Goal: Task Accomplishment & Management: Manage account settings

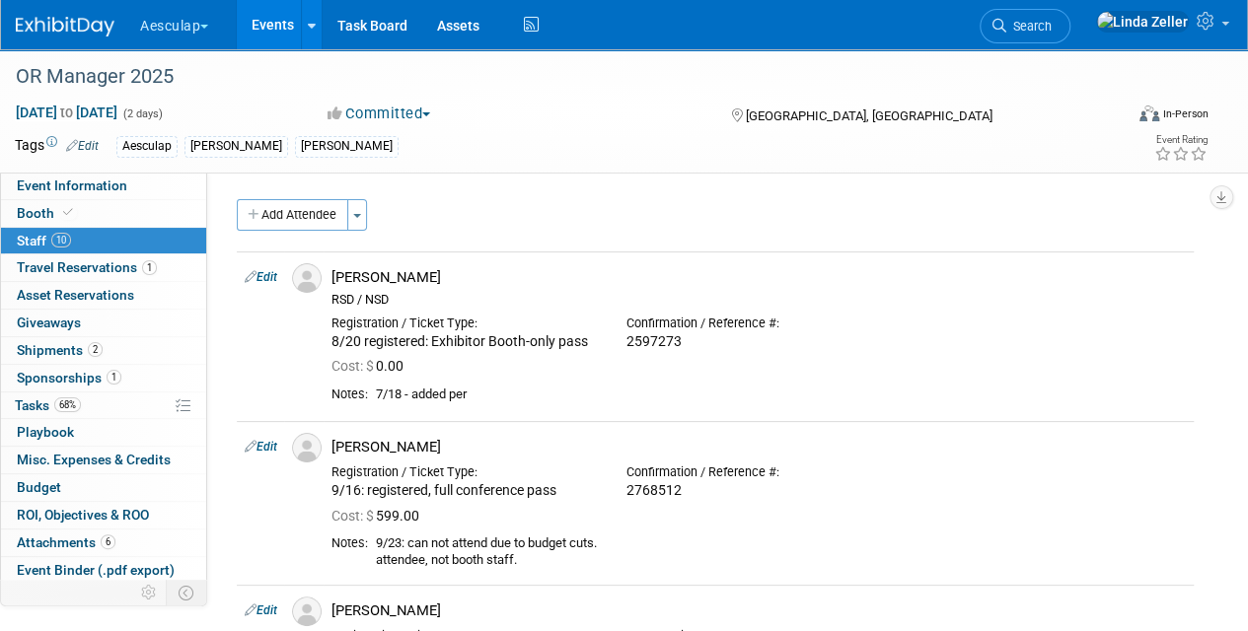
click at [284, 23] on link "Events" at bounding box center [273, 24] width 72 height 49
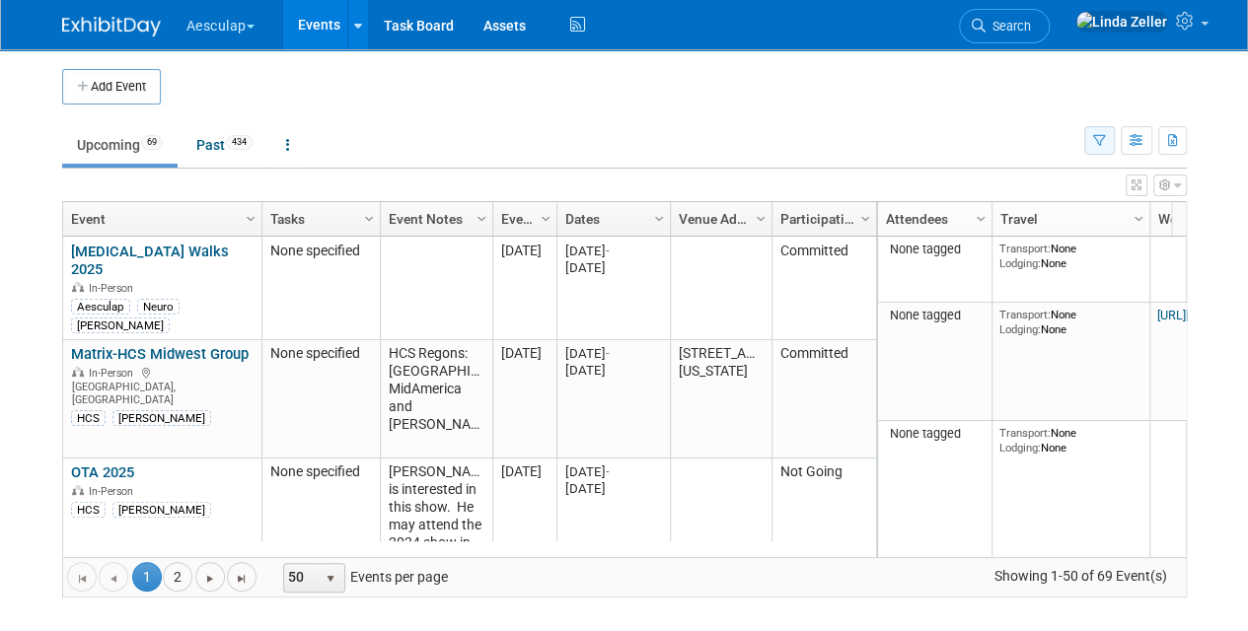
click at [1105, 142] on icon "button" at bounding box center [1099, 141] width 13 height 13
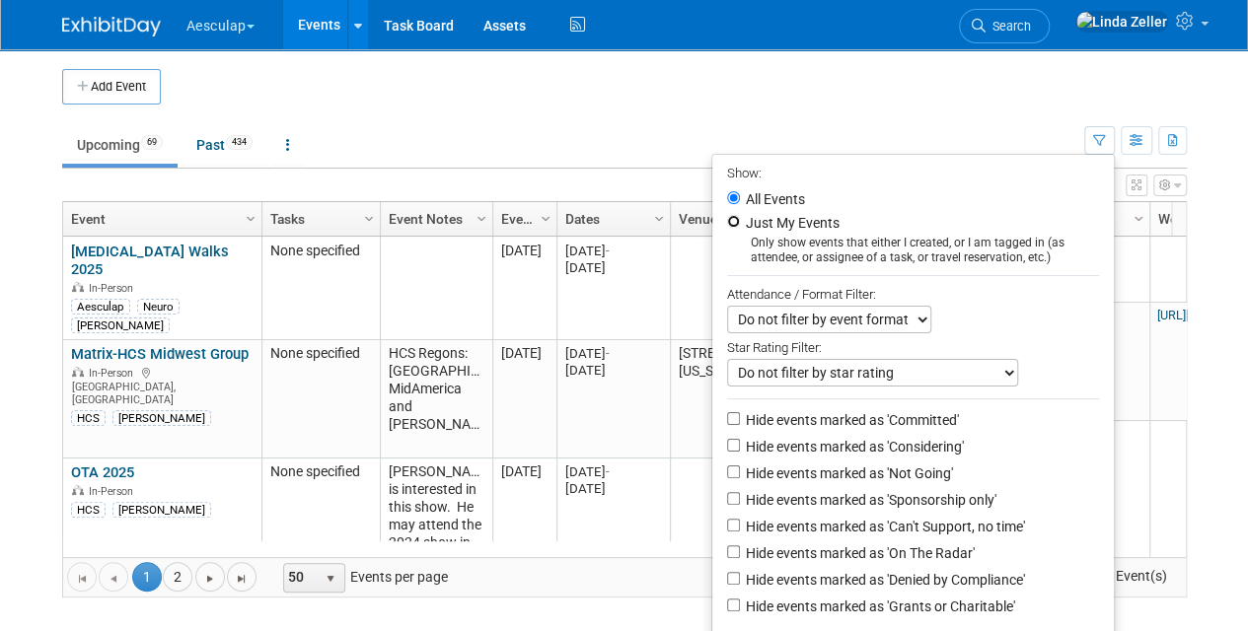
click at [727, 225] on input "Just My Events" at bounding box center [733, 221] width 13 height 13
radio input "true"
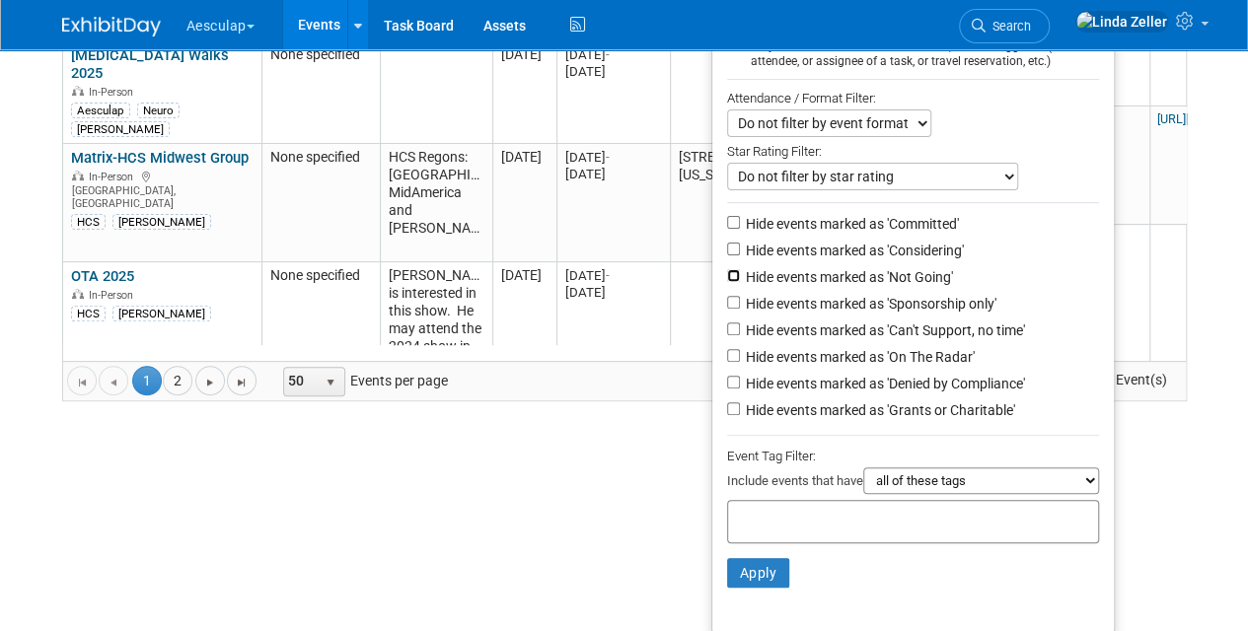
click at [727, 269] on input "Hide events marked as 'Not Going'" at bounding box center [733, 275] width 13 height 13
checkbox input "true"
click at [728, 385] on input "Hide events marked as 'Denied by Compliance'" at bounding box center [733, 382] width 13 height 13
checkbox input "true"
click at [727, 410] on input "Hide events marked as 'Grants or Charitable'" at bounding box center [733, 409] width 13 height 13
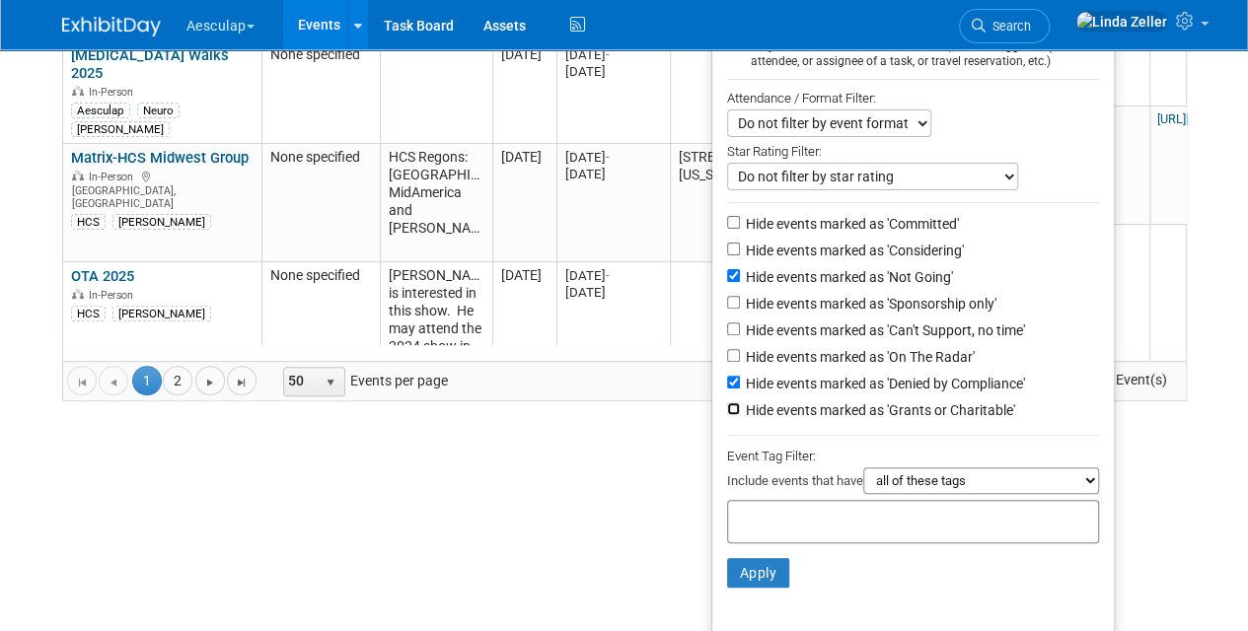
checkbox input "true"
click at [727, 324] on input "Hide events marked as 'Can't Support, no time'" at bounding box center [733, 329] width 13 height 13
checkbox input "true"
click at [758, 567] on button "Apply" at bounding box center [758, 573] width 63 height 30
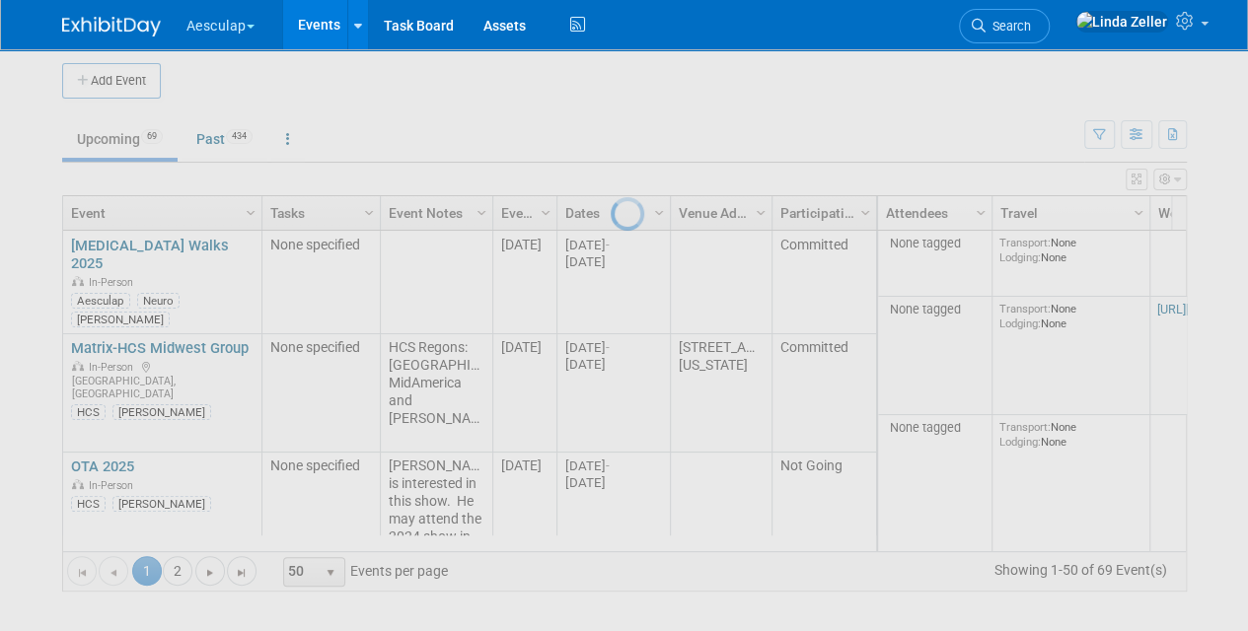
scroll to position [4, 0]
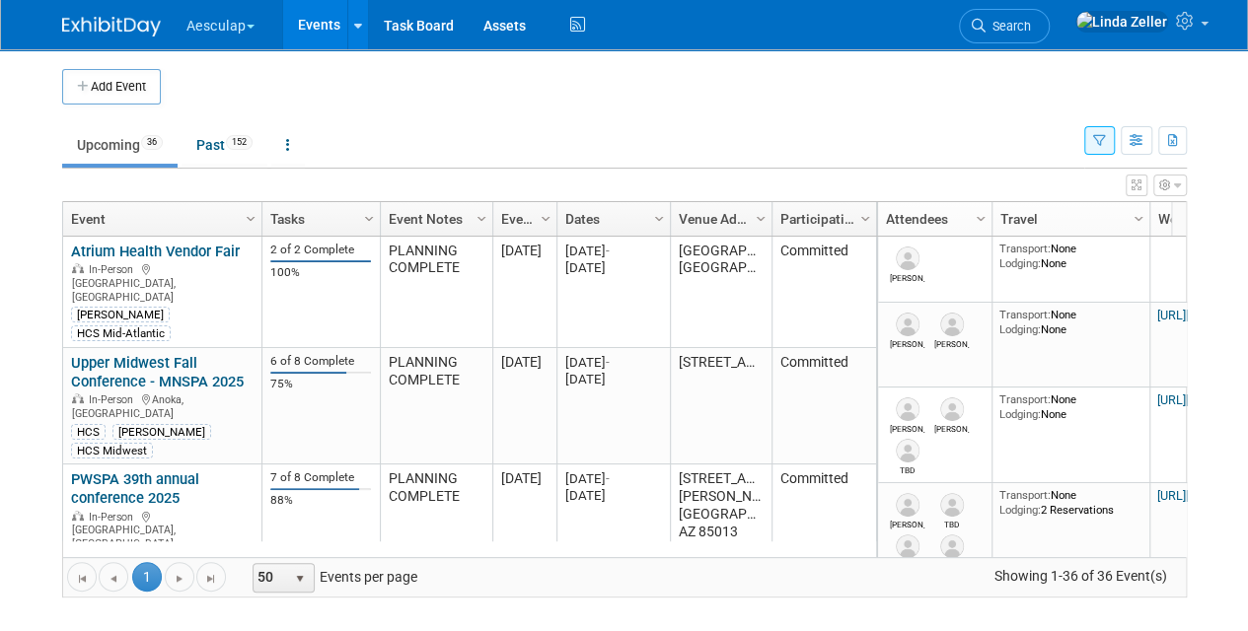
scroll to position [118, 0]
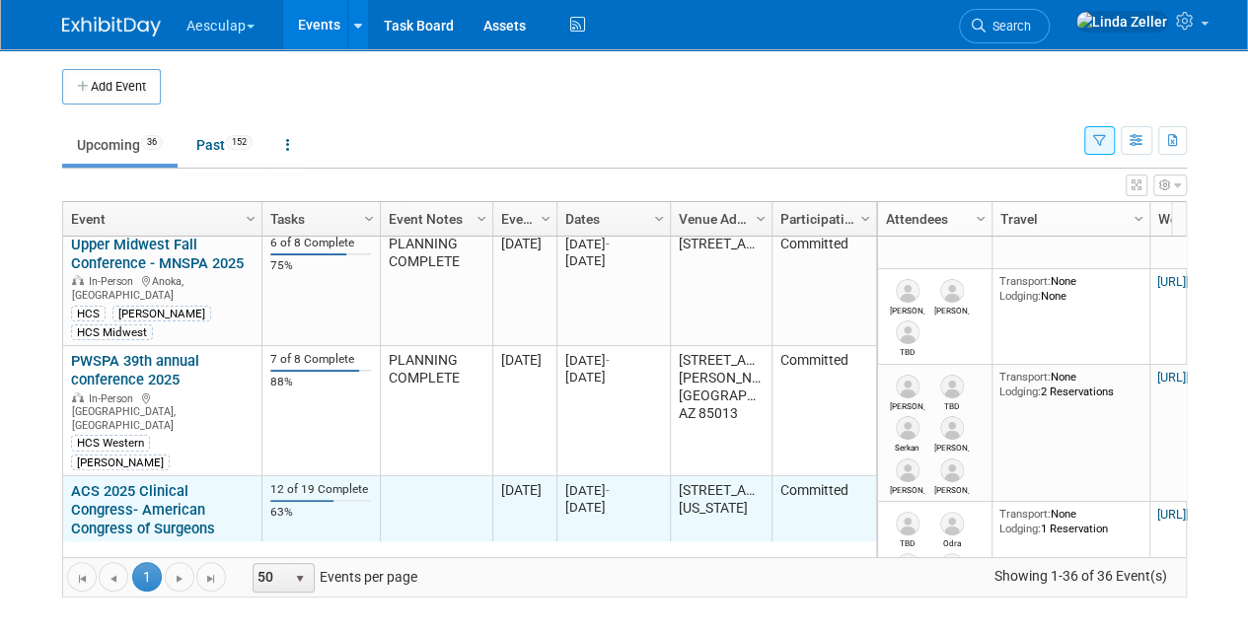
click at [122, 482] on link "ACS 2025 Clinical Congress- American Congress of Surgeons" at bounding box center [143, 509] width 144 height 55
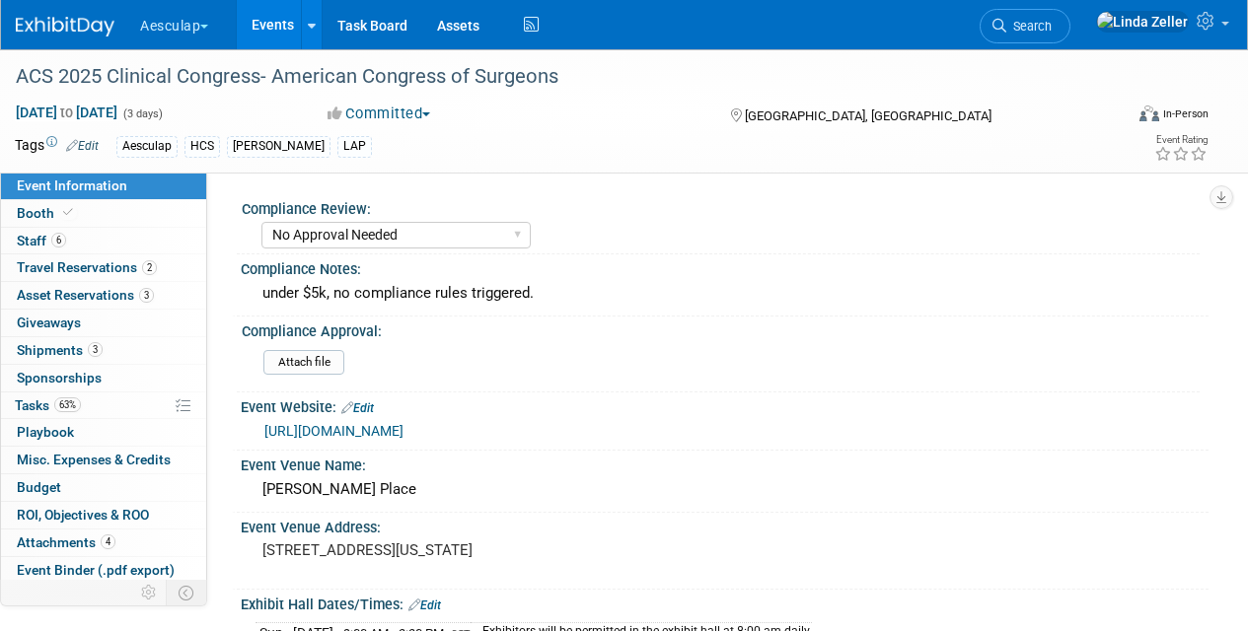
select select "No Approval Needed"
select select "HCS"
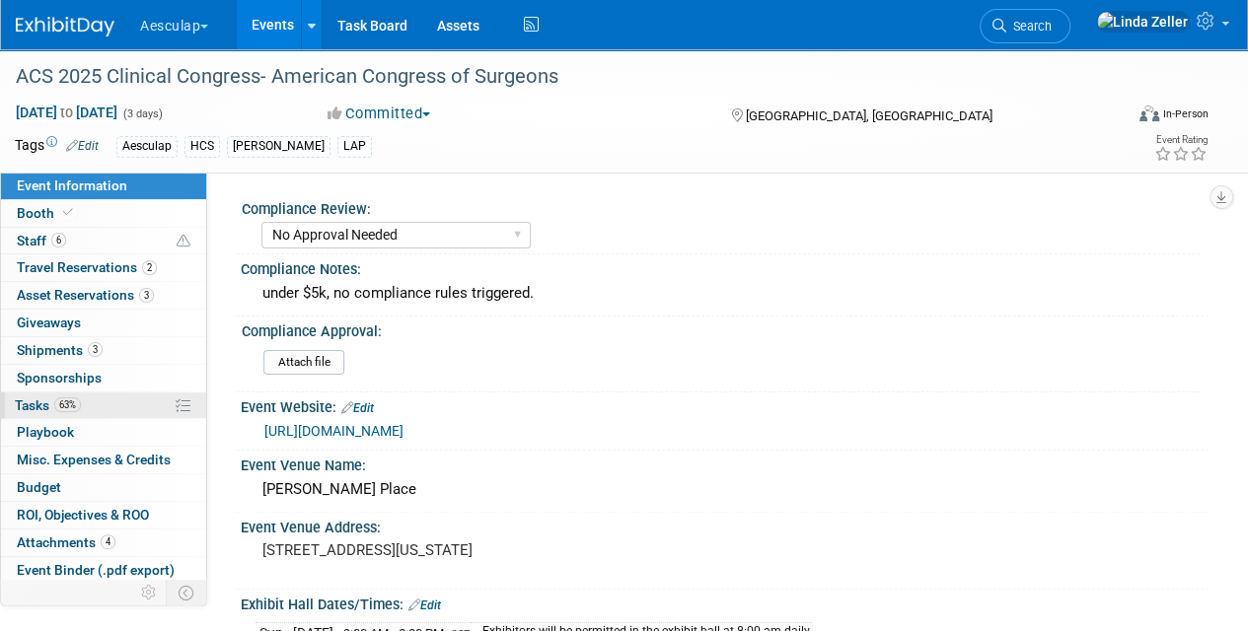
click at [26, 399] on span "Tasks 63%" at bounding box center [48, 406] width 66 height 16
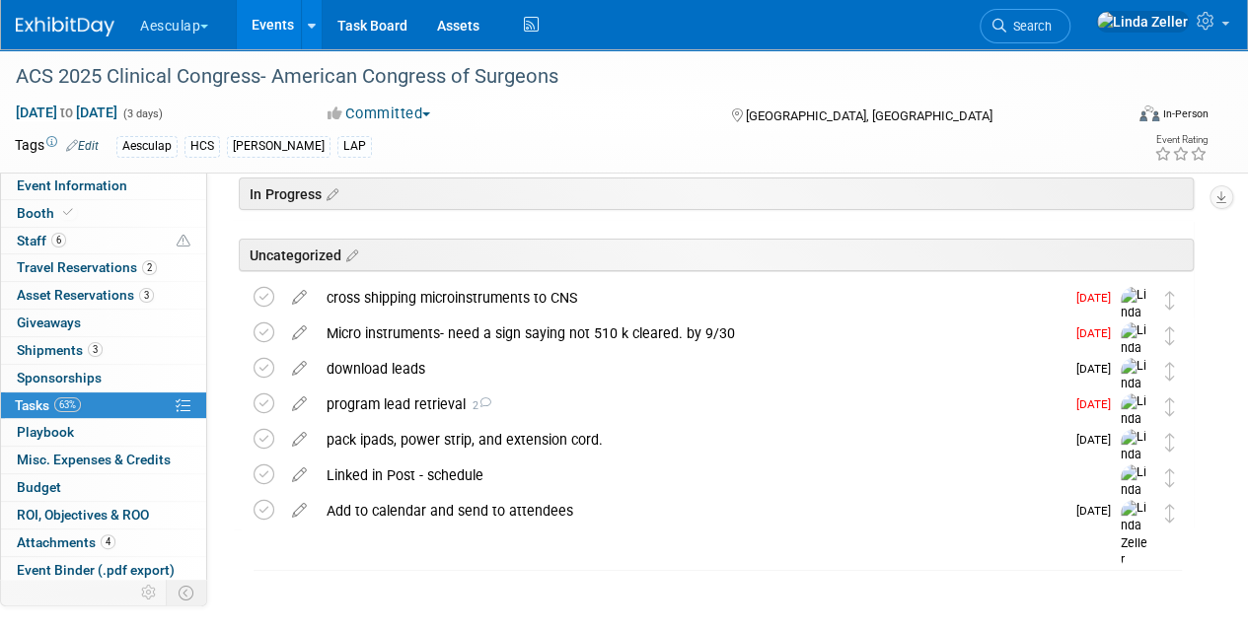
scroll to position [97, 0]
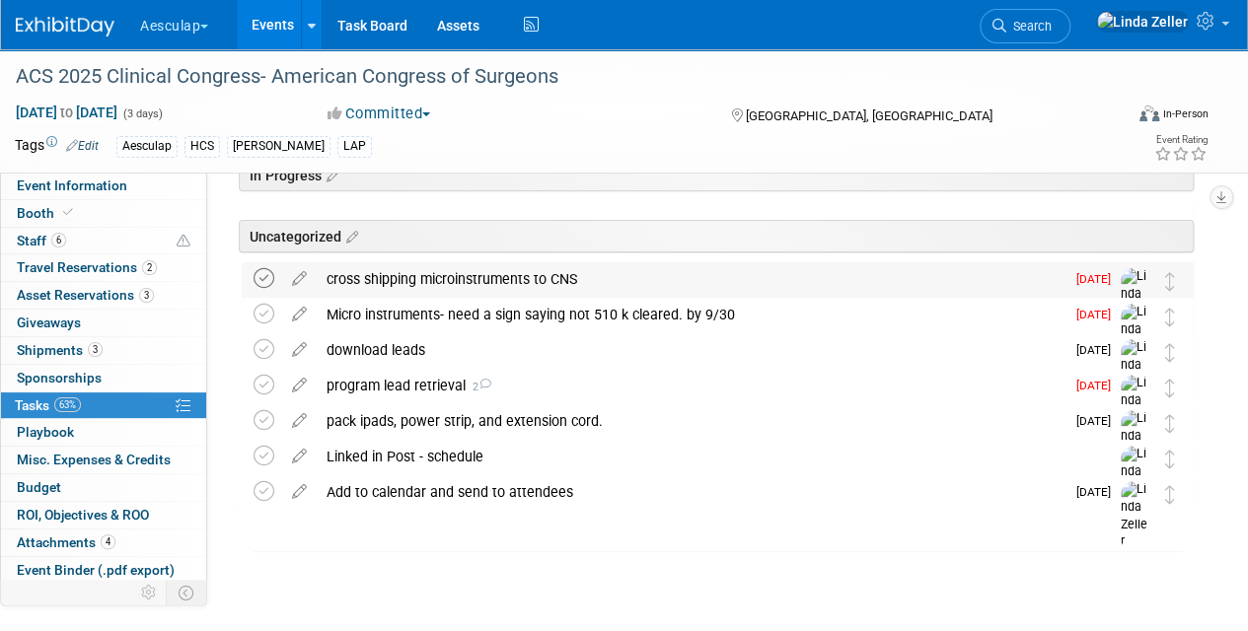
click at [265, 270] on icon at bounding box center [264, 278] width 21 height 21
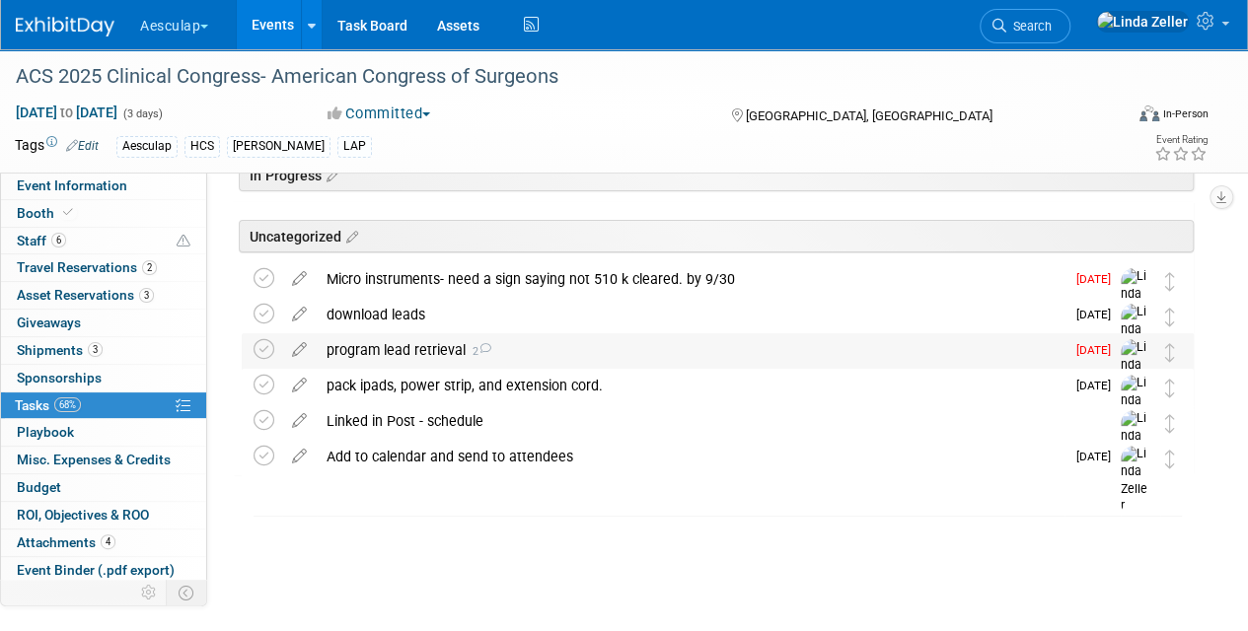
click at [374, 346] on div "program lead retrieval 2" at bounding box center [691, 350] width 748 height 34
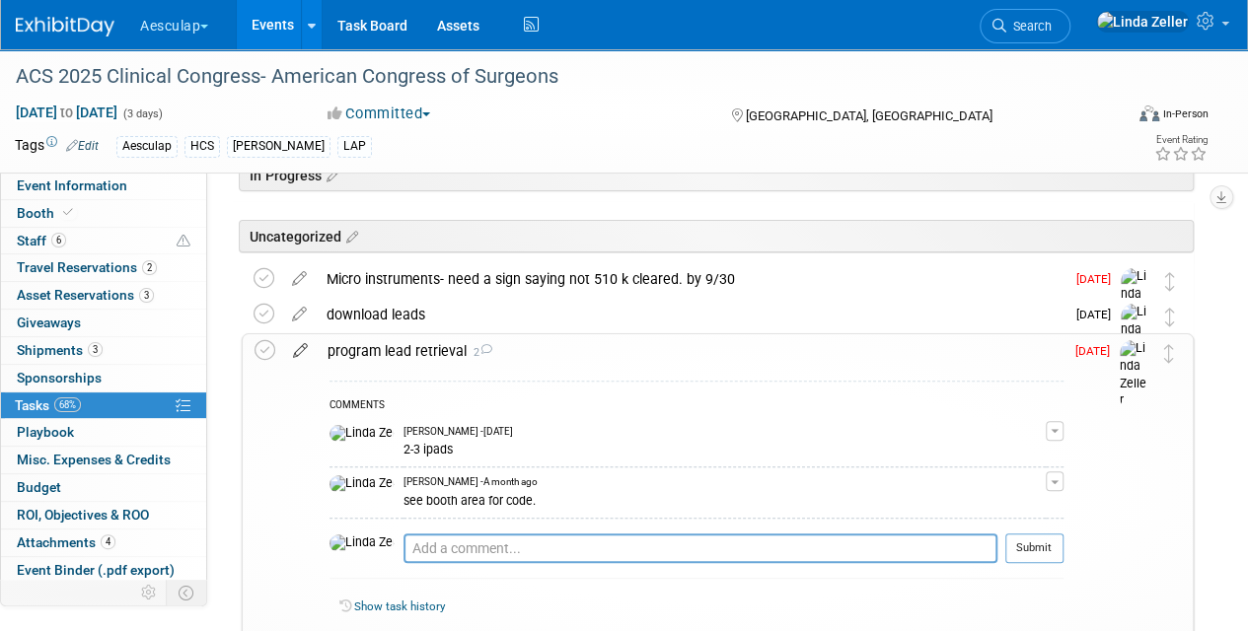
click at [297, 347] on icon at bounding box center [300, 346] width 35 height 25
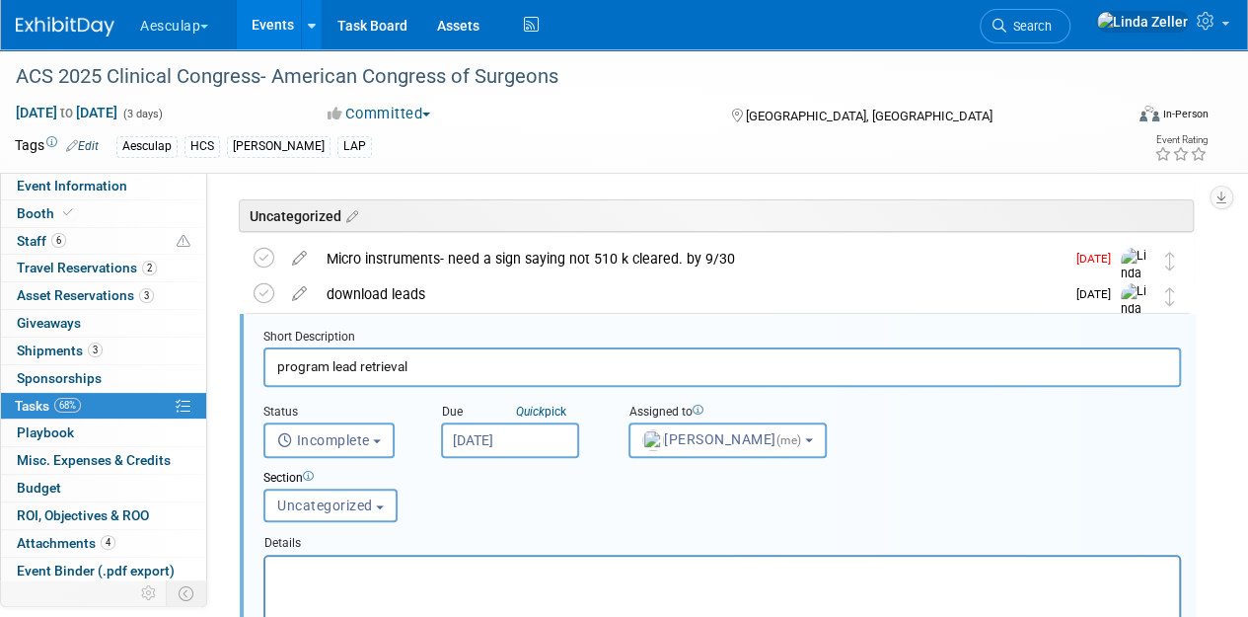
scroll to position [140, 0]
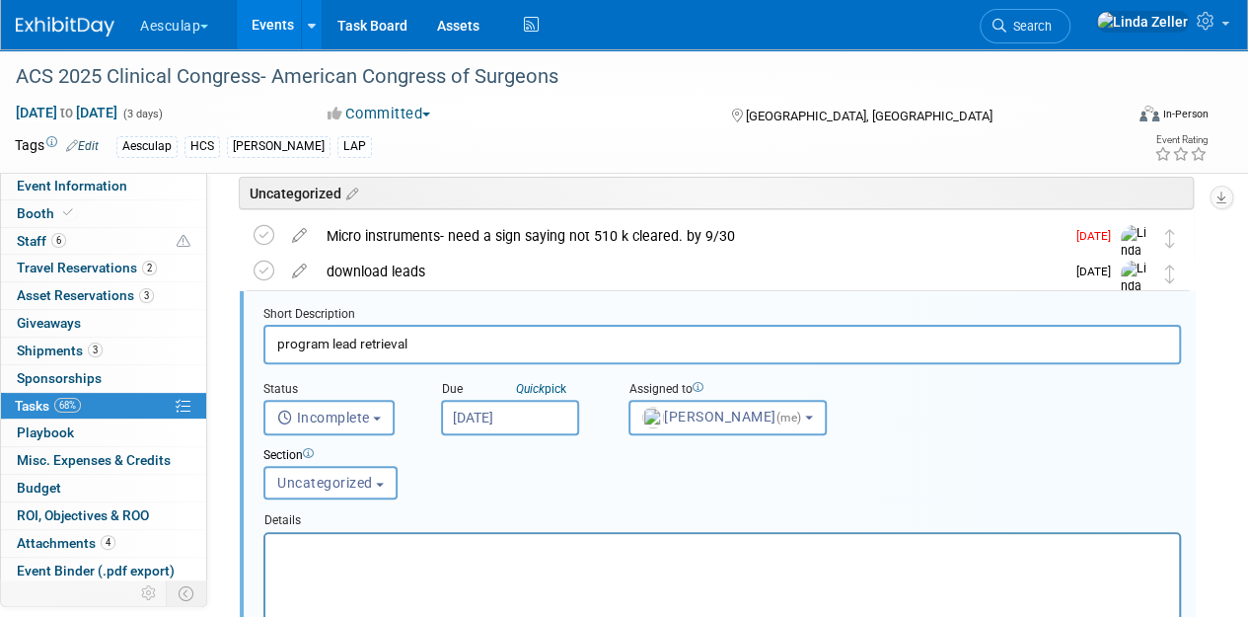
click at [475, 415] on input "Sep 24, 2025" at bounding box center [510, 418] width 138 height 36
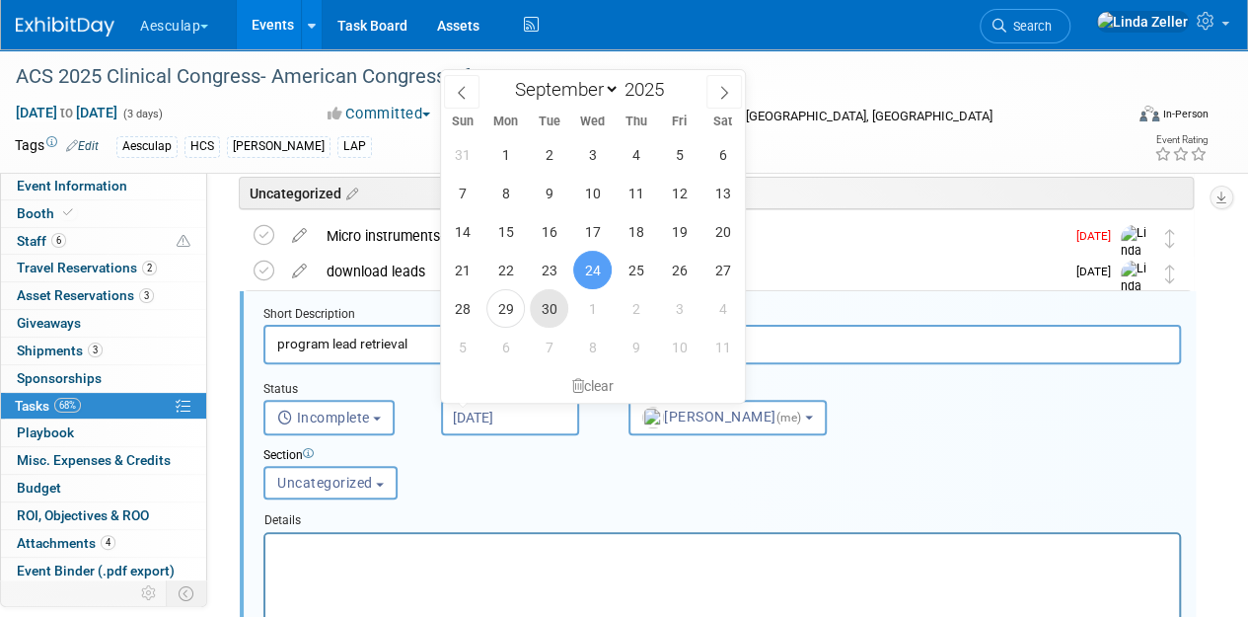
click at [549, 302] on span "30" at bounding box center [549, 308] width 38 height 38
type input "Sep 30, 2025"
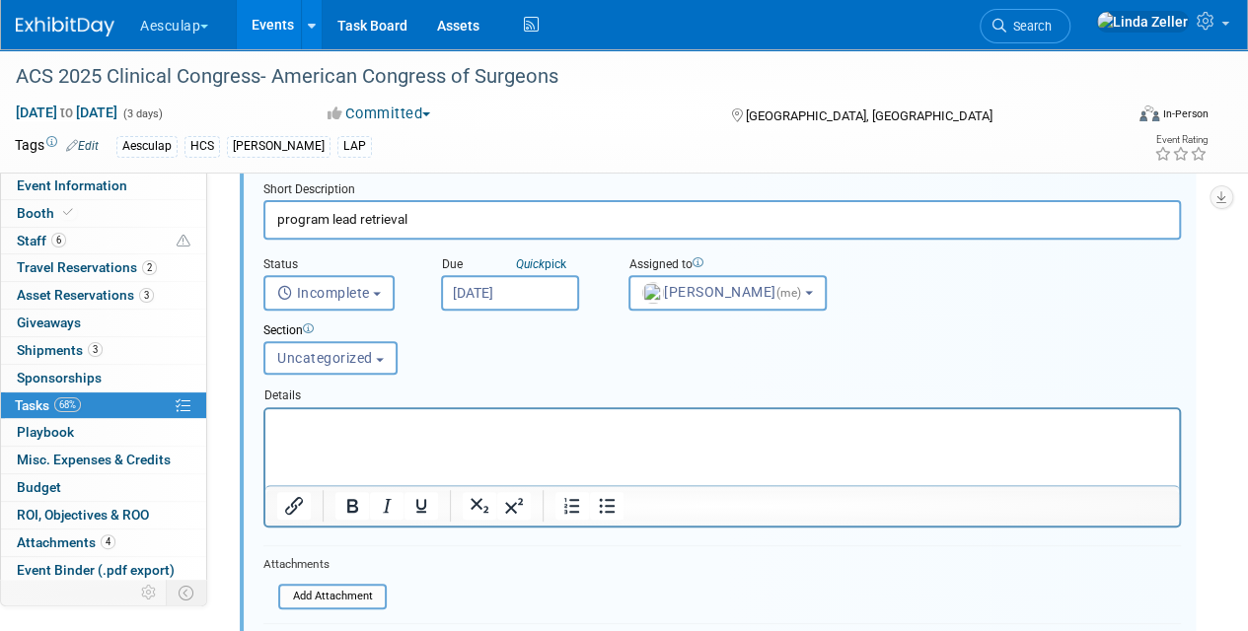
scroll to position [436, 0]
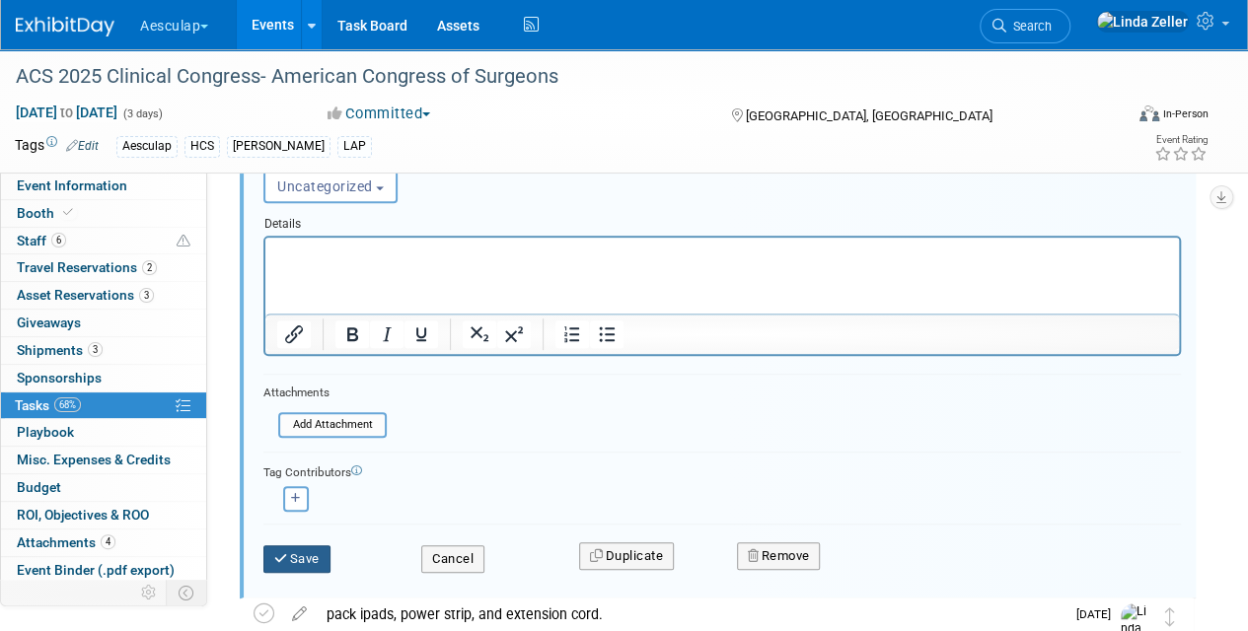
click at [300, 548] on button "Save" at bounding box center [296, 560] width 67 height 28
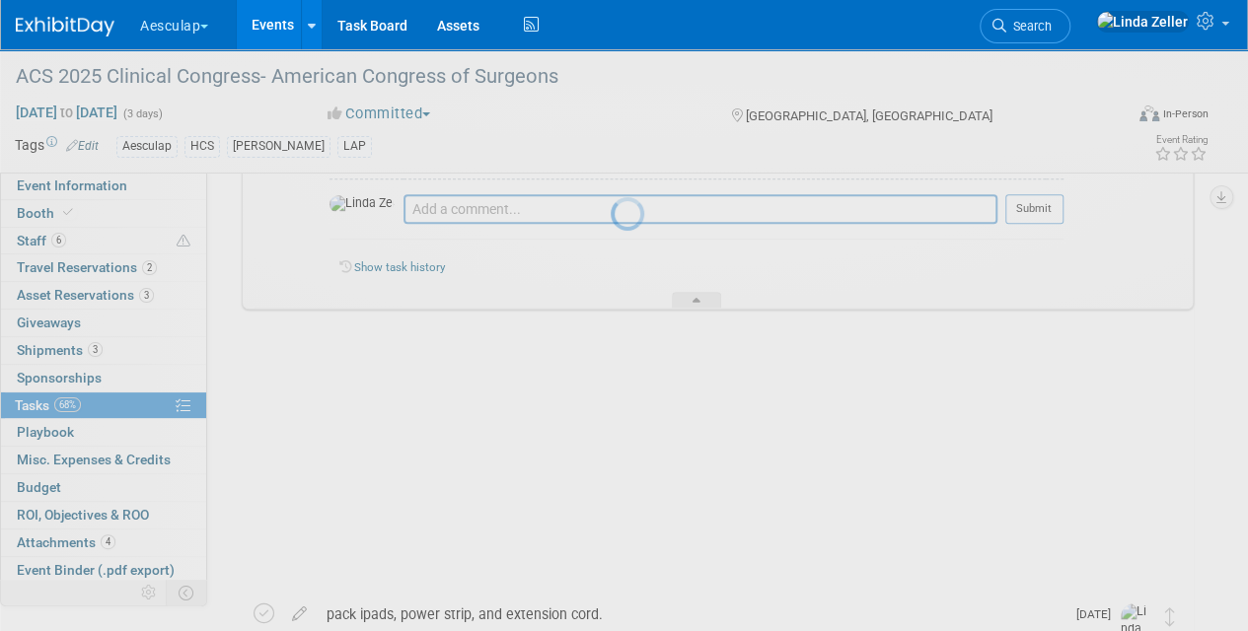
scroll to position [337, 0]
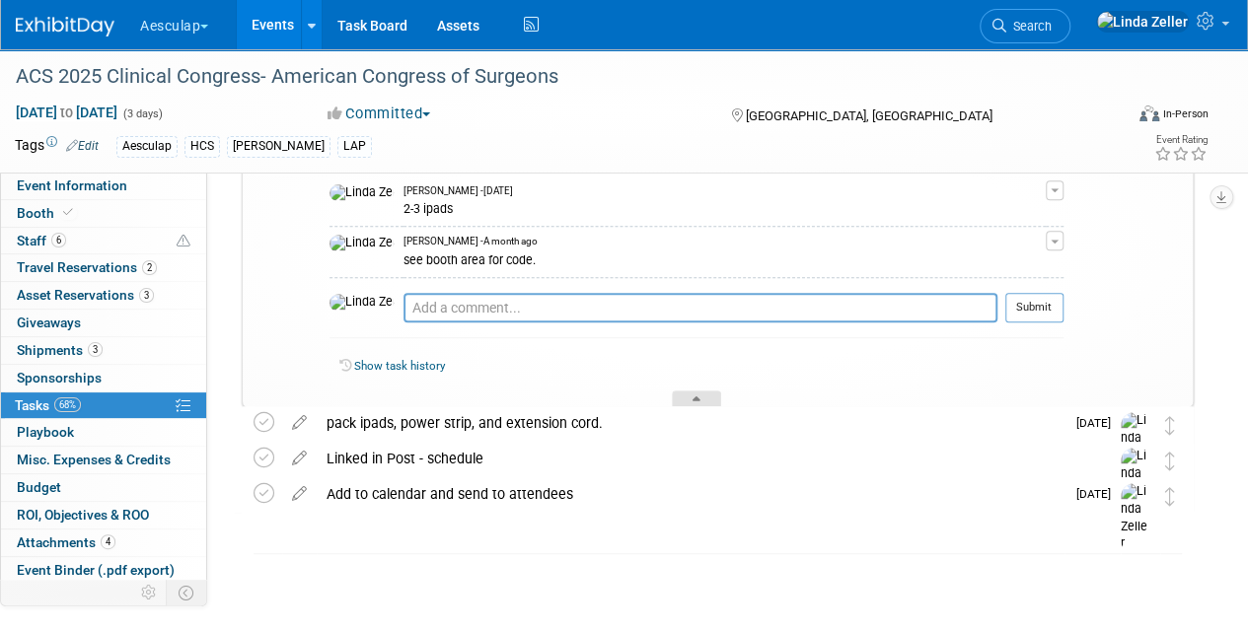
click at [688, 393] on div at bounding box center [696, 399] width 49 height 17
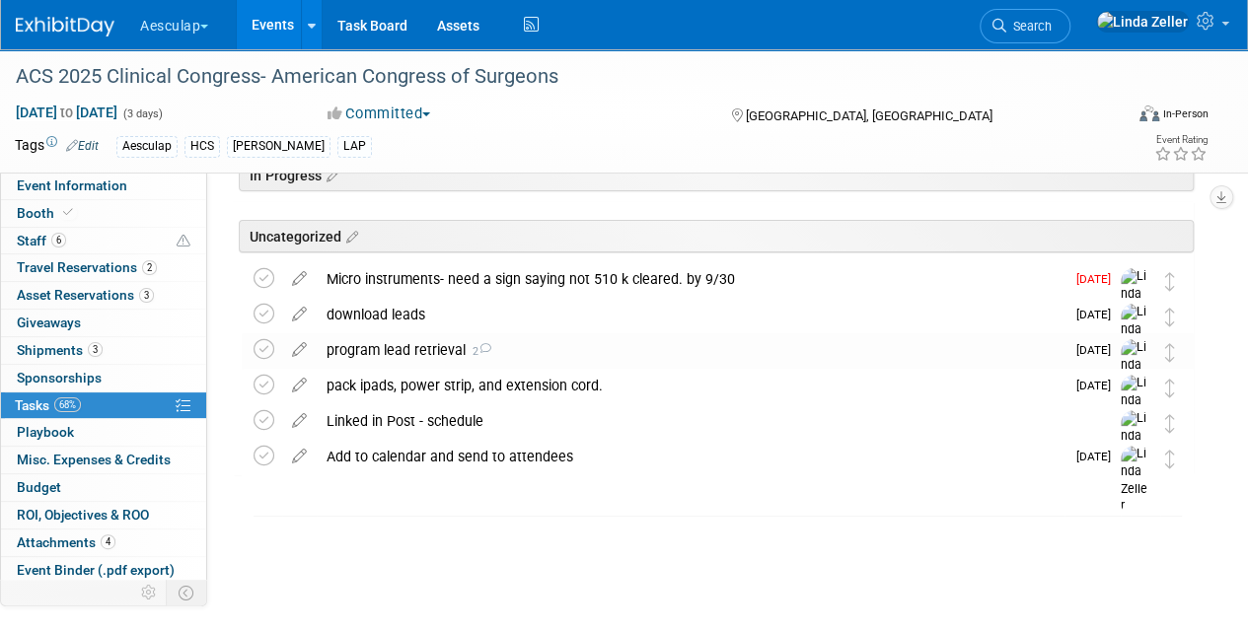
scroll to position [97, 0]
click at [273, 29] on link "Events" at bounding box center [273, 24] width 72 height 49
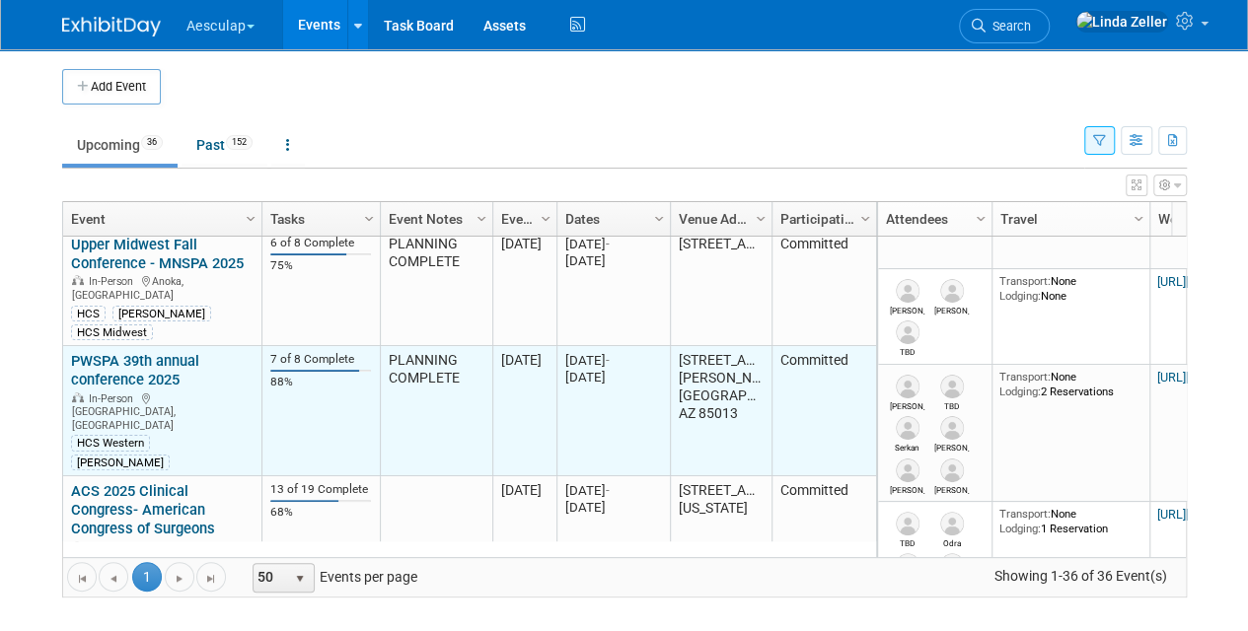
scroll to position [237, 0]
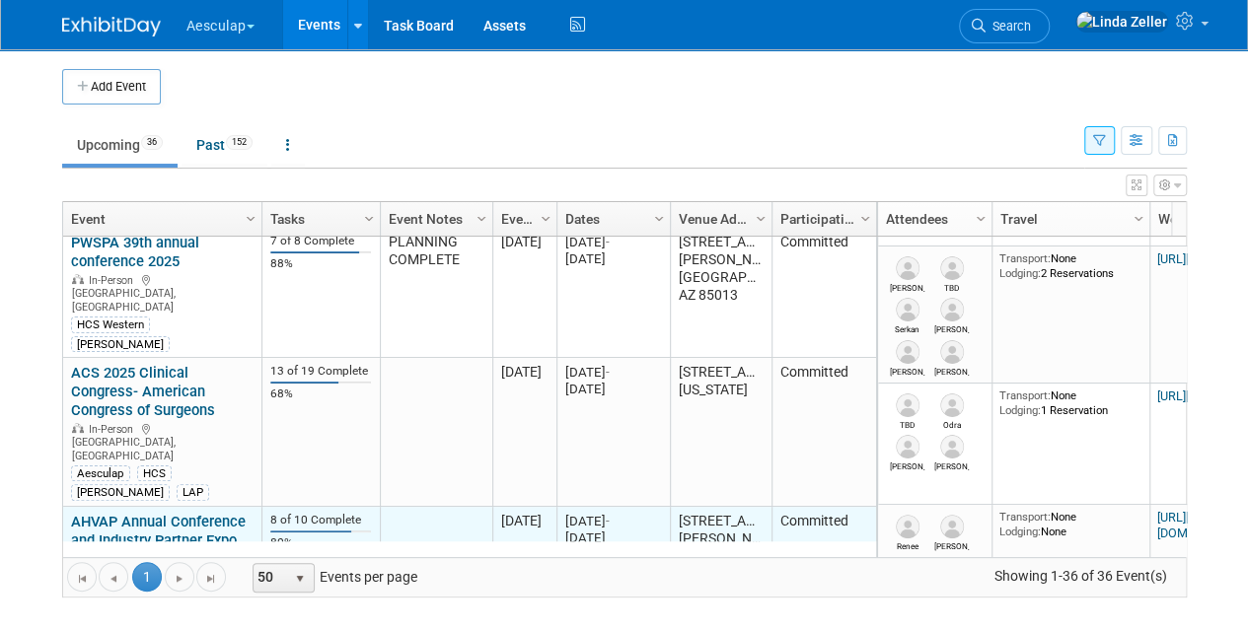
click at [117, 513] on link "AHVAP Annual Conference and Industry Partner Expo 2025" at bounding box center [158, 540] width 175 height 55
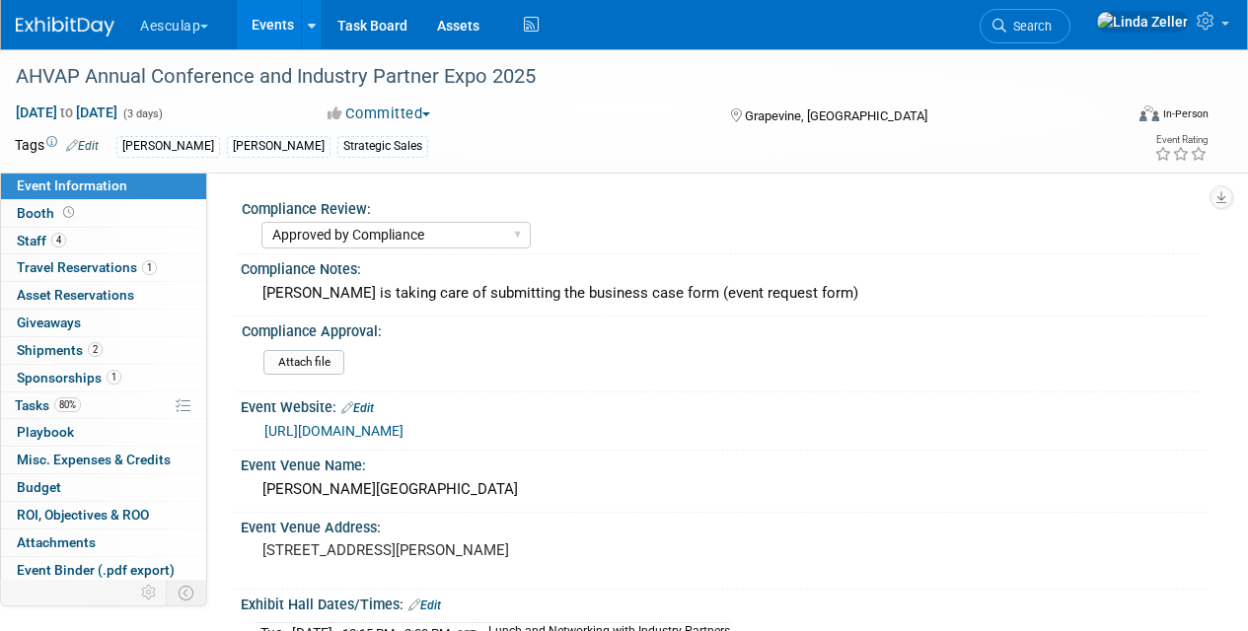
select select "Approved by Compliance"
select select "Strategic Sales"
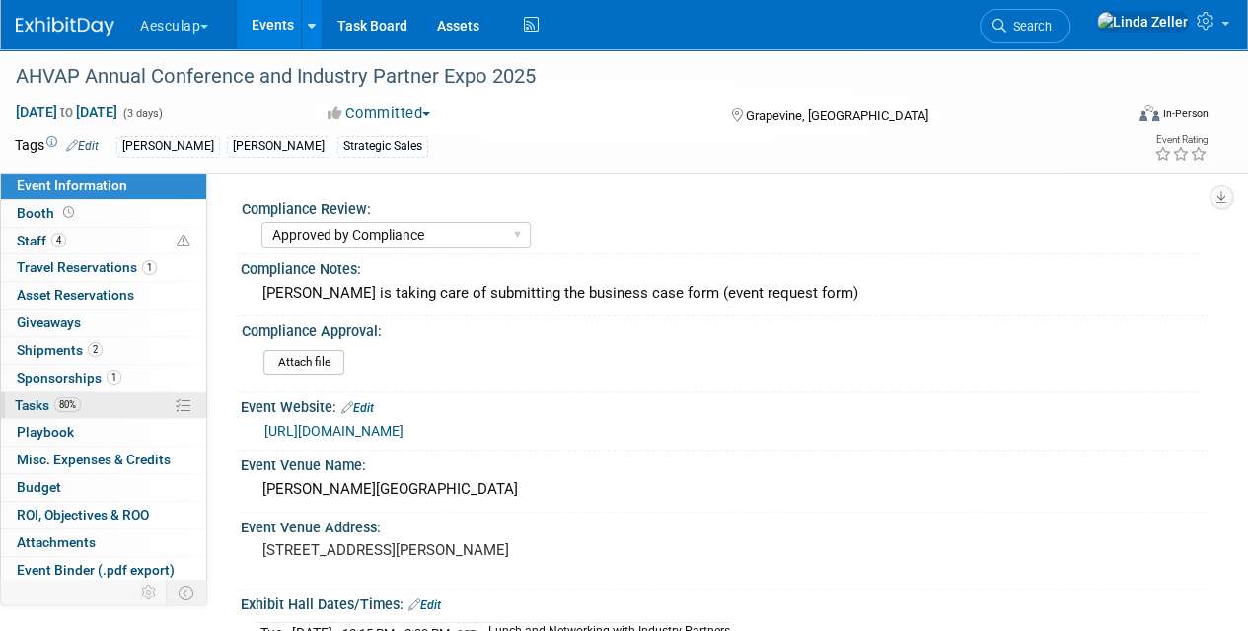
click at [70, 403] on span "80%" at bounding box center [67, 405] width 27 height 15
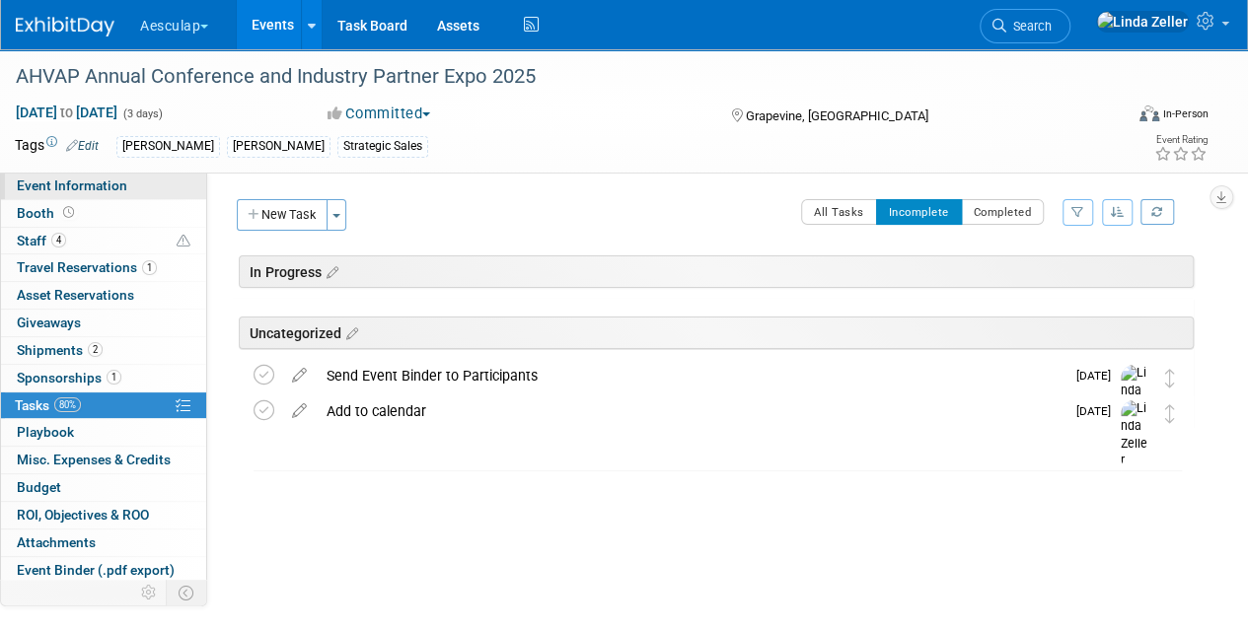
click at [112, 179] on span "Event Information" at bounding box center [72, 186] width 111 height 16
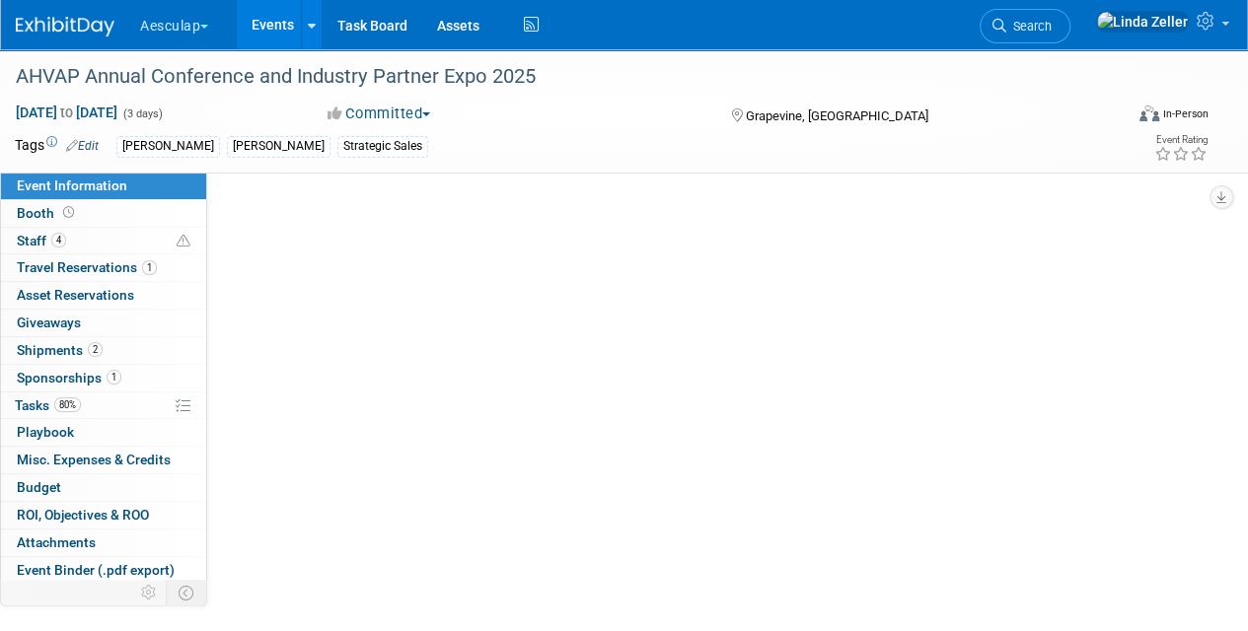
select select "Approved by Compliance"
select select "Strategic Sales"
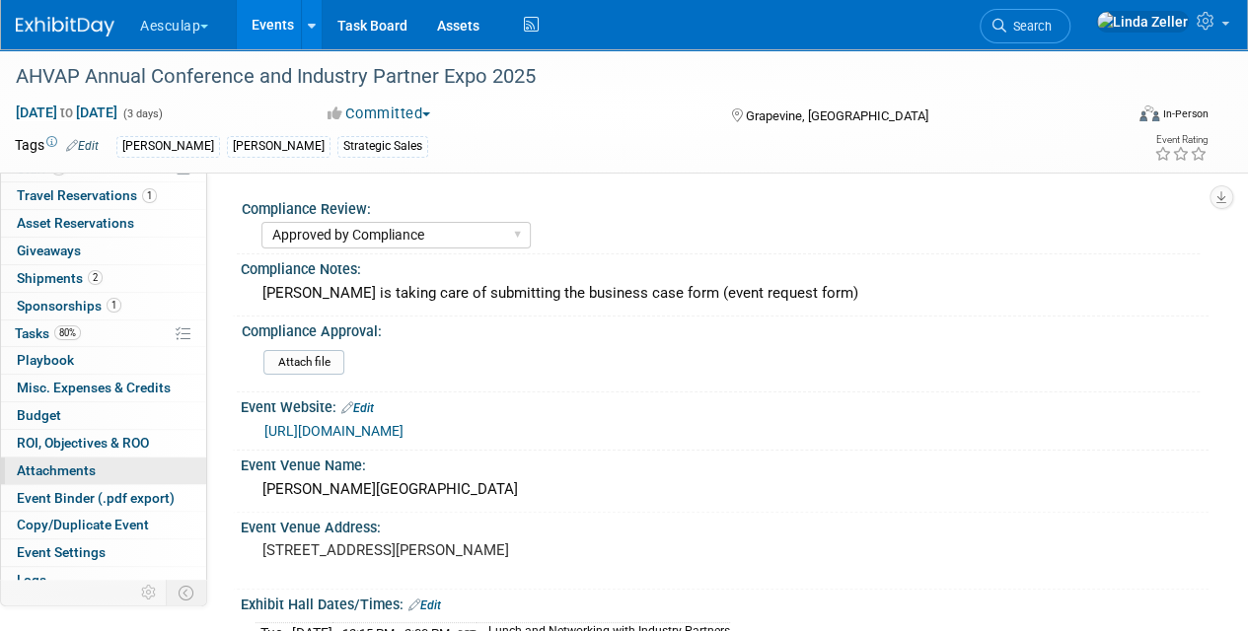
scroll to position [99, 0]
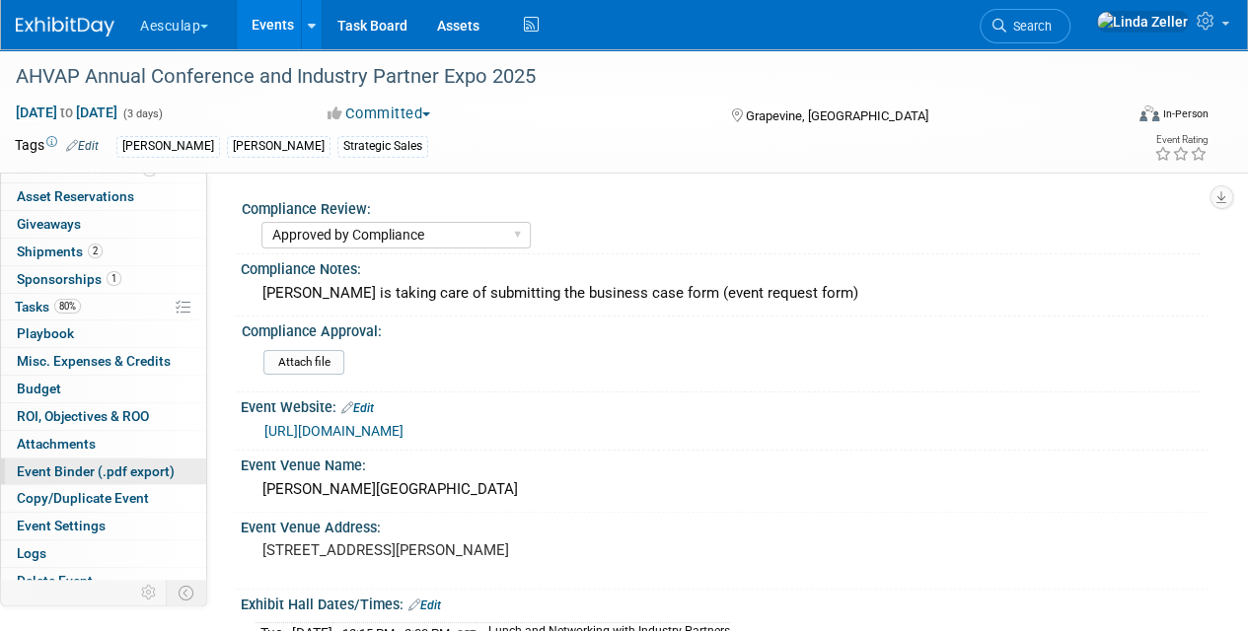
click at [37, 464] on span "Event Binder (.pdf export)" at bounding box center [96, 472] width 158 height 16
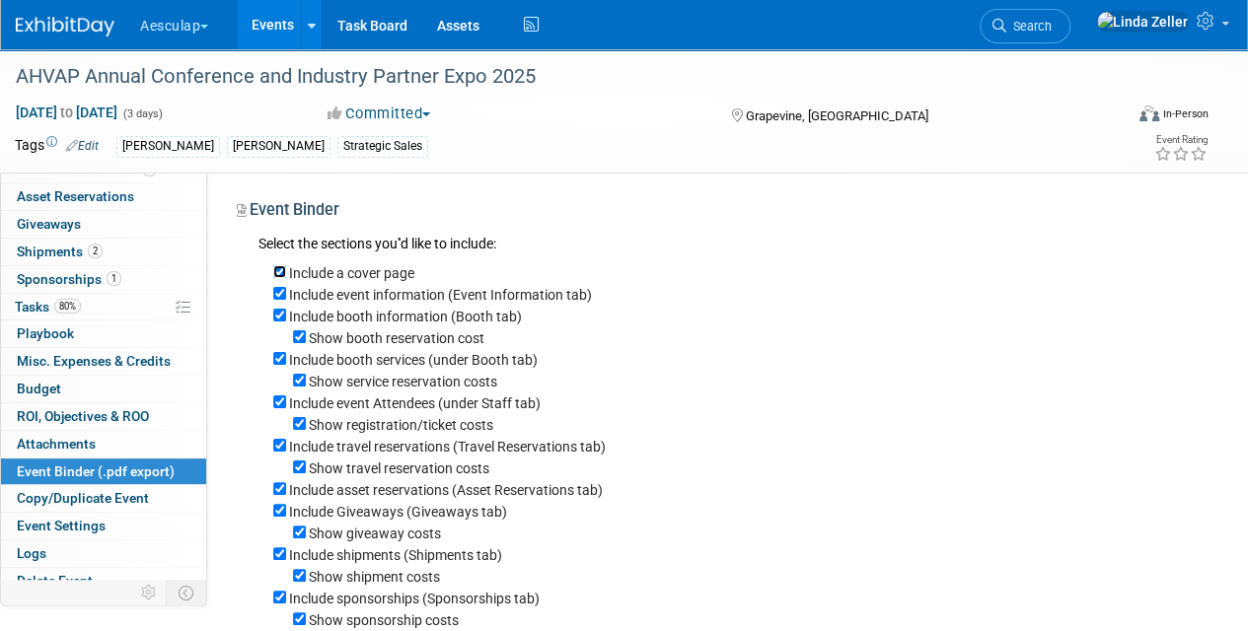
click at [283, 273] on input "Include a cover page" at bounding box center [279, 271] width 13 height 13
checkbox input "false"
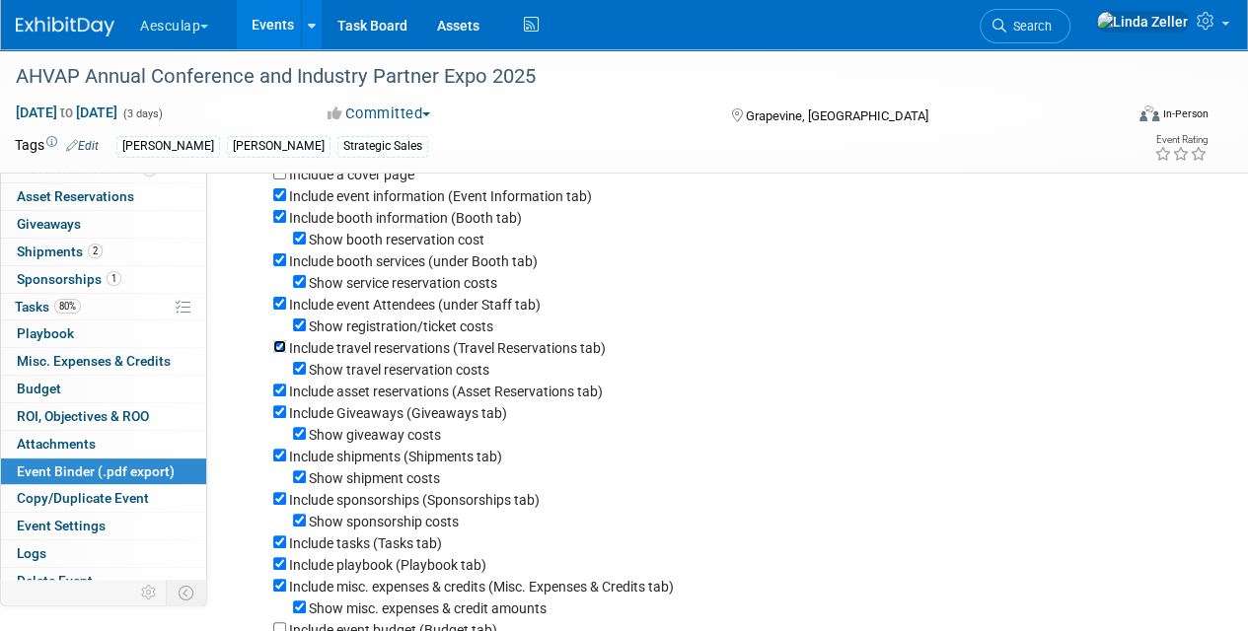
click at [278, 349] on input "Include travel reservations (Travel Reservations tab)" at bounding box center [279, 346] width 13 height 13
checkbox input "false"
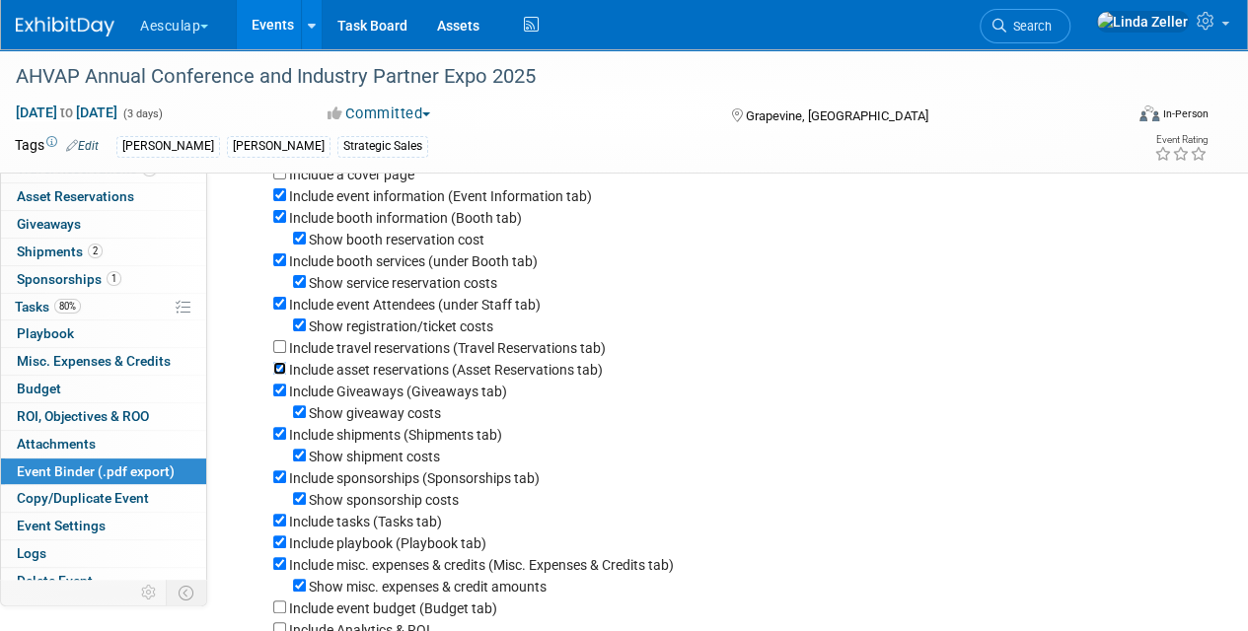
click at [277, 371] on input "Include asset reservations (Asset Reservations tab)" at bounding box center [279, 368] width 13 height 13
checkbox input "false"
click at [274, 389] on input "Include Giveaways (Giveaways tab)" at bounding box center [279, 390] width 13 height 13
checkbox input "false"
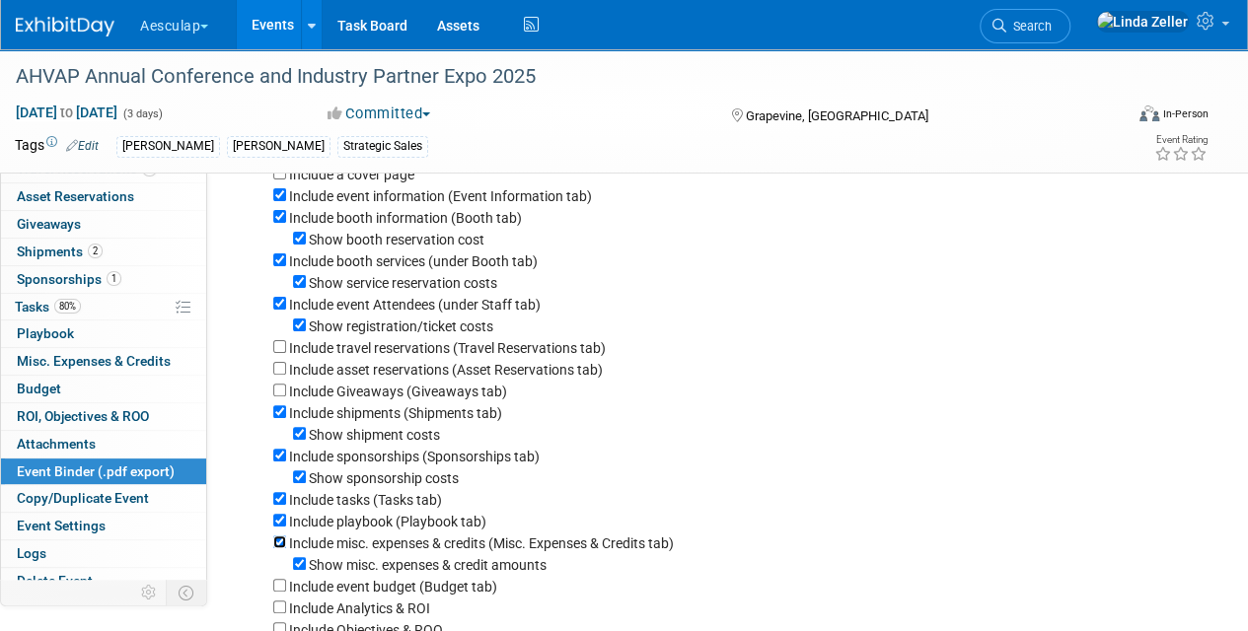
click at [280, 546] on input "Include misc. expenses & credits (Misc. Expenses & Credits tab)" at bounding box center [279, 542] width 13 height 13
checkbox input "false"
click at [278, 523] on input "Include playbook (Playbook tab)" at bounding box center [279, 520] width 13 height 13
checkbox input "false"
click at [276, 499] on input "Include tasks (Tasks tab)" at bounding box center [279, 498] width 13 height 13
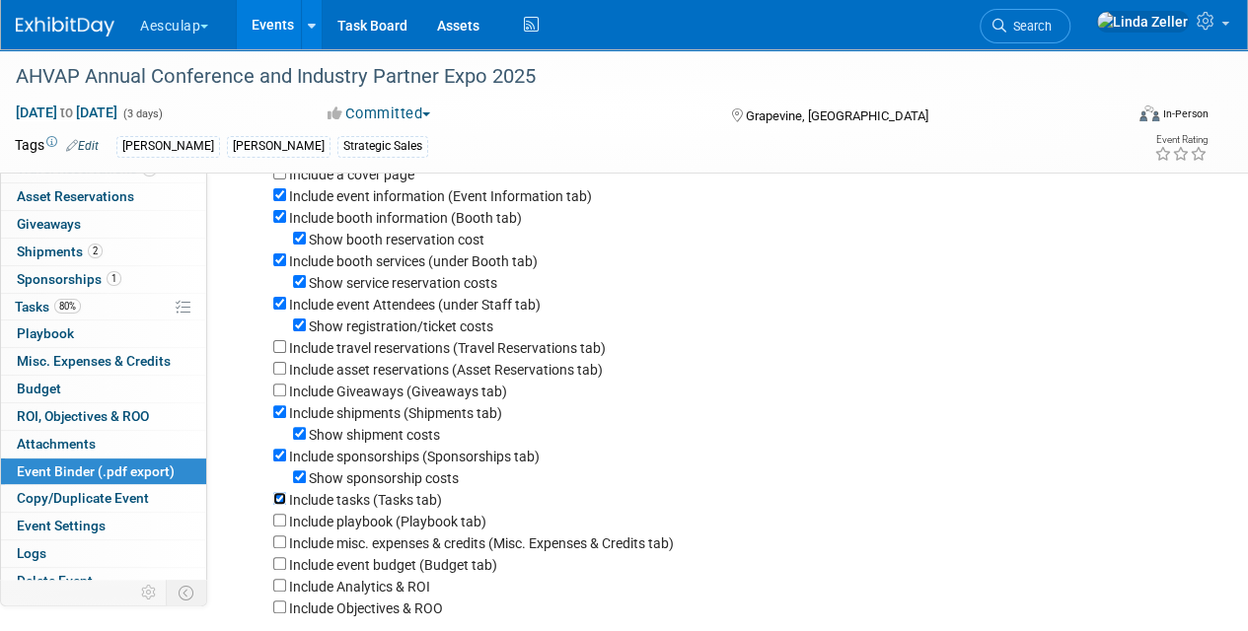
checkbox input "false"
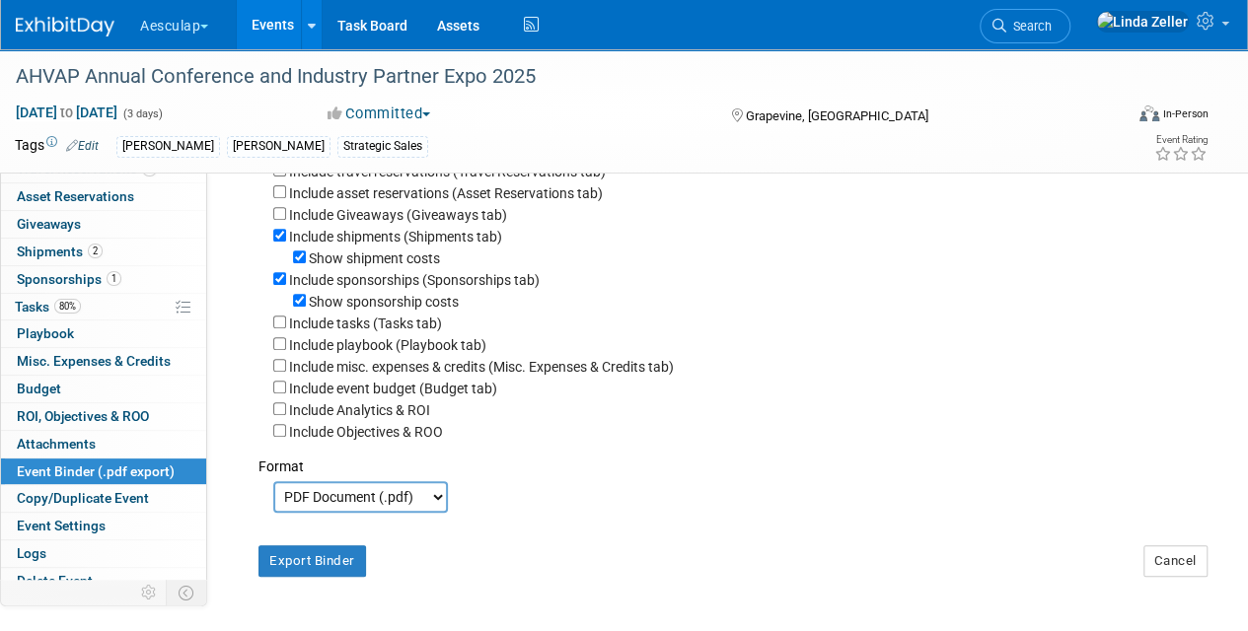
click at [353, 496] on select "PDF Document (.pdf) Microsoft Word (.docx)" at bounding box center [360, 497] width 175 height 32
select select "docx"
click at [273, 481] on select "PDF Document (.pdf) Microsoft Word (.docx)" at bounding box center [360, 497] width 175 height 32
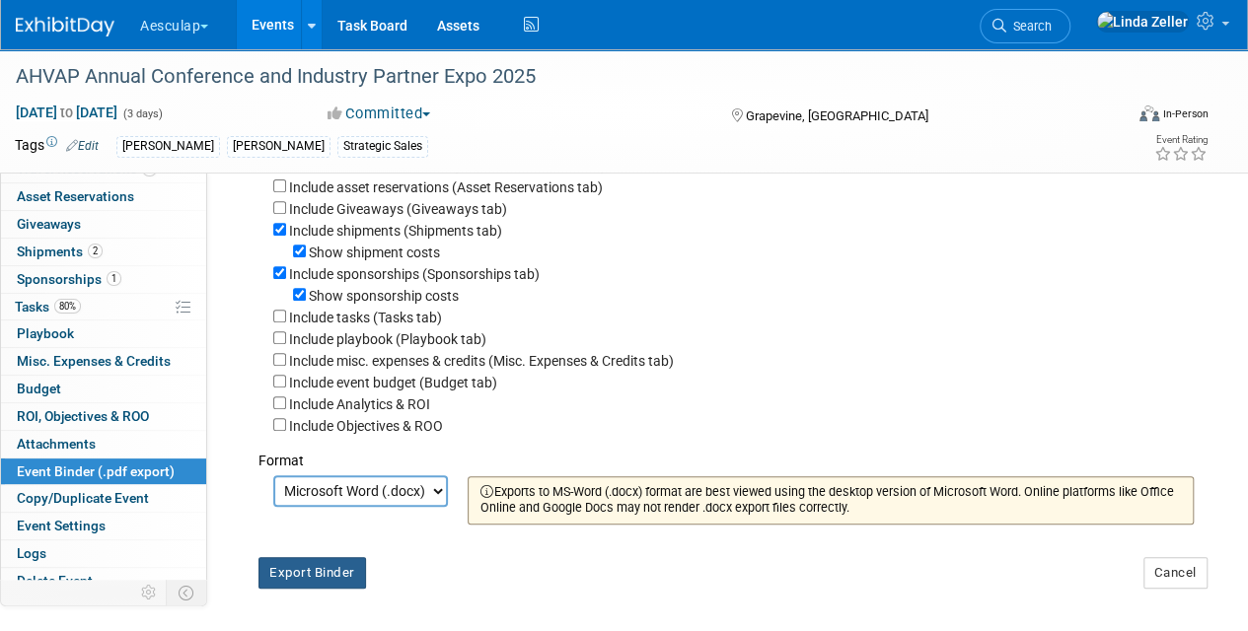
click at [336, 572] on button "Export Binder" at bounding box center [312, 573] width 108 height 32
drag, startPoint x: 536, startPoint y: 81, endPoint x: 67, endPoint y: 51, distance: 469.6
click at [67, 51] on div "AHVAP Annual Conference and Industry Partner Expo 2025" at bounding box center [561, 75] width 1122 height 53
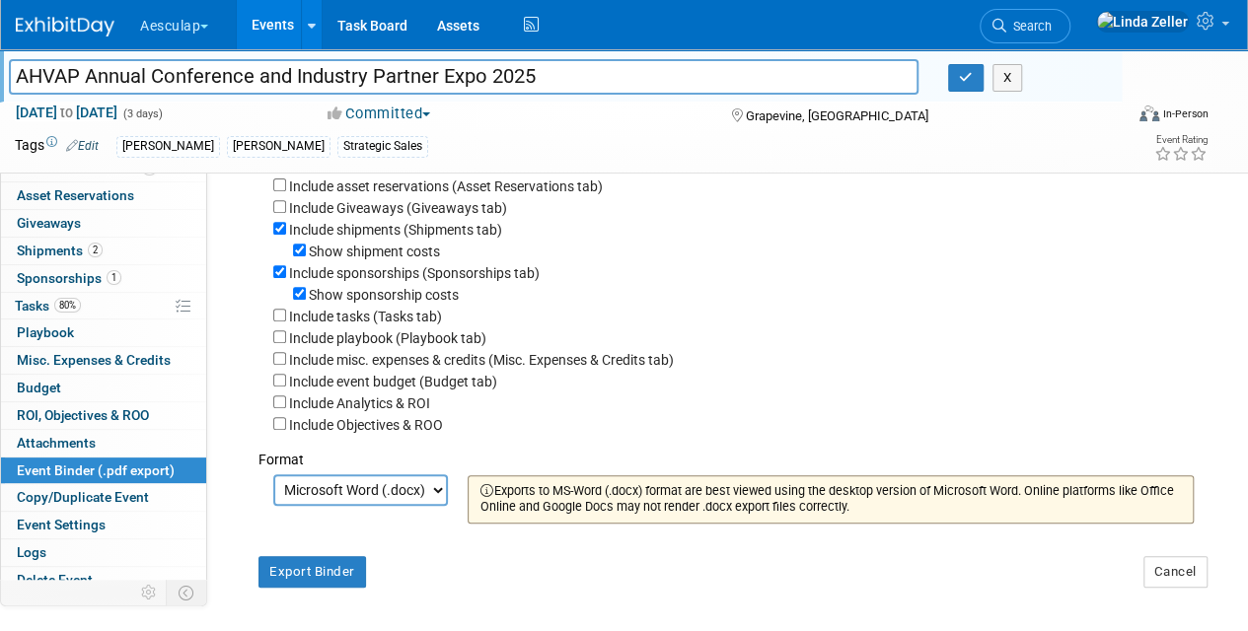
drag, startPoint x: 491, startPoint y: 73, endPoint x: 0, endPoint y: 51, distance: 491.8
click at [0, 51] on div "AHVAP Annual Conference and Industry Partner Expo 2025 AHVAP Annual Conference …" at bounding box center [561, 75] width 1122 height 53
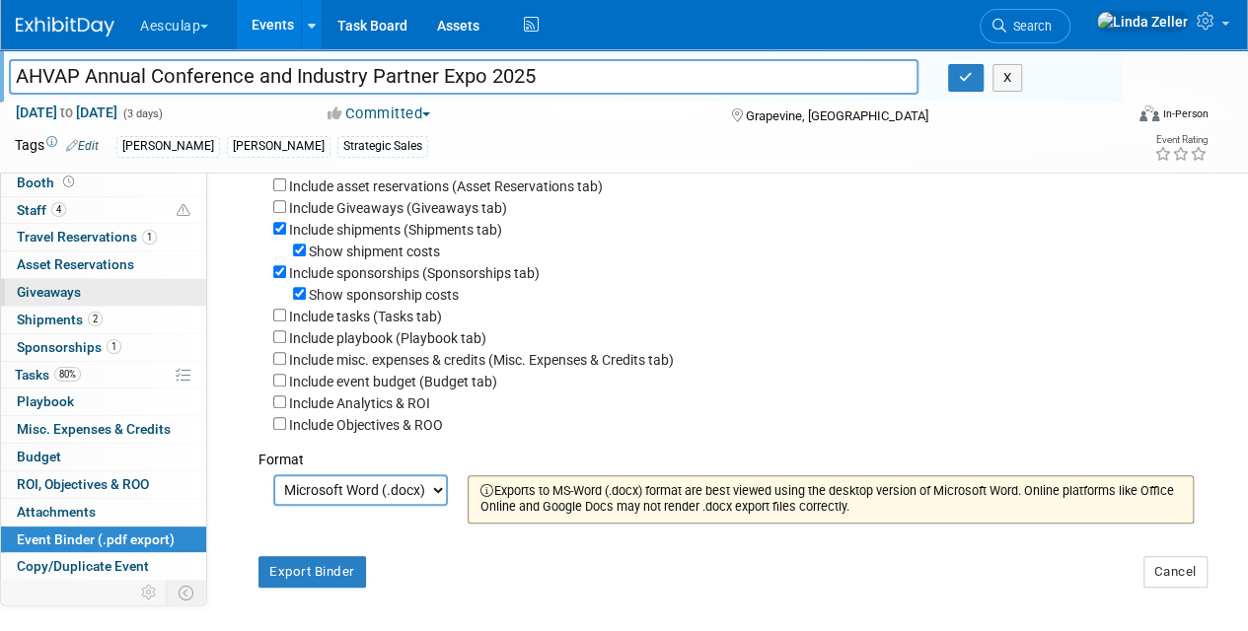
scroll to position [0, 0]
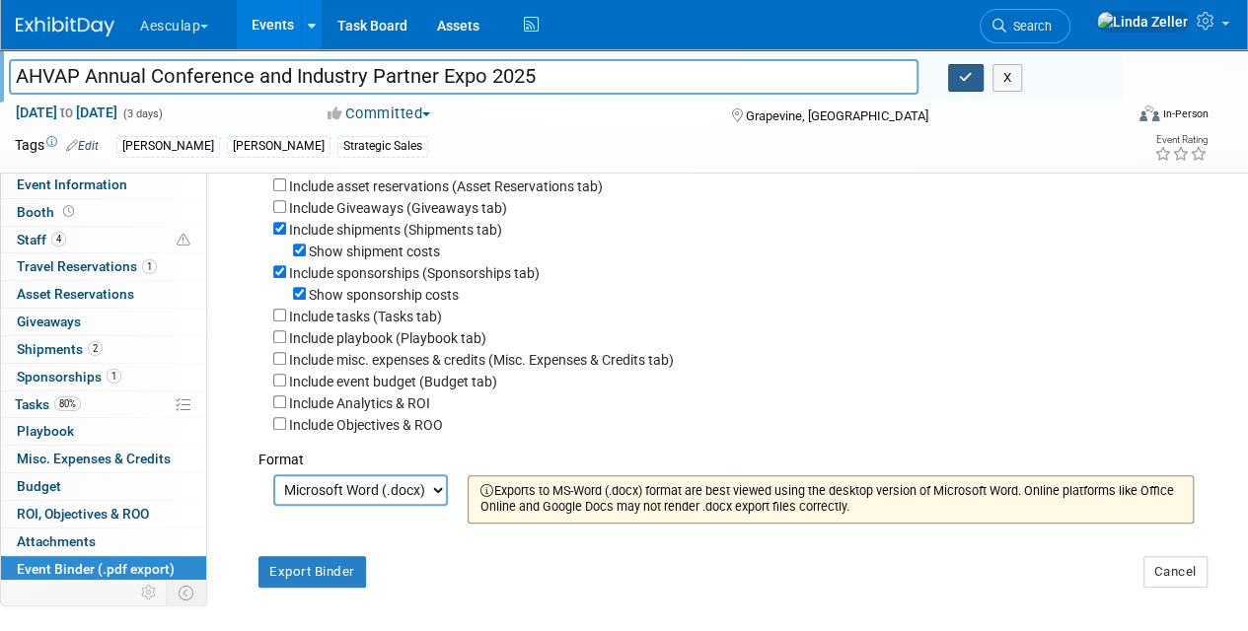
click at [955, 83] on button "button" at bounding box center [966, 78] width 36 height 28
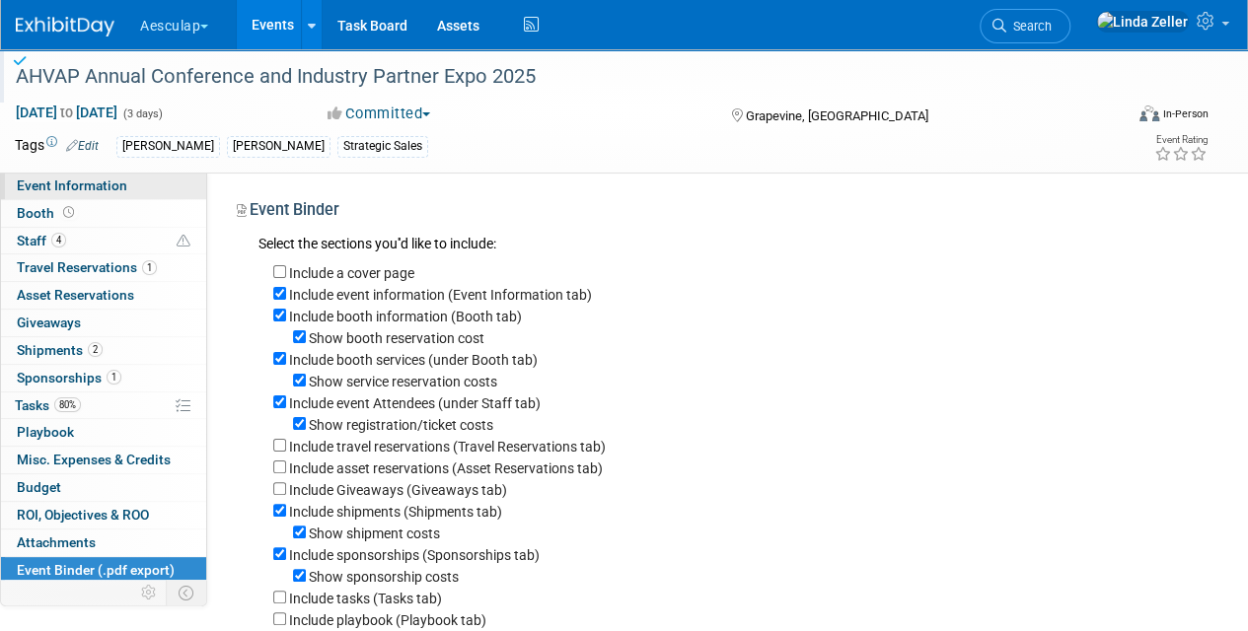
click at [67, 184] on span "Event Information" at bounding box center [72, 186] width 111 height 16
select select "Approved by Compliance"
select select "Strategic Sales"
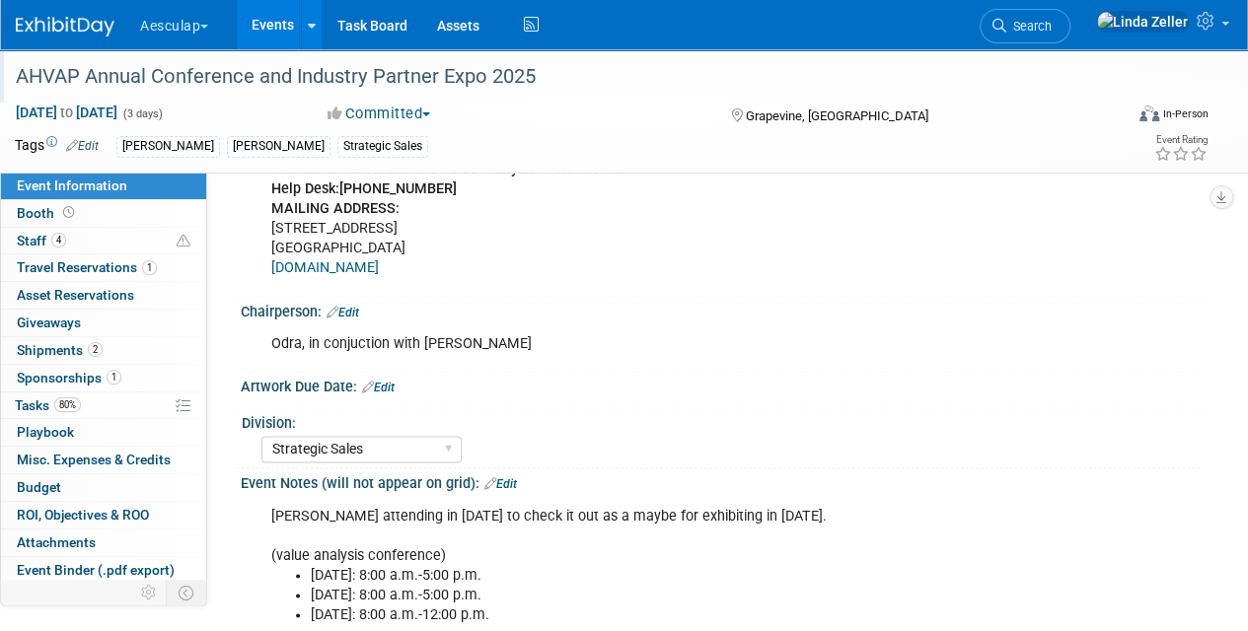
scroll to position [1316, 0]
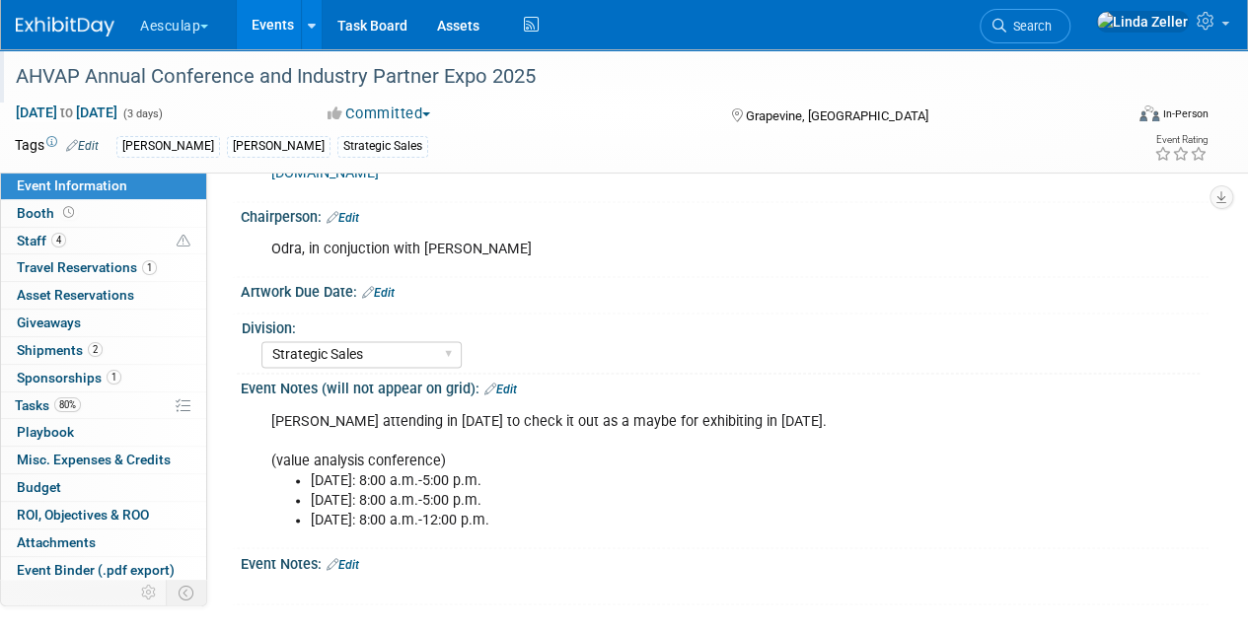
click at [351, 557] on link "Edit" at bounding box center [343, 564] width 33 height 14
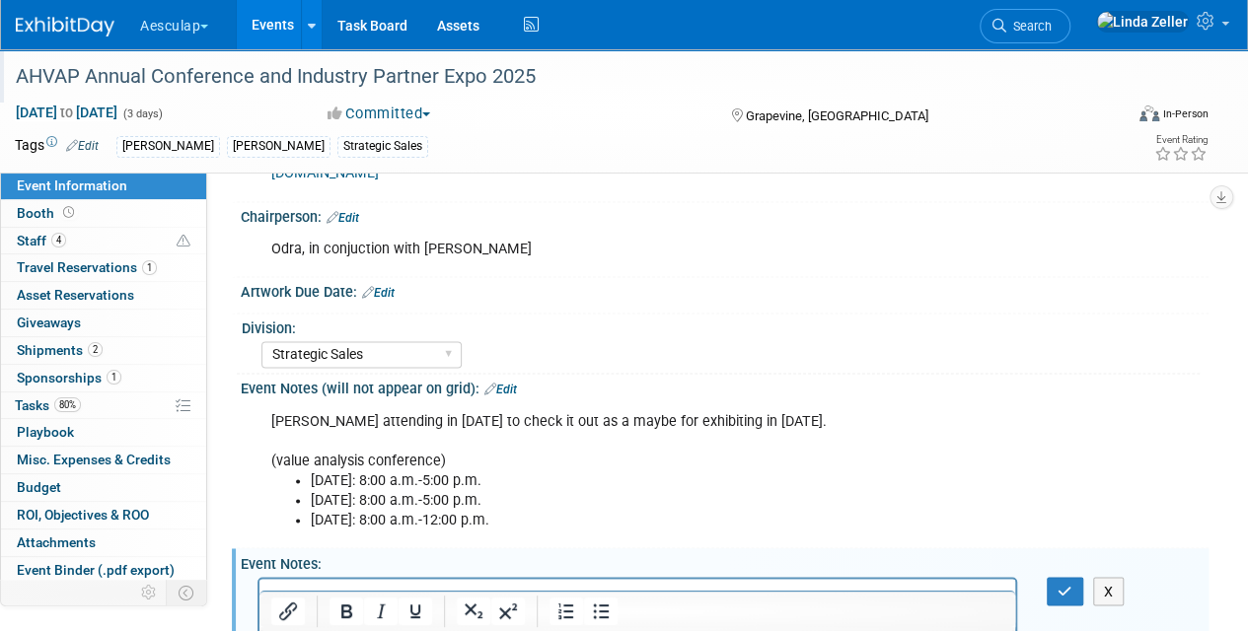
scroll to position [0, 0]
click at [336, 594] on p "Rich Text Area. Press ALT-0 for help." at bounding box center [637, 596] width 733 height 20
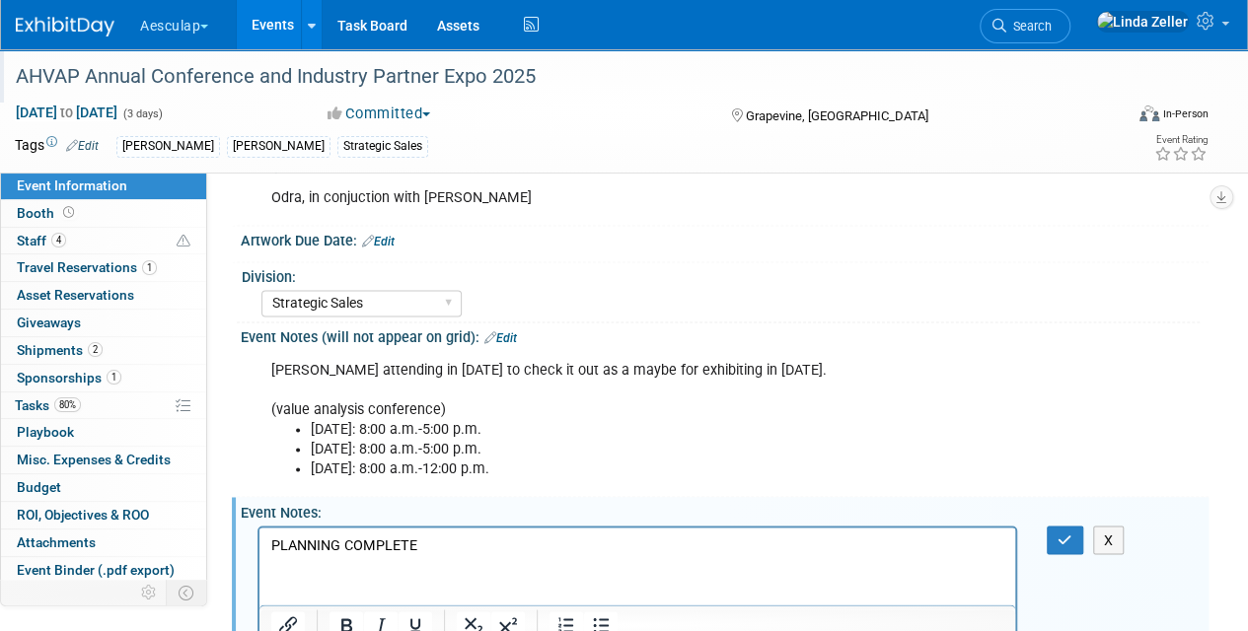
scroll to position [1395, 0]
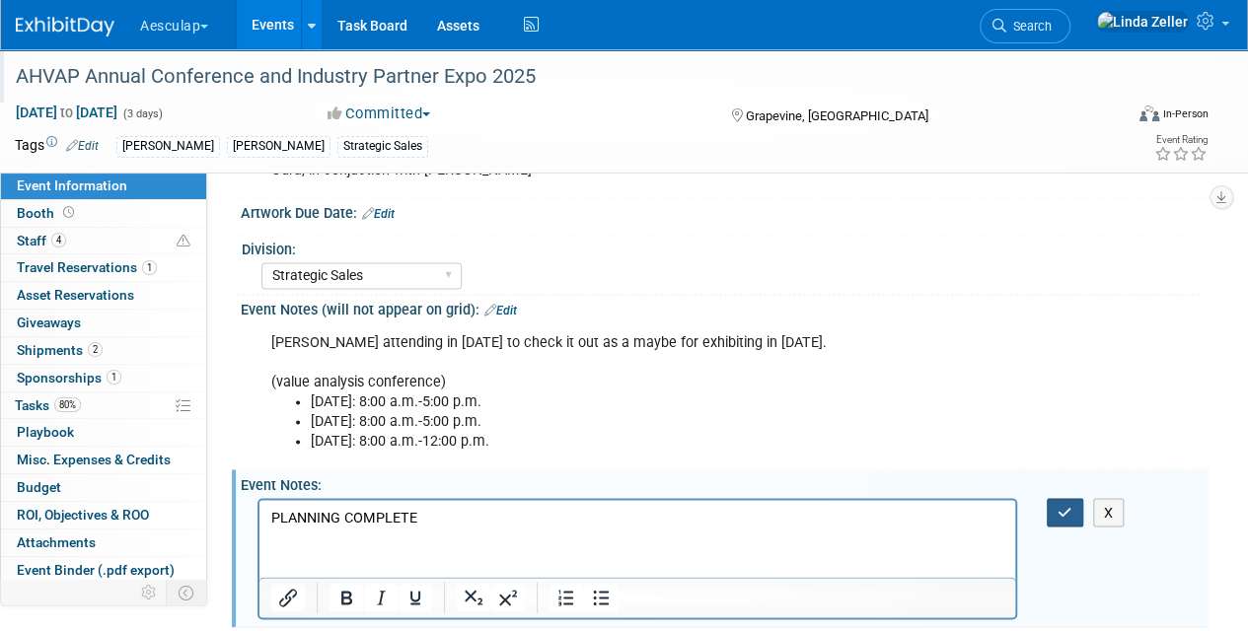
click at [1066, 505] on icon "button" at bounding box center [1065, 512] width 15 height 14
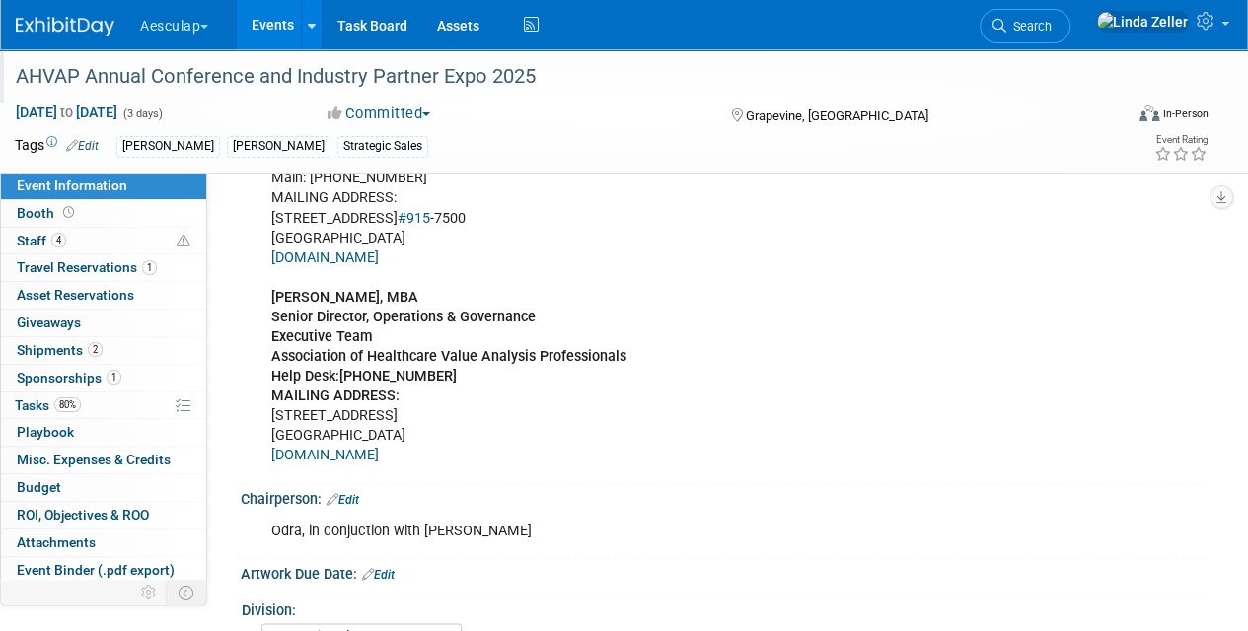
scroll to position [645, 0]
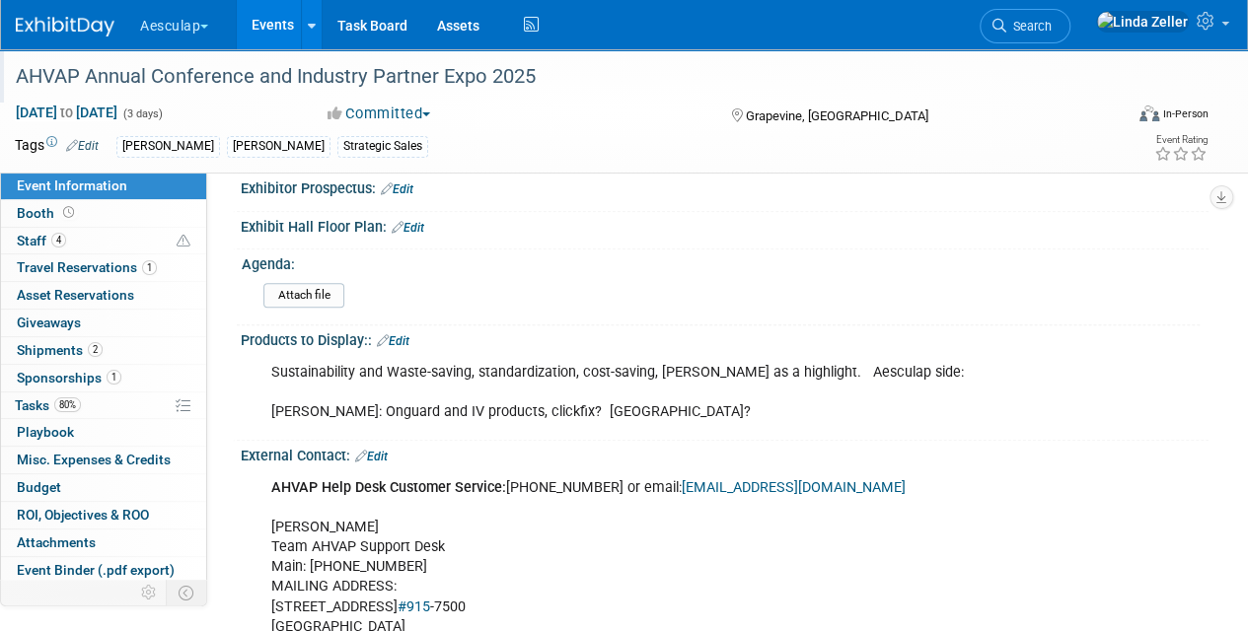
click at [277, 28] on link "Events" at bounding box center [273, 24] width 72 height 49
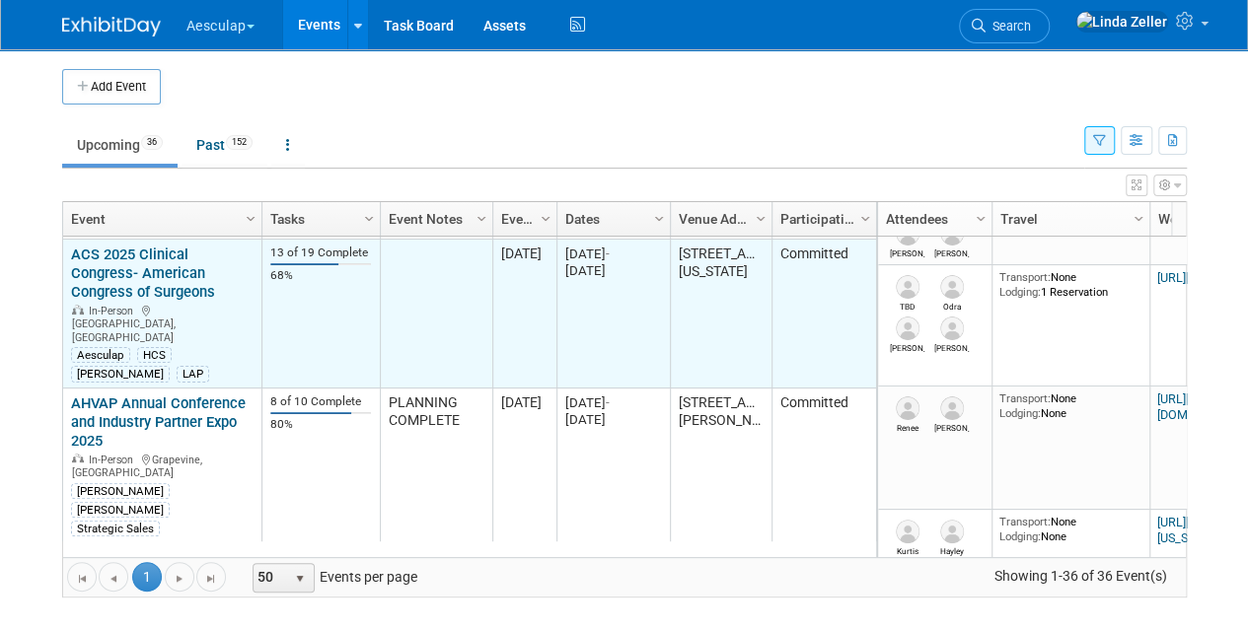
scroll to position [474, 0]
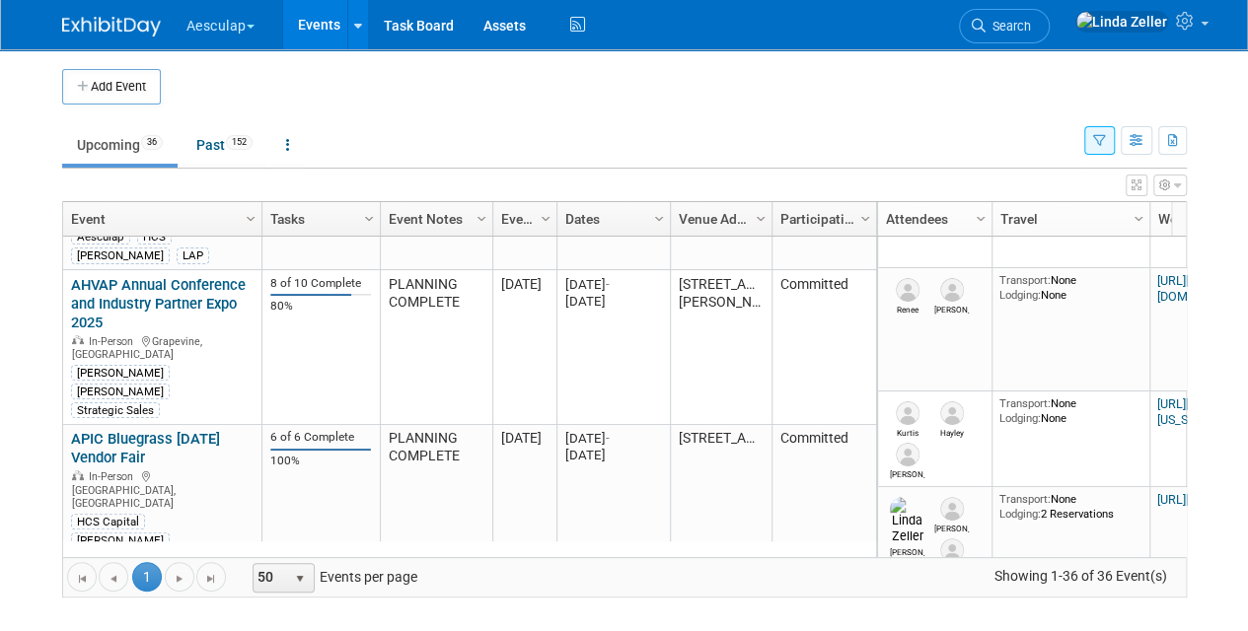
click at [116, 560] on link "HSPA PNWC Fall Conference" at bounding box center [126, 578] width 110 height 37
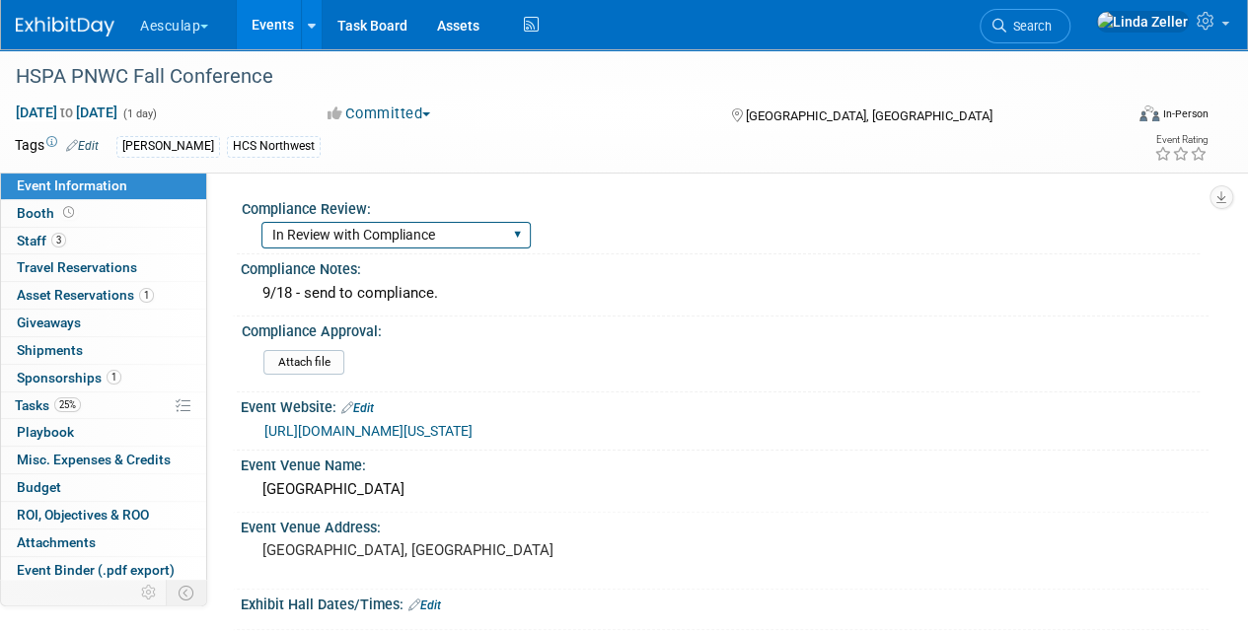
click at [483, 234] on select "Needs to be submitted to Compliance In Review with Compliance Approved by Compl…" at bounding box center [395, 235] width 269 height 27
select select "Denied by Compliance"
click at [261, 222] on select "Needs to be submitted to Compliance In Review with Compliance Approved by Compl…" at bounding box center [395, 235] width 269 height 27
click at [326, 290] on div "9/18 - send to compliance." at bounding box center [725, 293] width 938 height 31
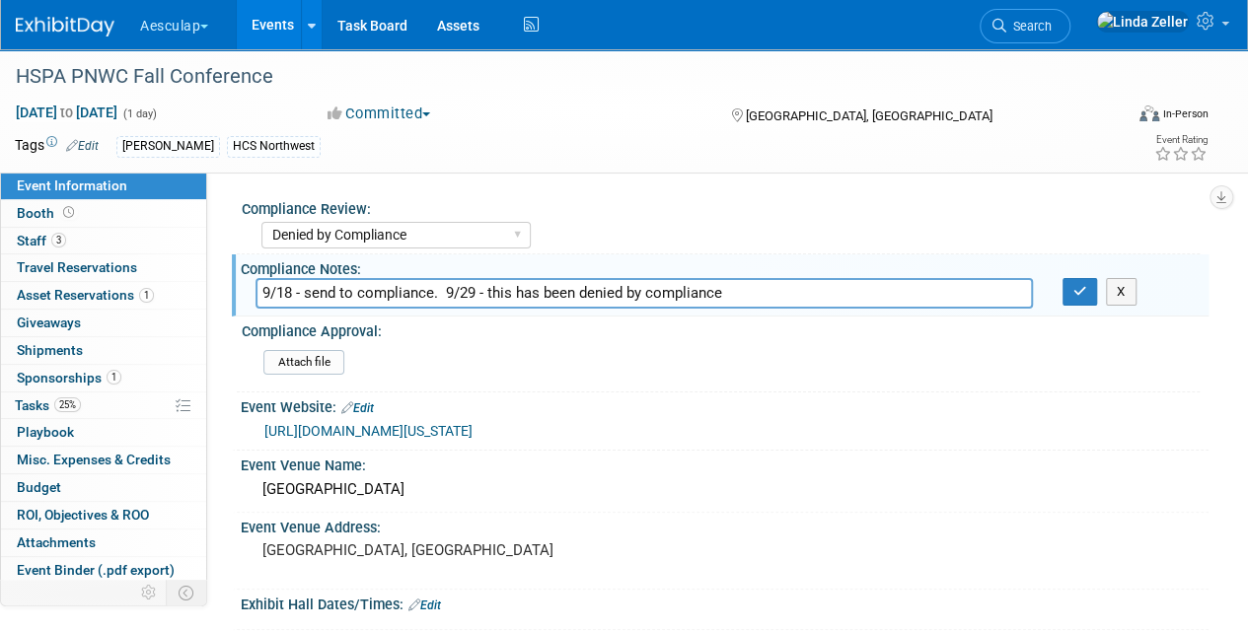
click at [651, 287] on input "9/18 - send to compliance. 9/29 - this has been denied by compliance" at bounding box center [644, 293] width 777 height 31
type input "9/18 - send to compliance. 9/29 - this has been denied by Compliance"
click at [1071, 293] on button "button" at bounding box center [1081, 292] width 36 height 28
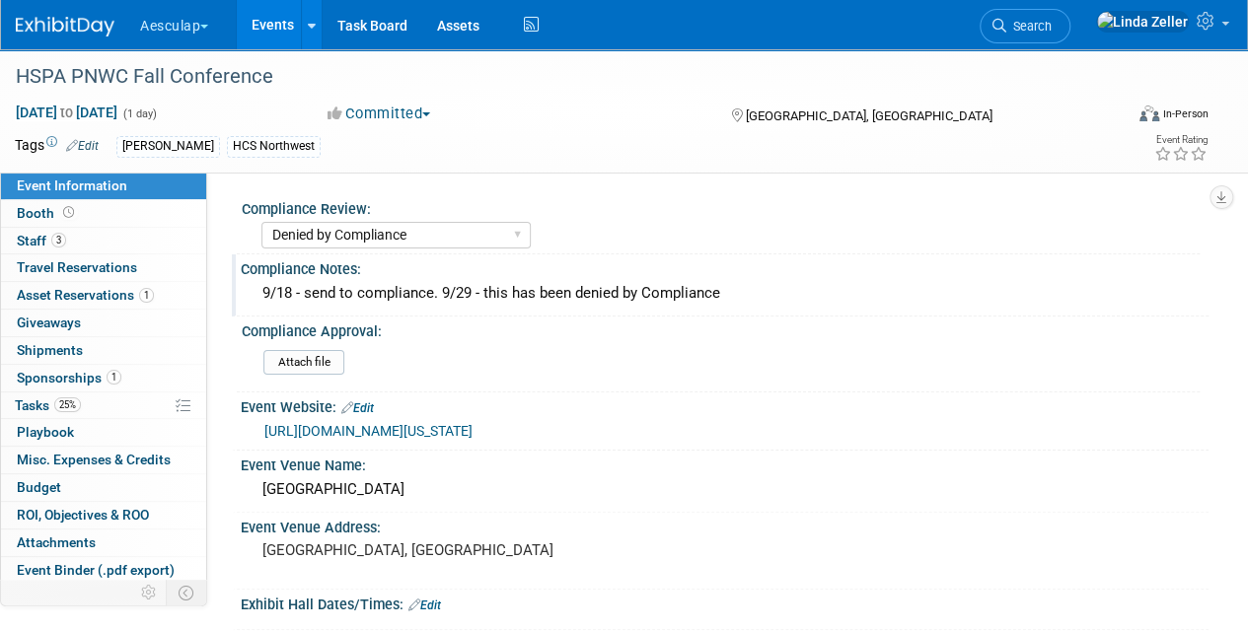
click at [270, 26] on link "Events" at bounding box center [273, 24] width 72 height 49
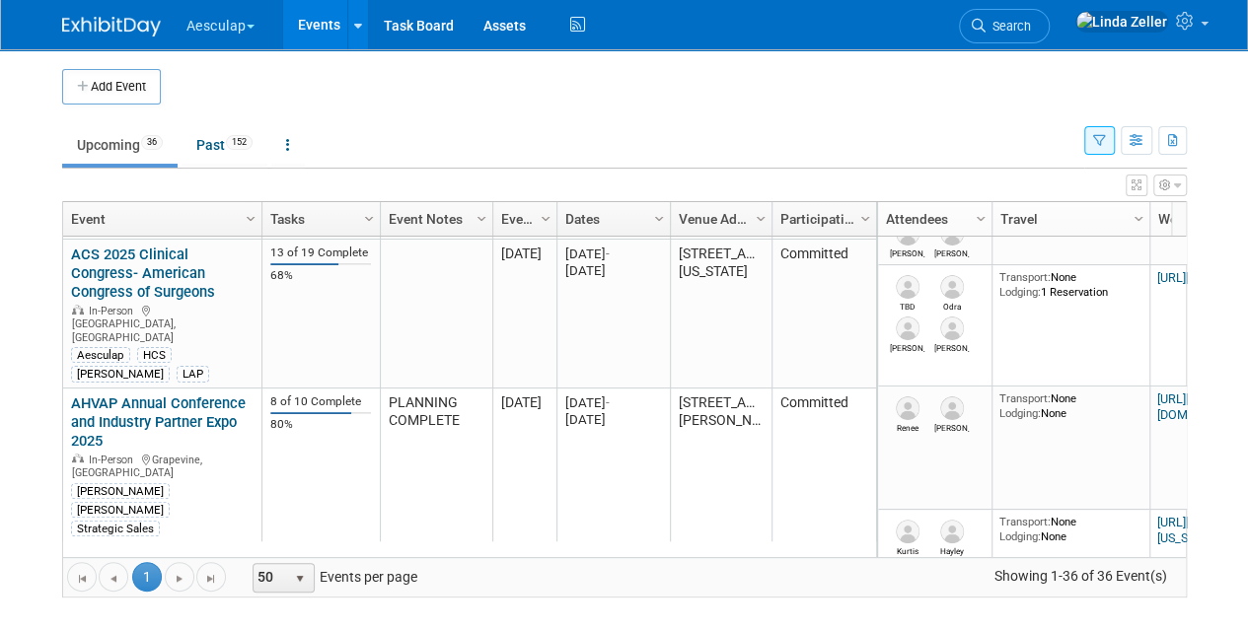
scroll to position [474, 0]
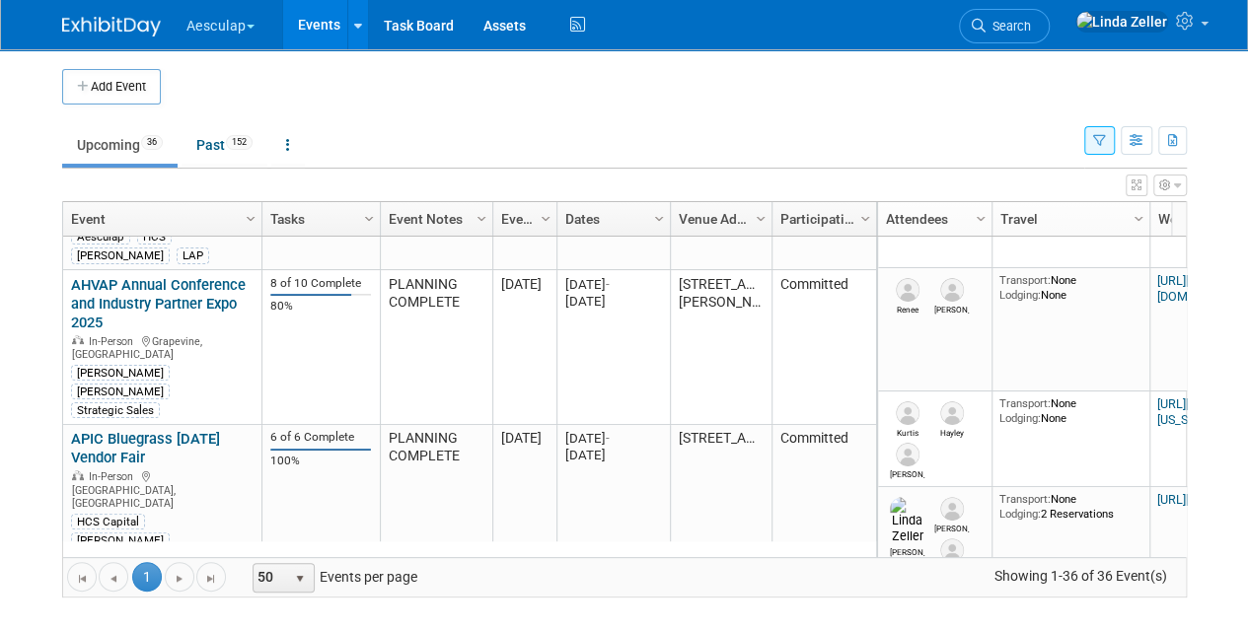
click at [113, 560] on link "HSPA PNWC Fall Conference" at bounding box center [126, 578] width 110 height 37
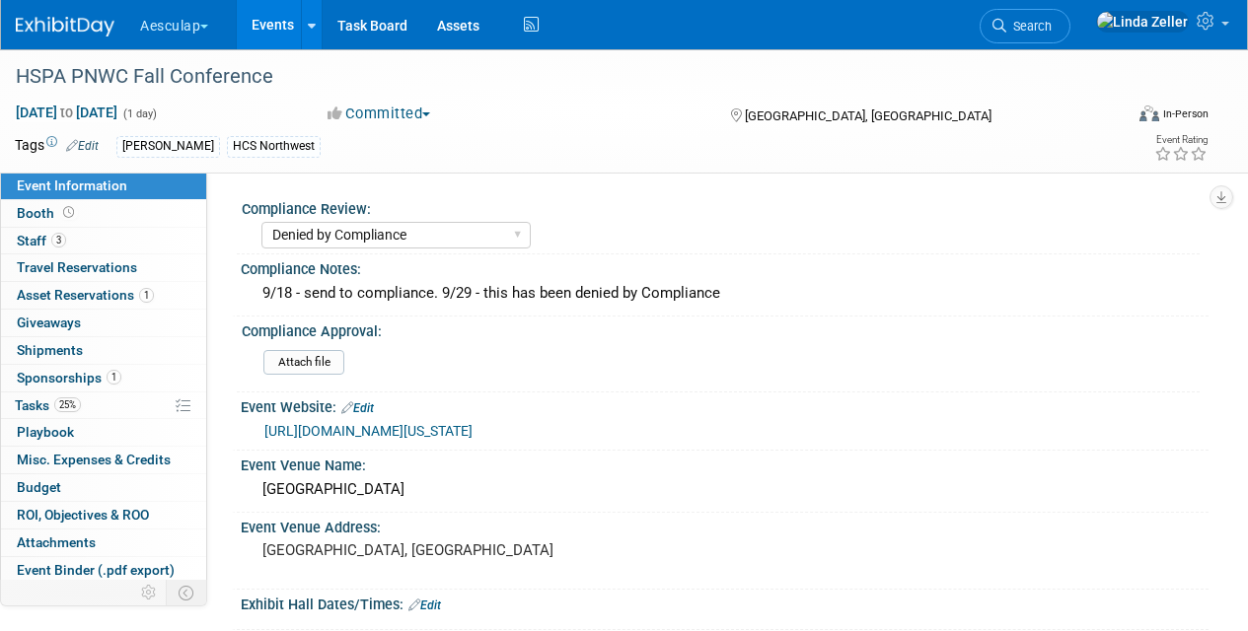
select select "Denied by Compliance"
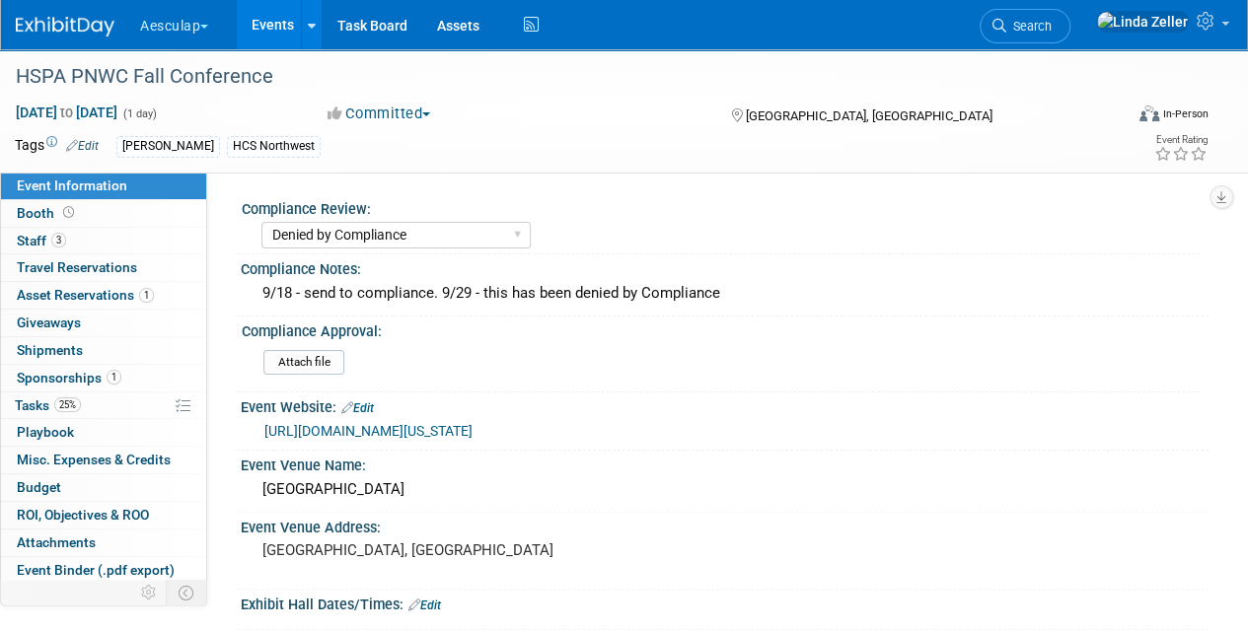
click at [428, 114] on button "Committed" at bounding box center [379, 114] width 117 height 21
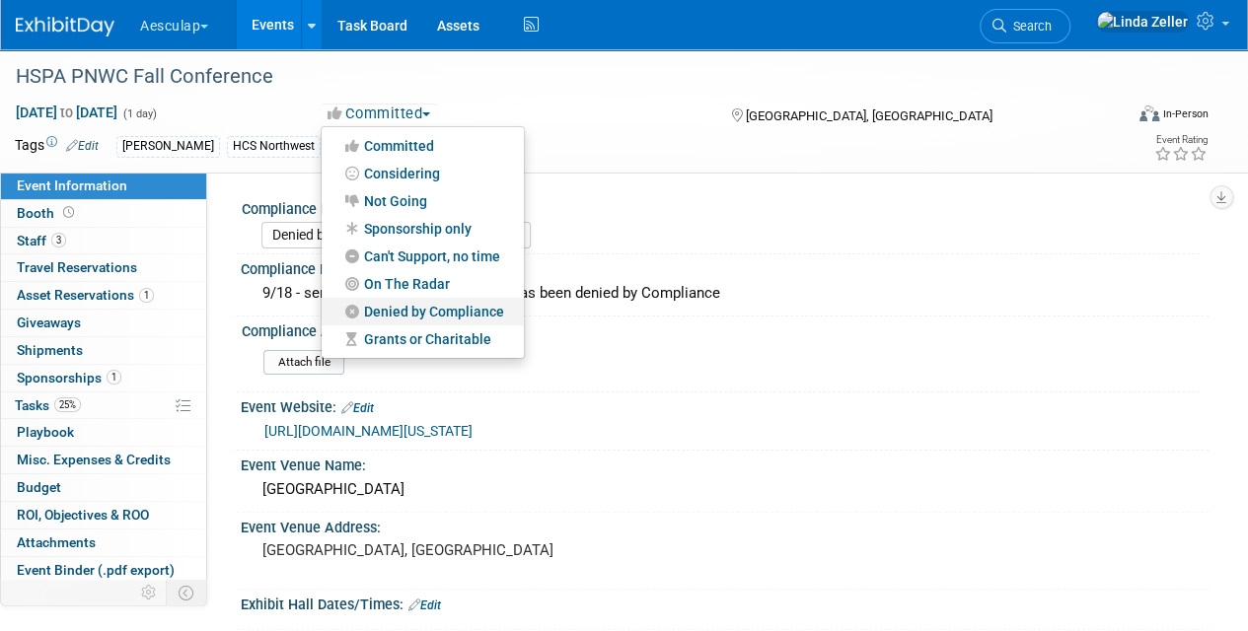
click at [402, 317] on link "Denied by Compliance" at bounding box center [423, 312] width 202 height 28
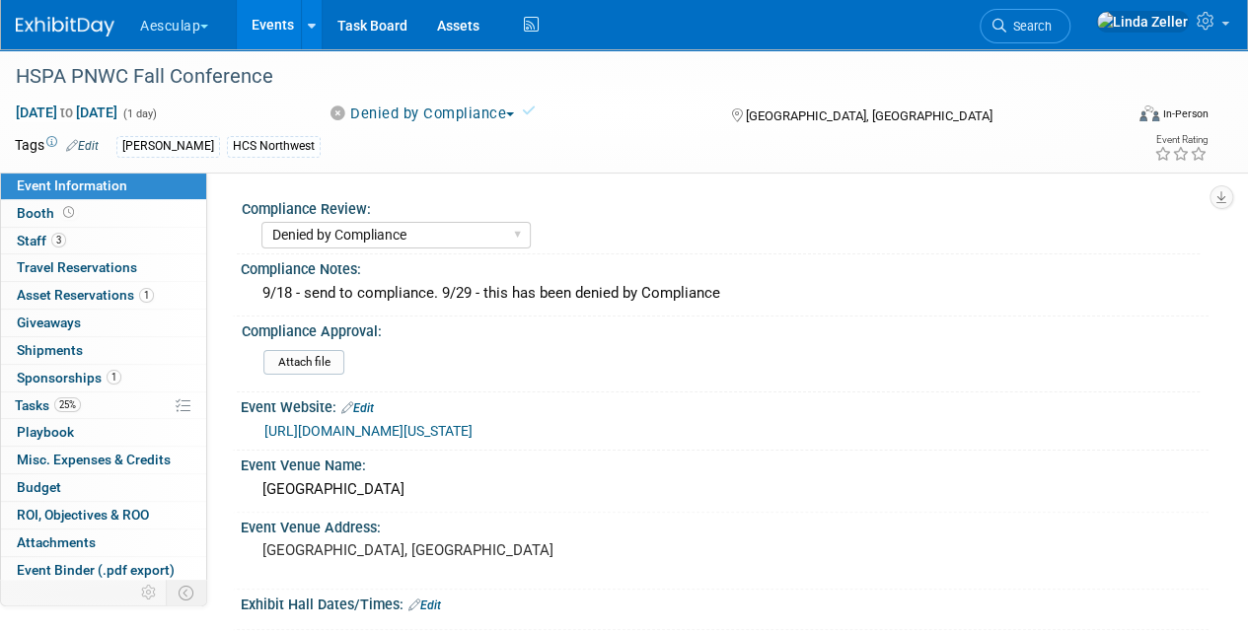
click at [275, 23] on link "Events" at bounding box center [273, 24] width 72 height 49
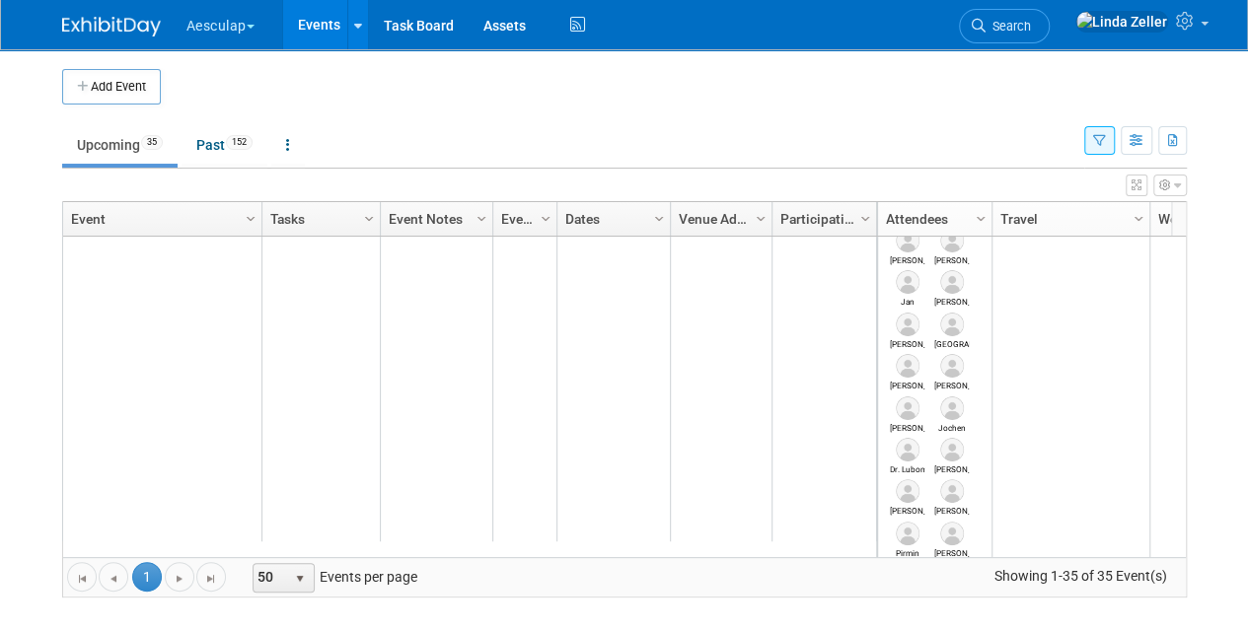
scroll to position [1302, 0]
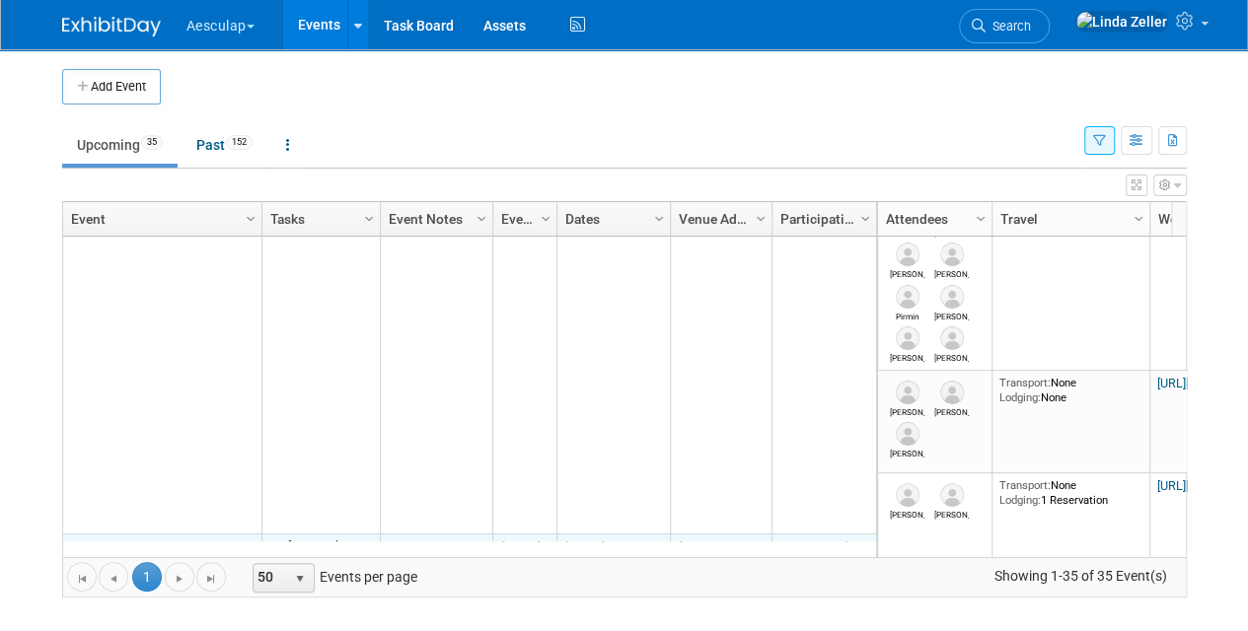
click at [106, 540] on link "Cascade Chapter Fall Conference" at bounding box center [141, 558] width 140 height 37
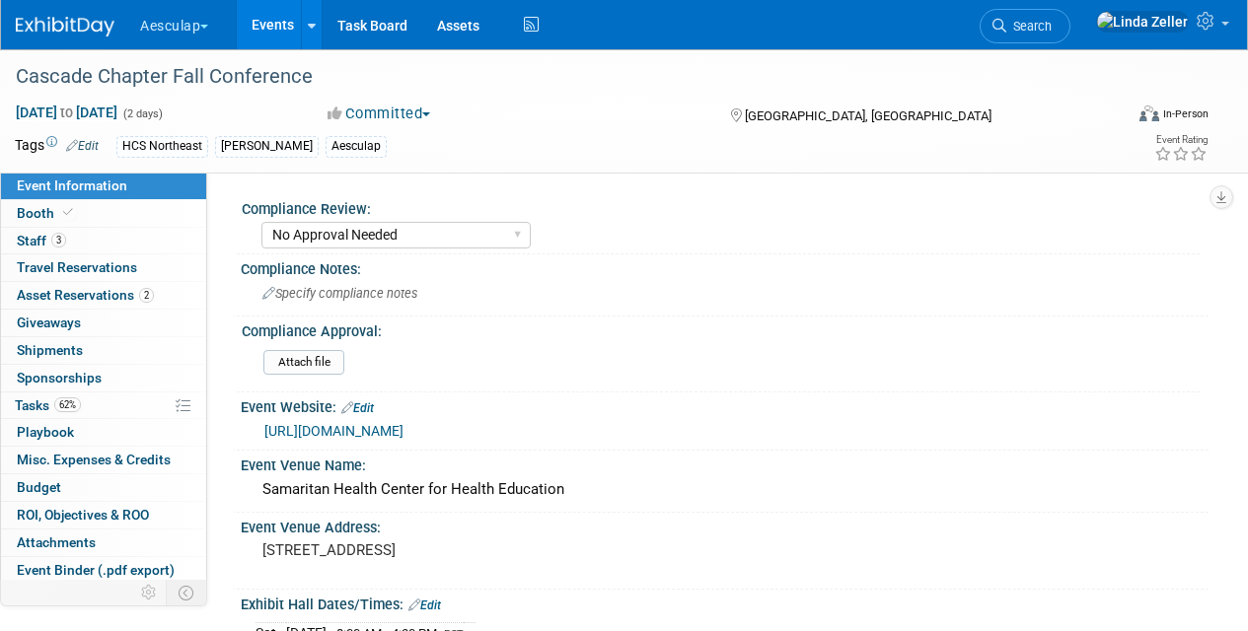
select select "No Approval Needed"
select select "HCS"
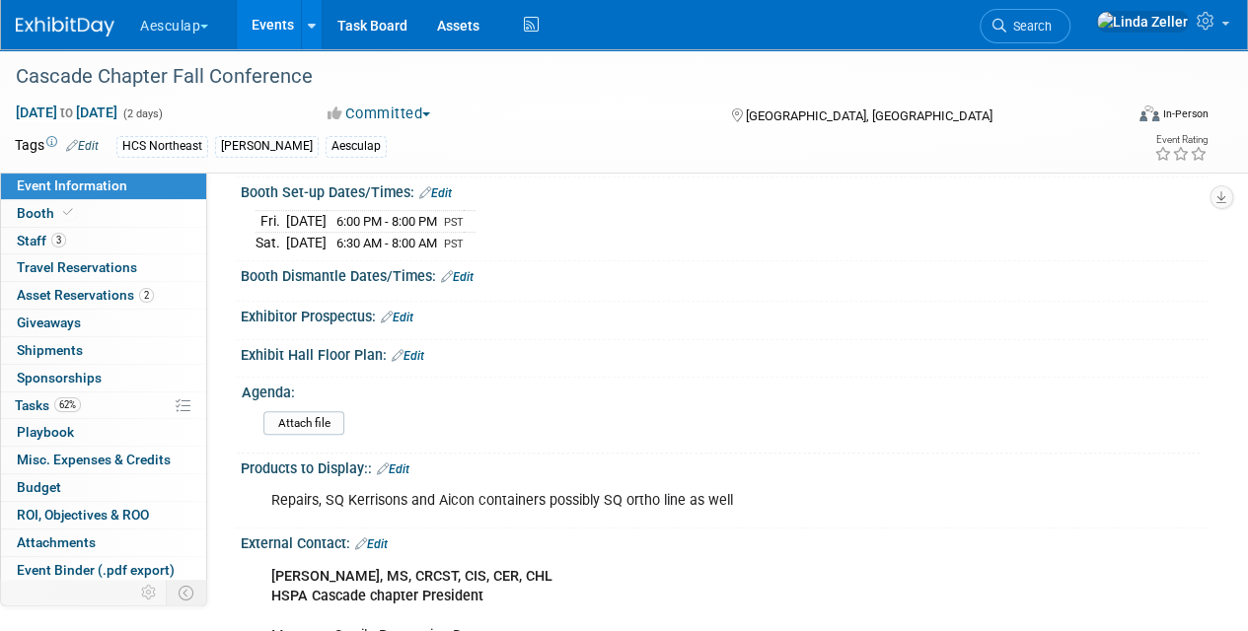
scroll to position [493, 0]
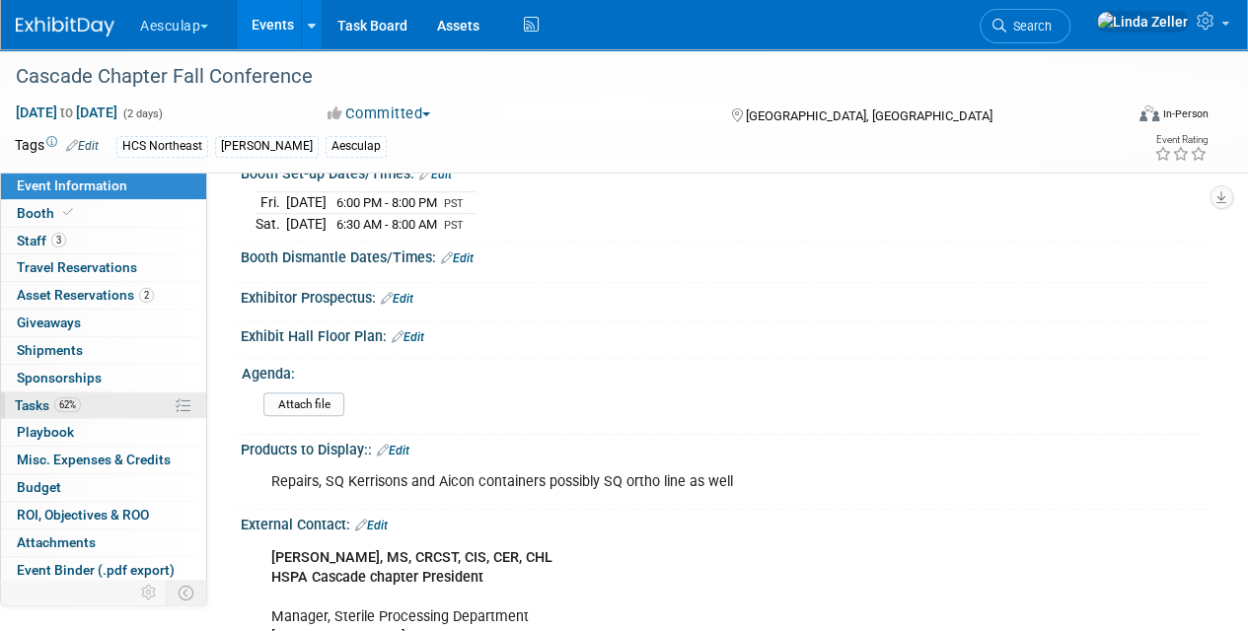
click at [41, 400] on span "Tasks 62%" at bounding box center [48, 406] width 66 height 16
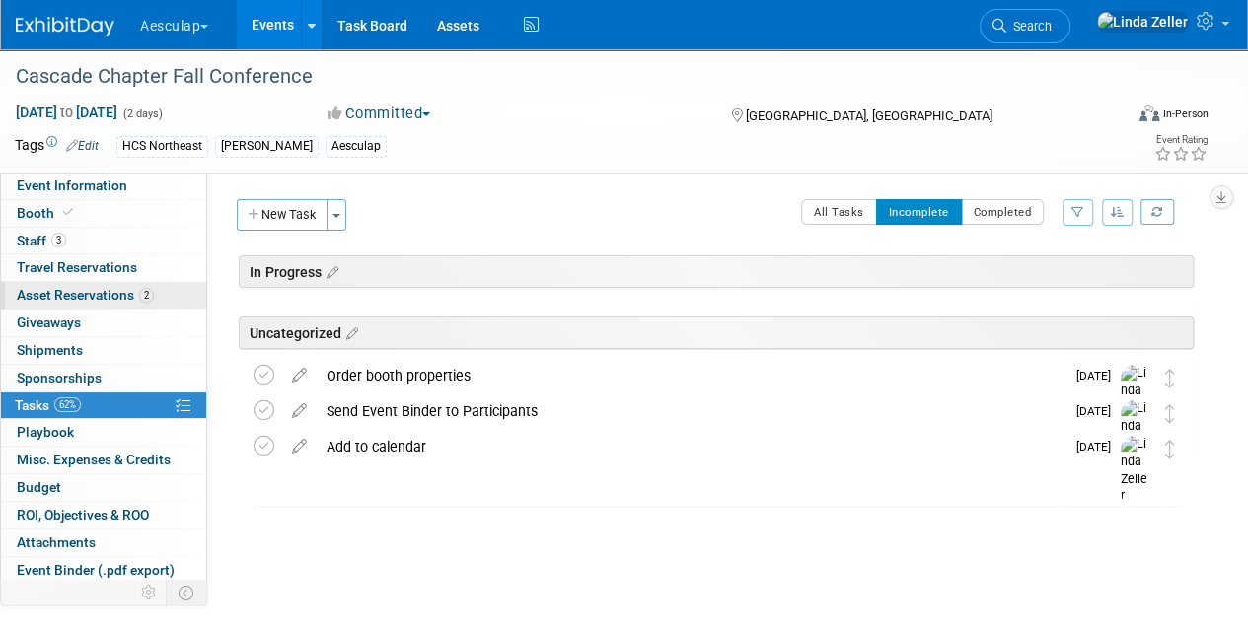
click at [111, 291] on span "Asset Reservations 2" at bounding box center [85, 295] width 137 height 16
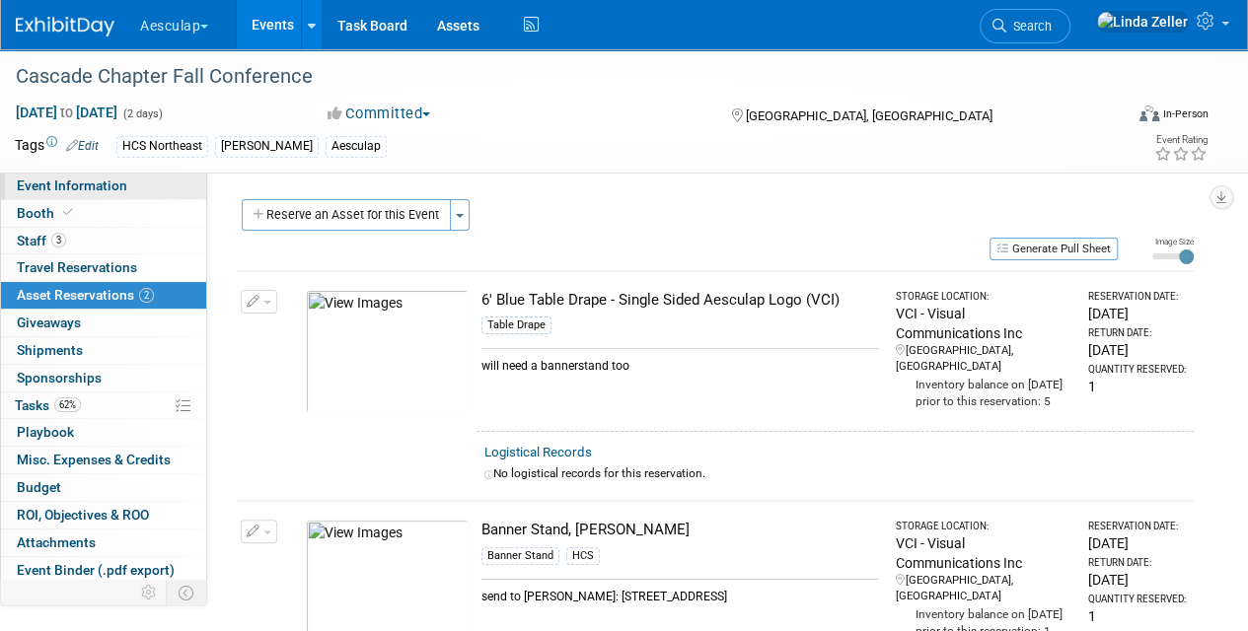
click at [99, 187] on span "Event Information" at bounding box center [72, 186] width 111 height 16
select select "No Approval Needed"
select select "HCS"
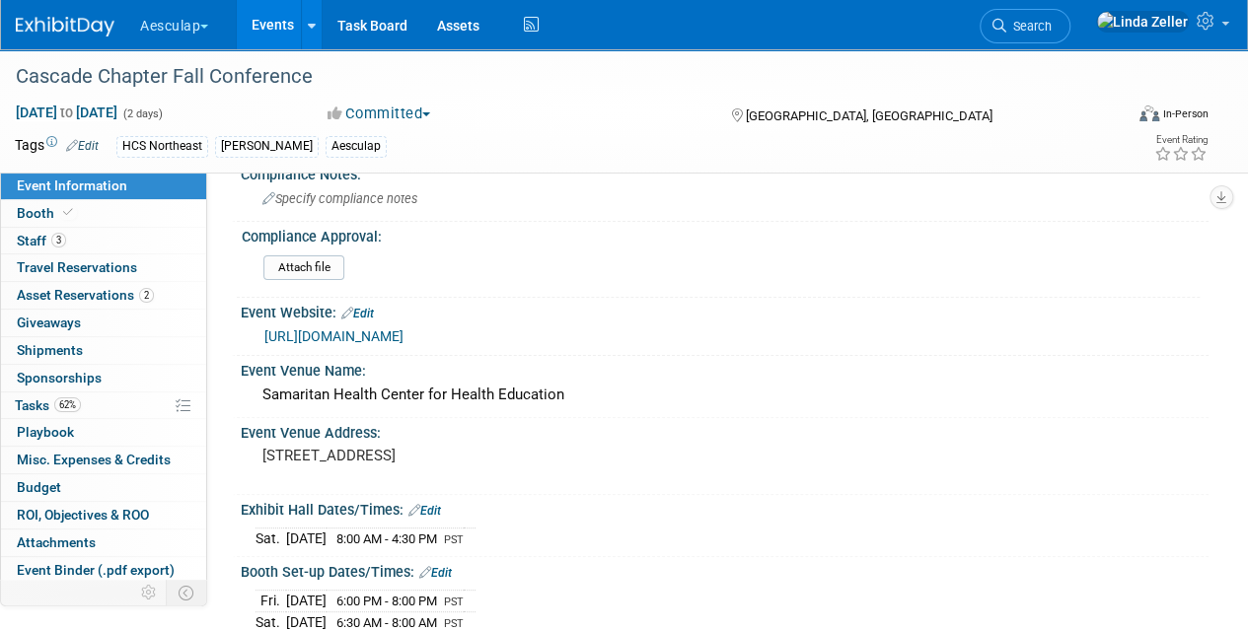
scroll to position [197, 0]
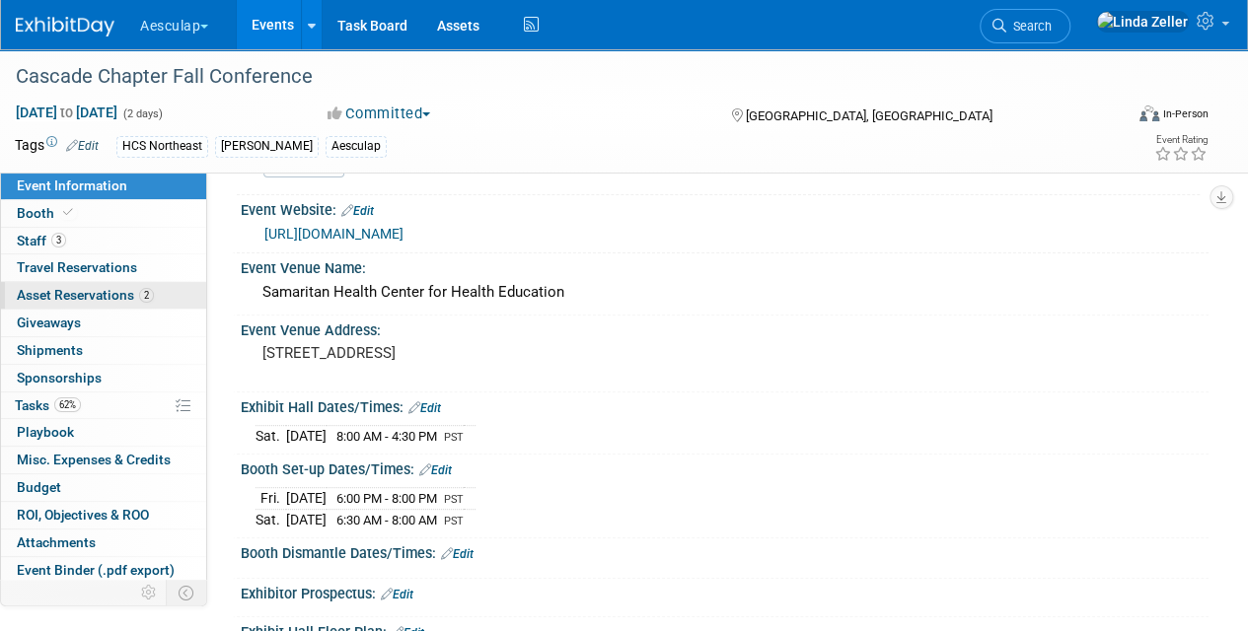
click at [26, 287] on span "Asset Reservations 2" at bounding box center [85, 295] width 137 height 16
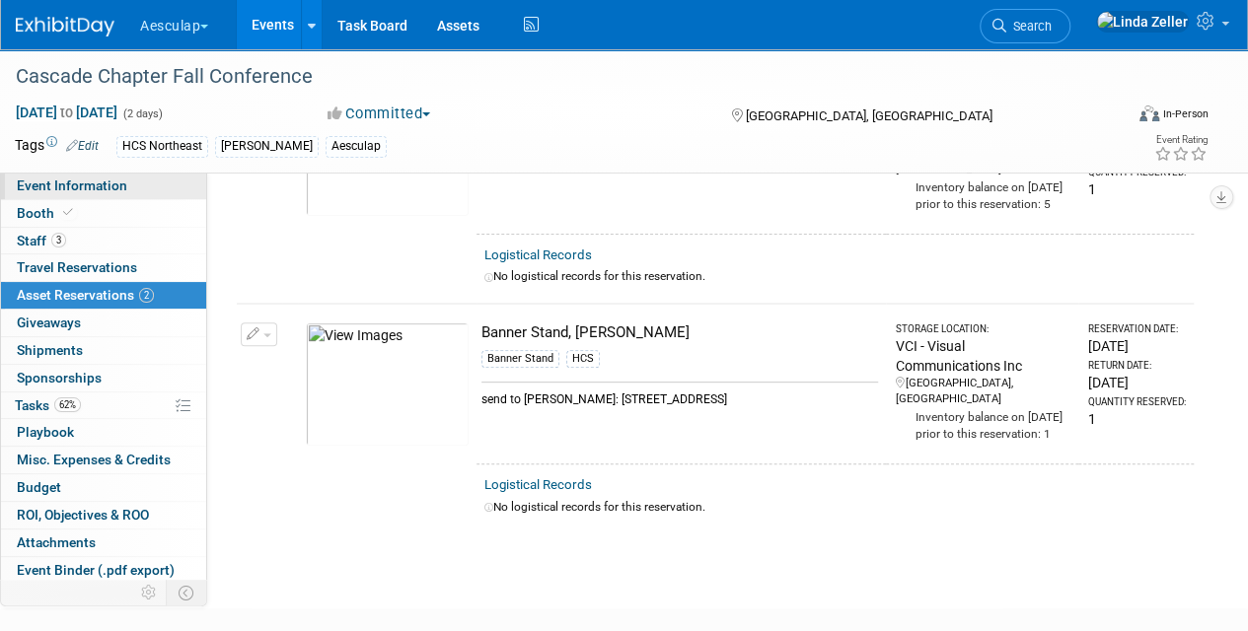
click at [53, 185] on span "Event Information" at bounding box center [72, 186] width 111 height 16
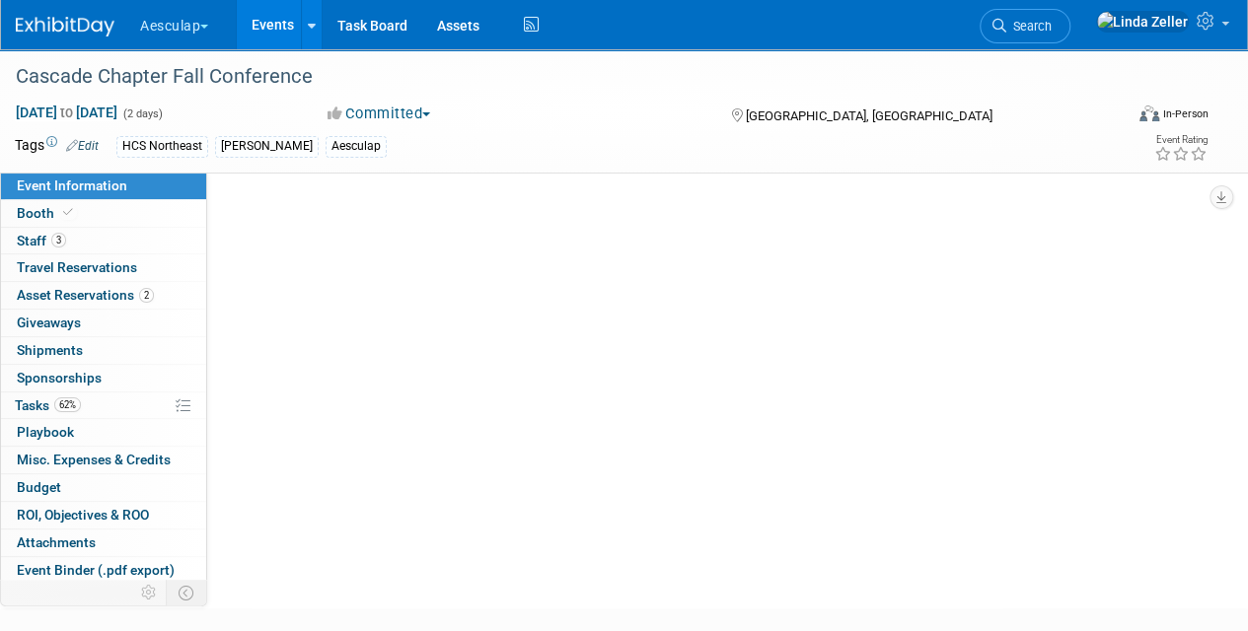
scroll to position [0, 0]
select select "No Approval Needed"
select select "HCS"
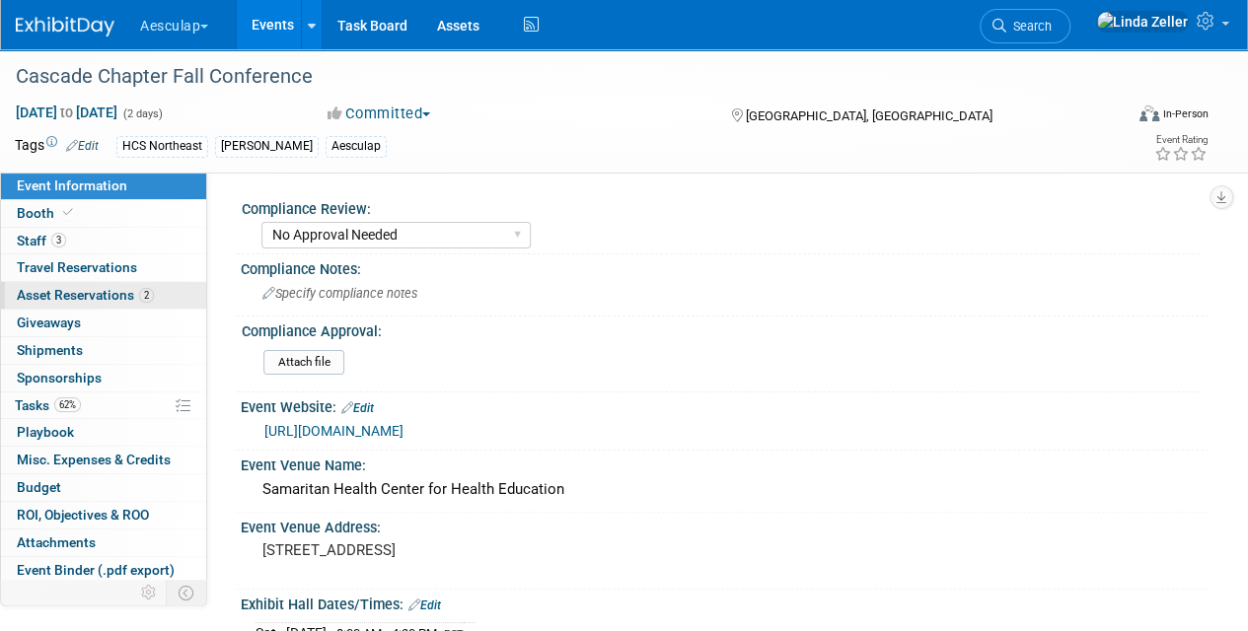
click at [67, 290] on span "Asset Reservations 2" at bounding box center [85, 295] width 137 height 16
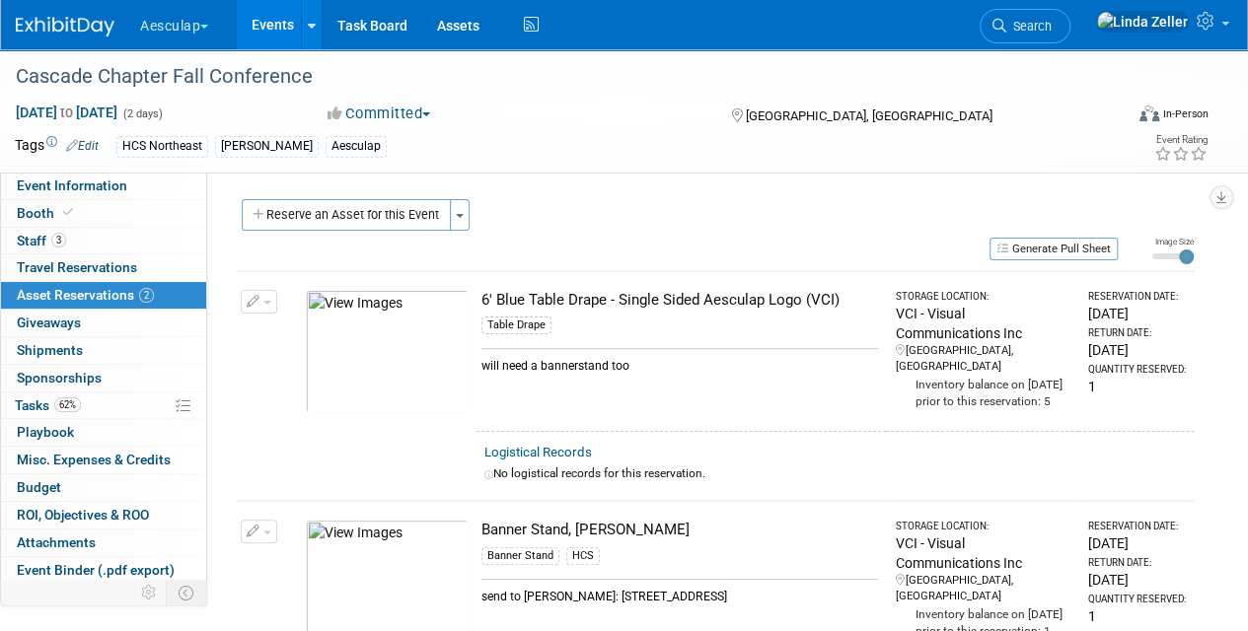
scroll to position [99, 0]
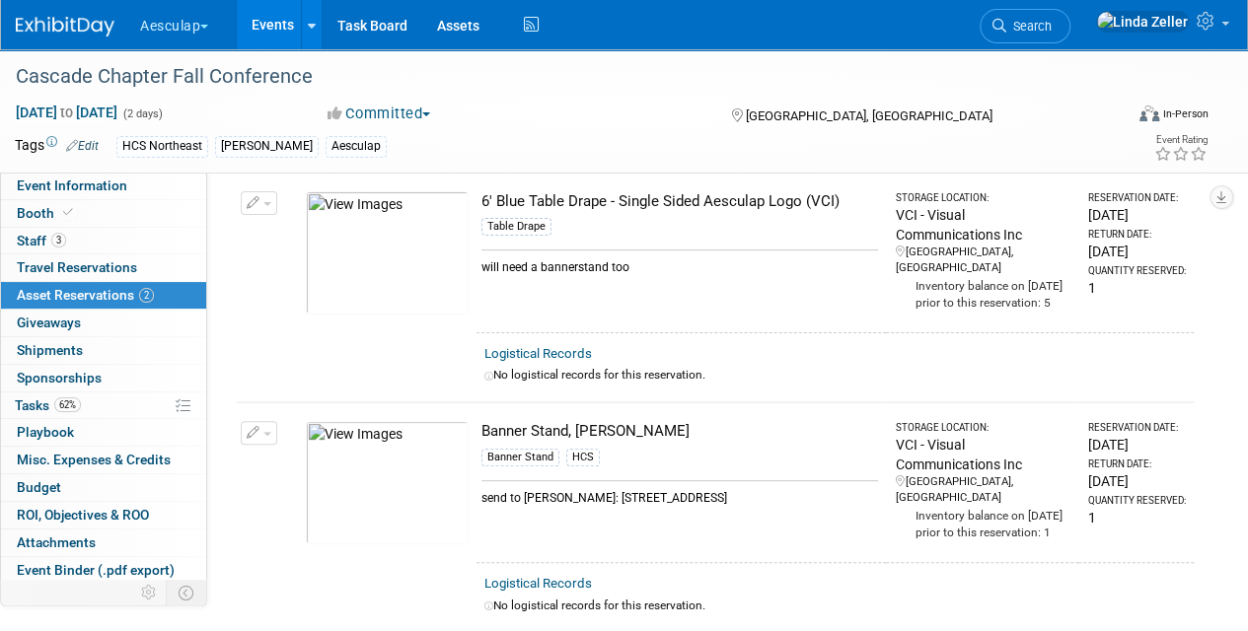
drag, startPoint x: 609, startPoint y: 495, endPoint x: 747, endPoint y: 496, distance: 138.1
click at [747, 496] on div "send to Teresa Wallace: 7265 SW Benz Park Court Portland Or 97225" at bounding box center [679, 493] width 397 height 27
drag, startPoint x: 747, startPoint y: 496, endPoint x: 624, endPoint y: 497, distance: 123.3
copy div "7265 SW Benz Park Court"
drag, startPoint x: 813, startPoint y: 496, endPoint x: 854, endPoint y: 490, distance: 41.9
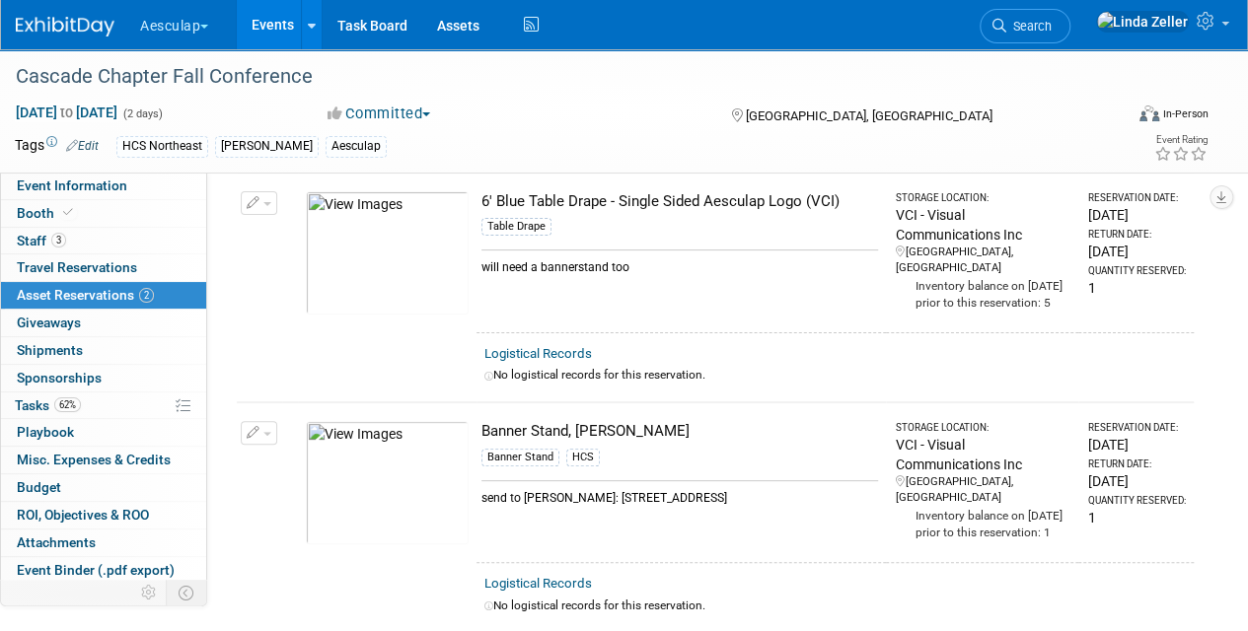
click at [854, 490] on div "send to Teresa Wallace: 7265 SW Benz Park Court Portland Or 97225" at bounding box center [679, 493] width 397 height 27
drag, startPoint x: 854, startPoint y: 490, endPoint x: 836, endPoint y: 495, distance: 19.4
copy div "97225"
click at [77, 343] on span "Shipments 0" at bounding box center [50, 350] width 66 height 16
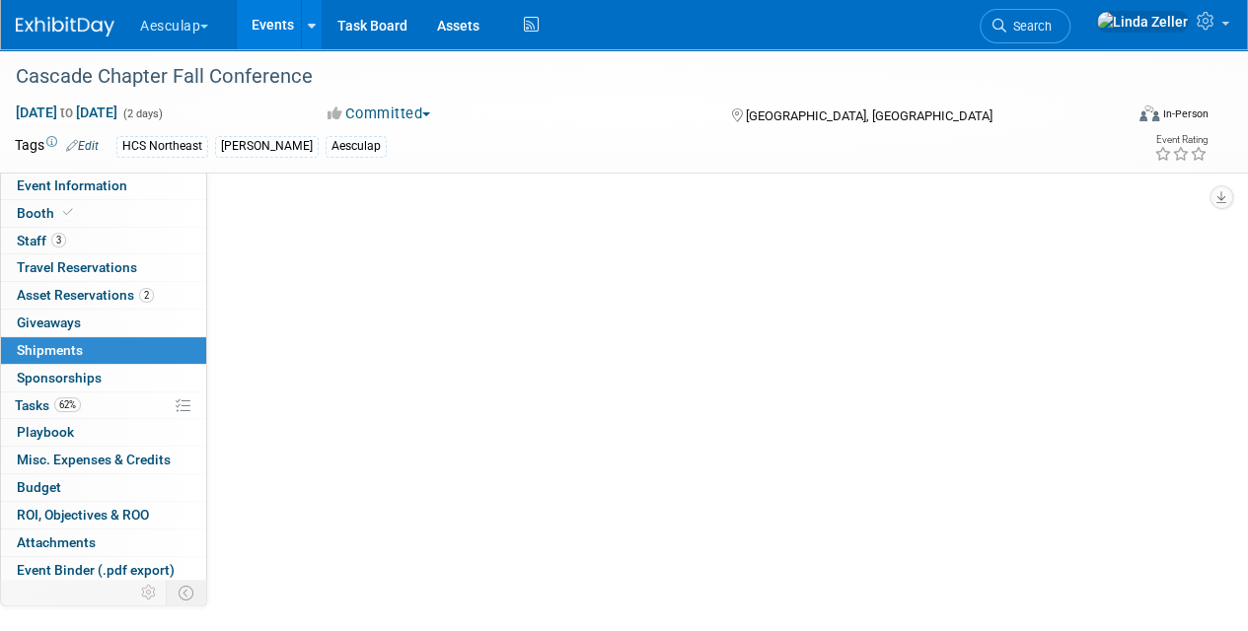
scroll to position [0, 0]
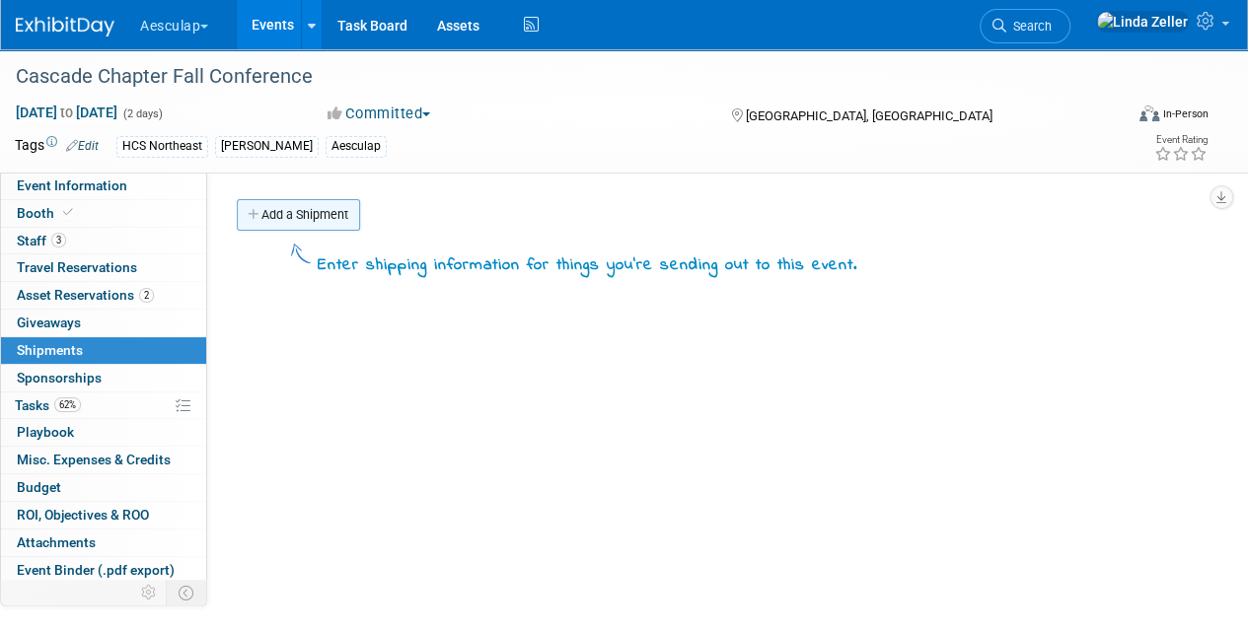
click at [303, 216] on link "Add a Shipment" at bounding box center [298, 215] width 123 height 32
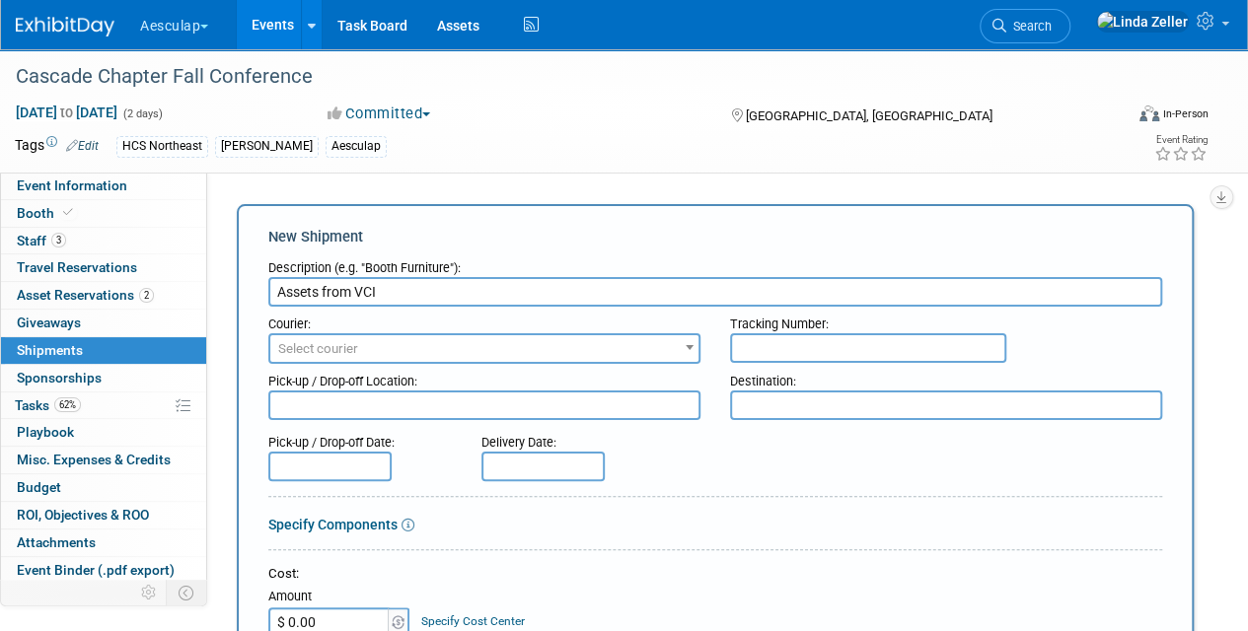
type input "Assets from VCI"
click at [311, 347] on span "Select courier" at bounding box center [318, 348] width 80 height 15
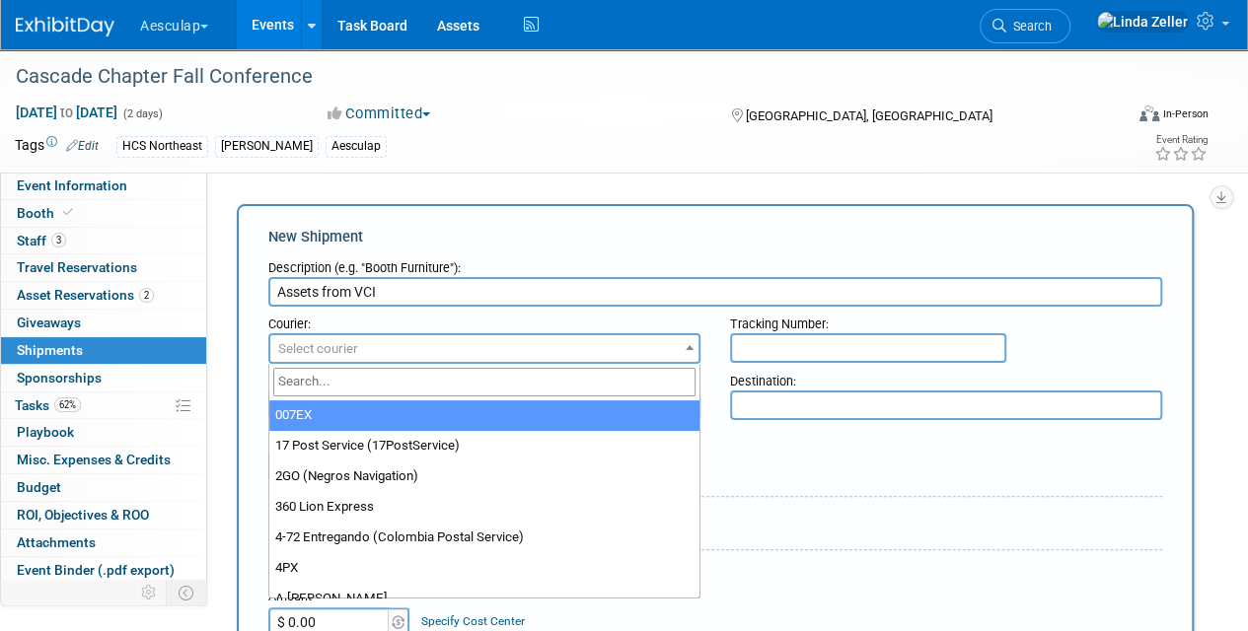
click at [311, 375] on input "search" at bounding box center [484, 382] width 422 height 29
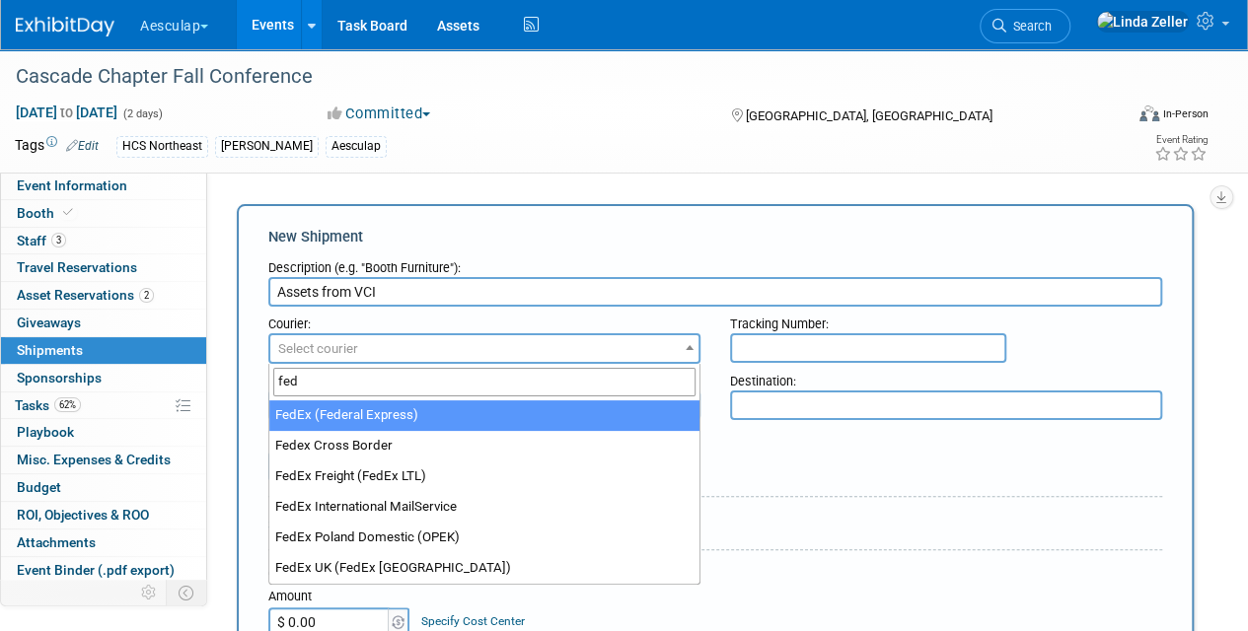
type input "fed"
select select "206"
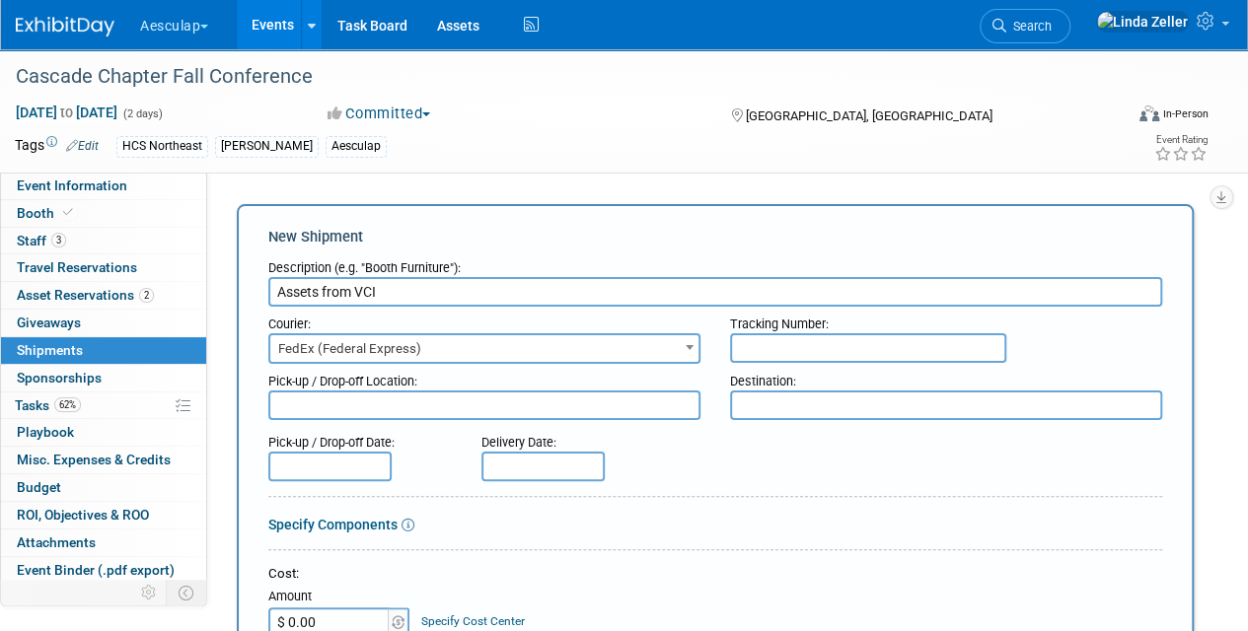
click at [318, 469] on input "text" at bounding box center [329, 467] width 123 height 30
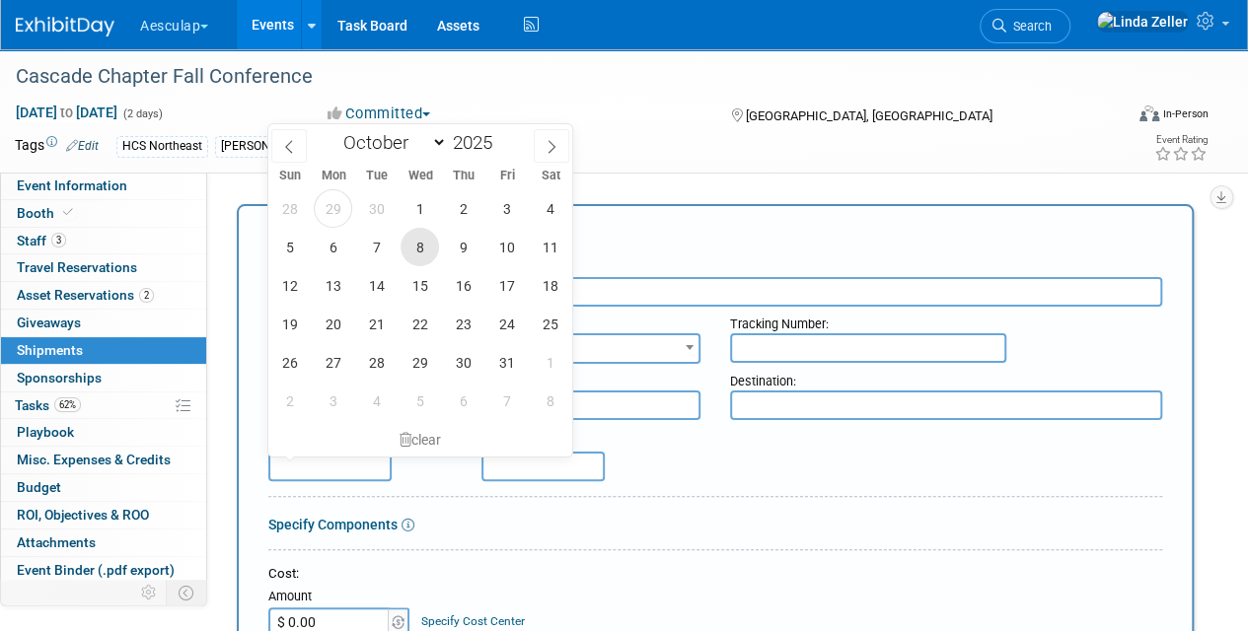
click at [415, 243] on span "8" at bounding box center [420, 247] width 38 height 38
type input "[DATE]"
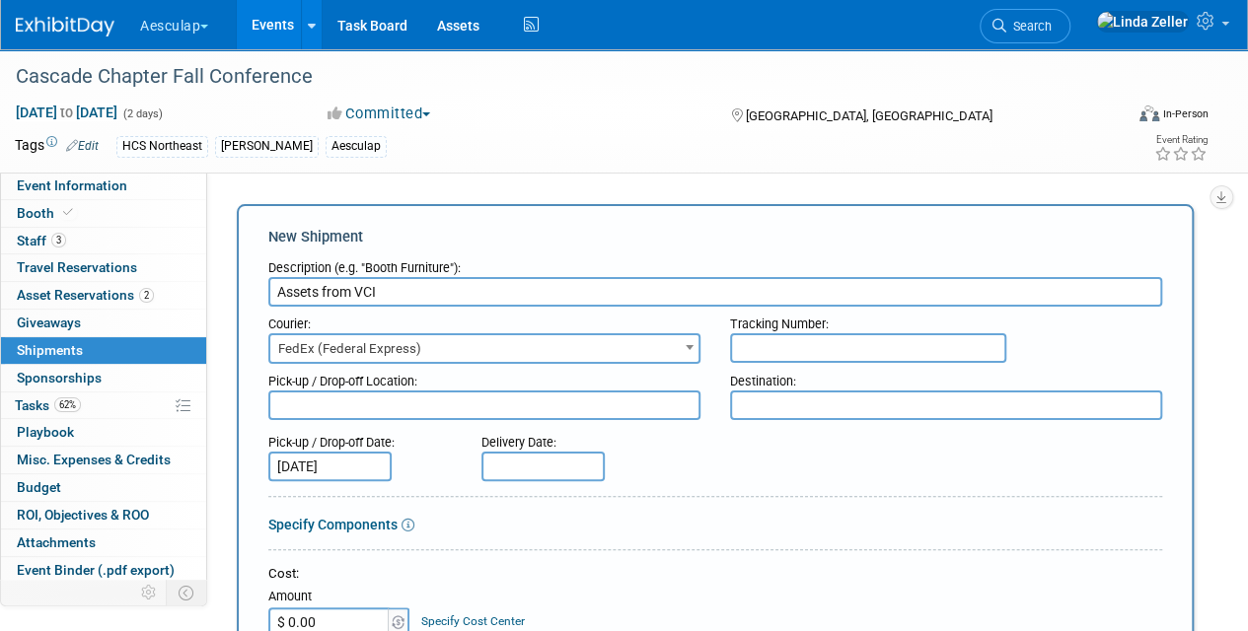
click at [522, 469] on input "text" at bounding box center [542, 467] width 123 height 30
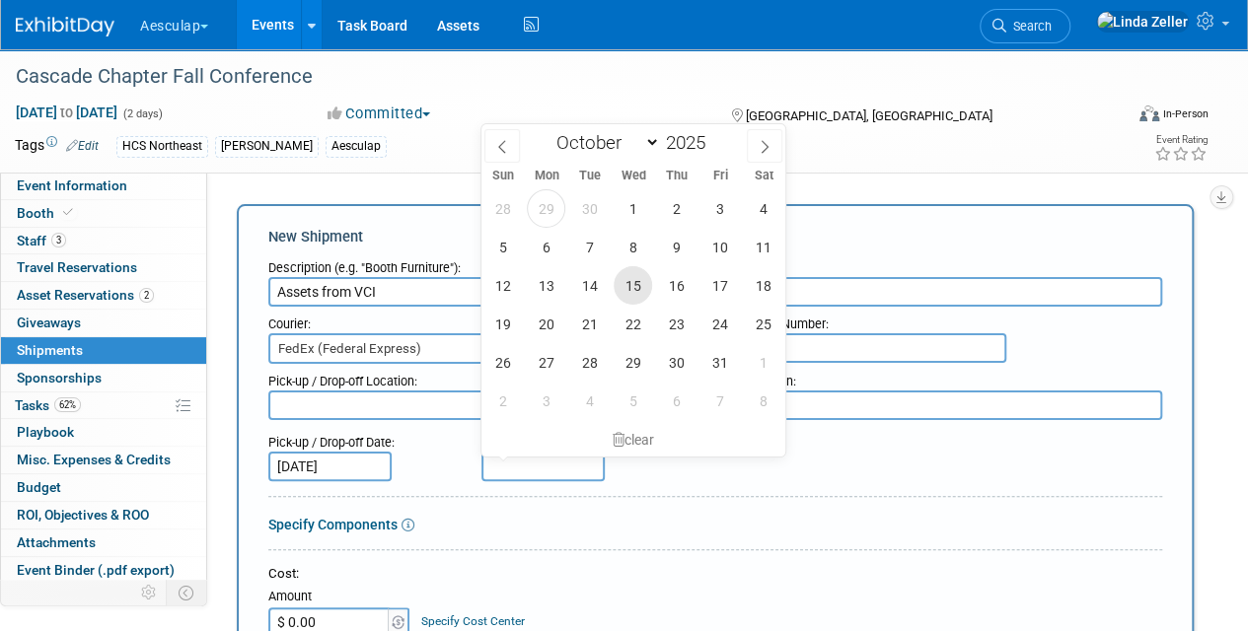
click at [627, 275] on span "15" at bounding box center [633, 285] width 38 height 38
type input "Oct 15, 2025"
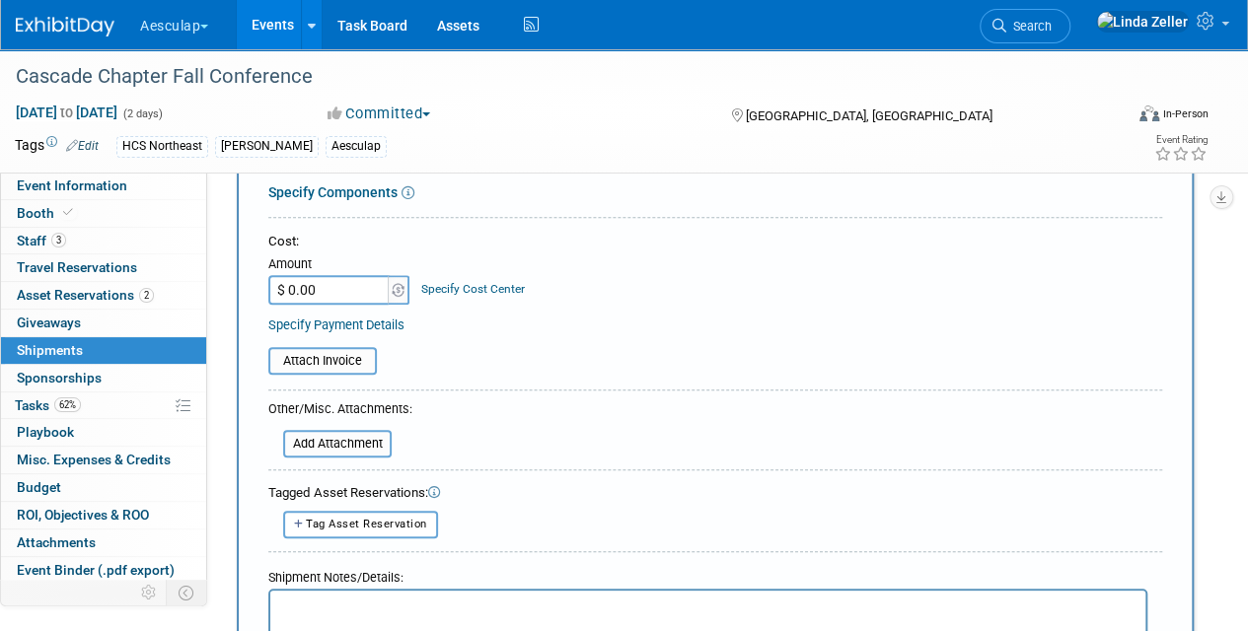
scroll to position [395, 0]
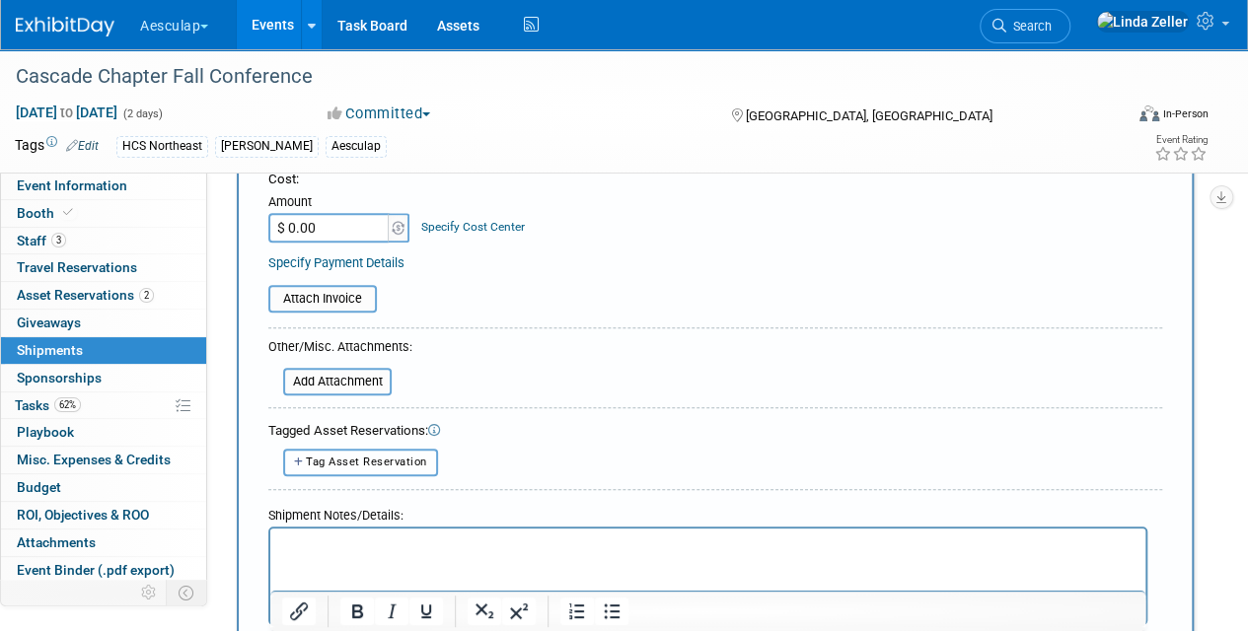
click at [343, 456] on span "Tag Asset Reservation" at bounding box center [366, 462] width 121 height 13
select select
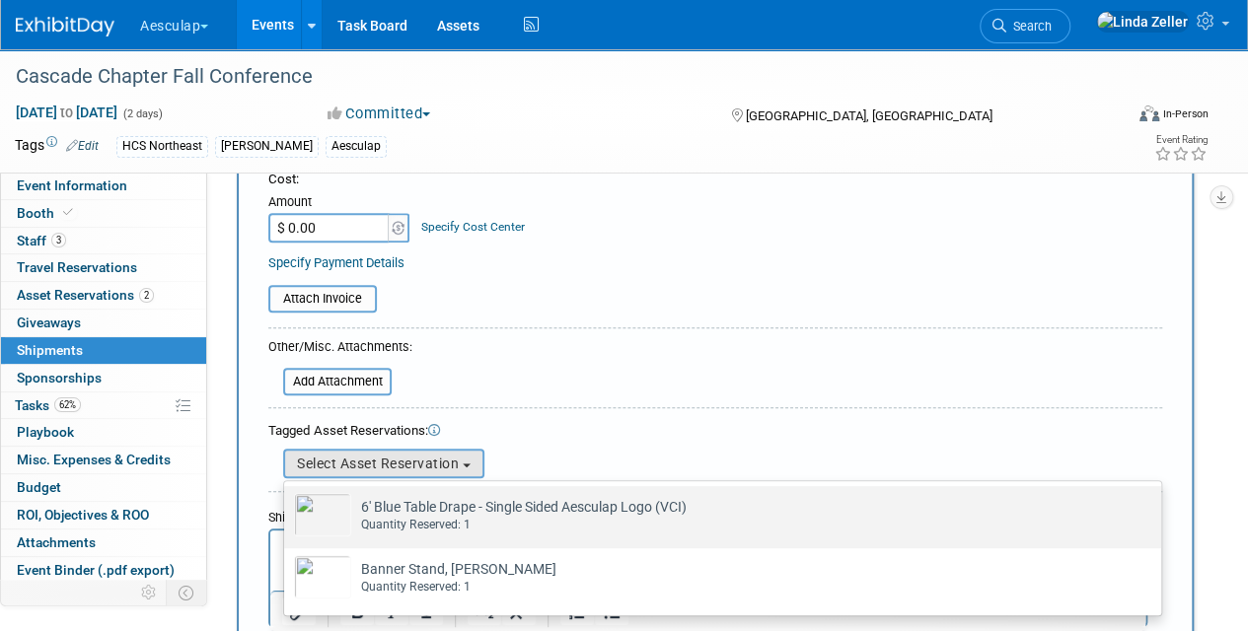
click at [337, 515] on img at bounding box center [322, 514] width 57 height 43
click at [287, 510] on input "6' Blue Table Drape - Single Sided Aesculap Logo (VCI) Already tagged in this s…" at bounding box center [280, 503] width 13 height 13
select select "2_11581821"
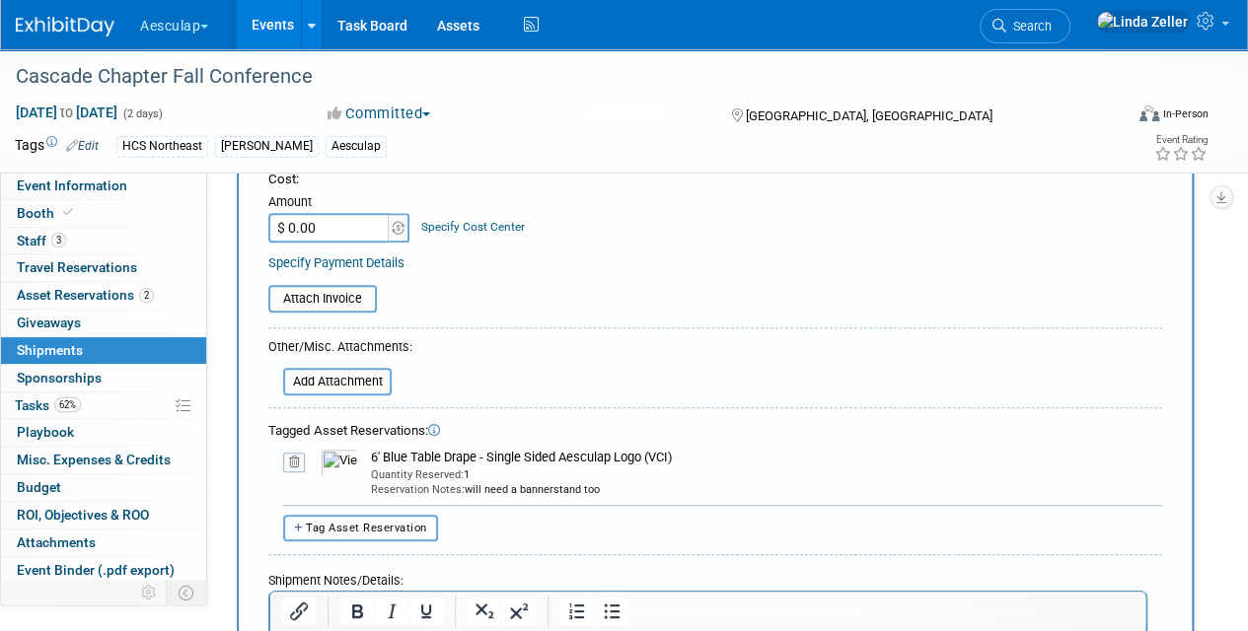
click at [337, 522] on span "Tag Asset Reservation" at bounding box center [366, 528] width 121 height 13
select select
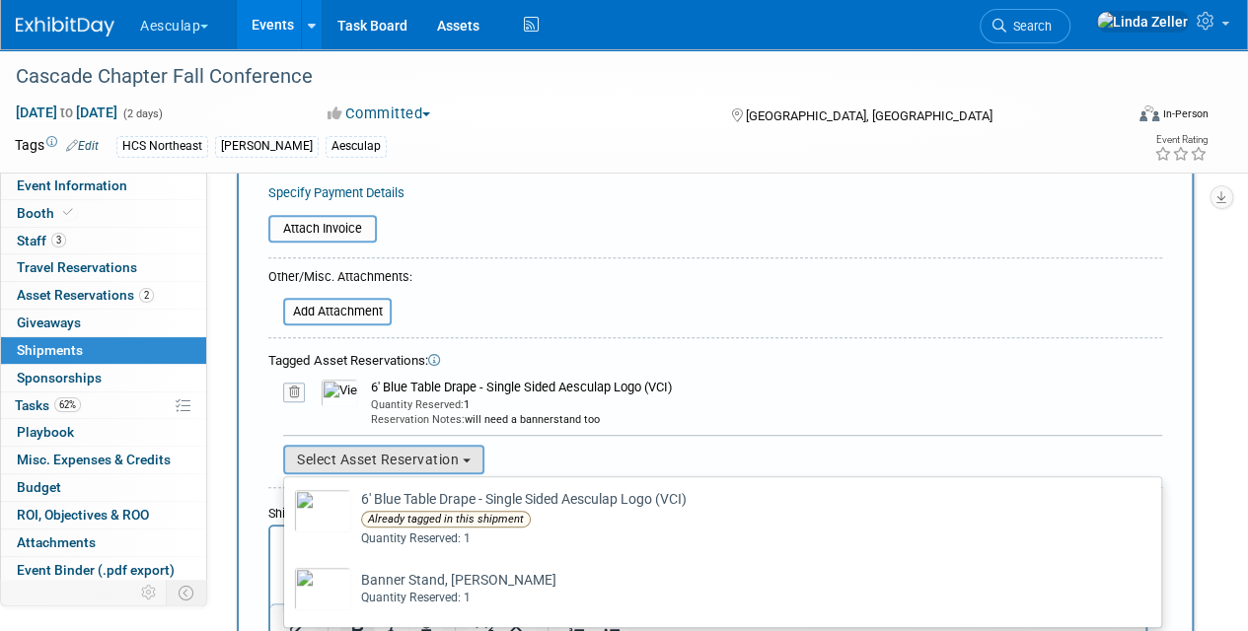
scroll to position [592, 0]
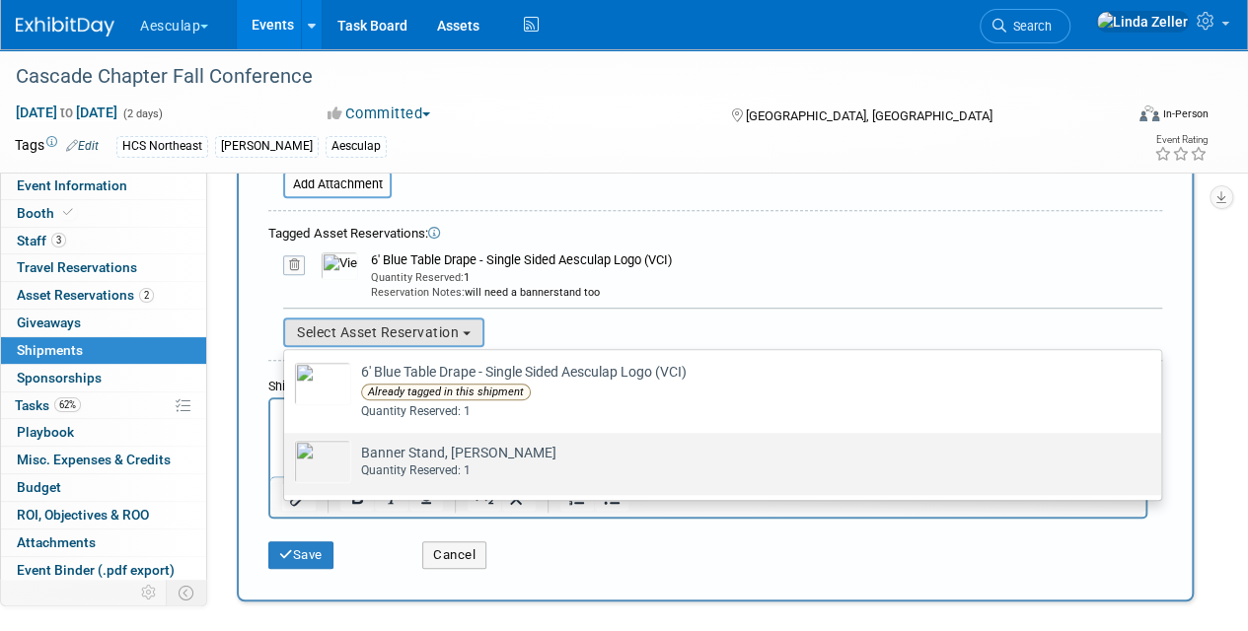
click at [325, 455] on img at bounding box center [322, 461] width 57 height 43
click at [287, 455] on input "Banner Stand, SQ Kerrison Already tagged in this shipment Quantity Reserved: 1" at bounding box center [280, 450] width 13 height 13
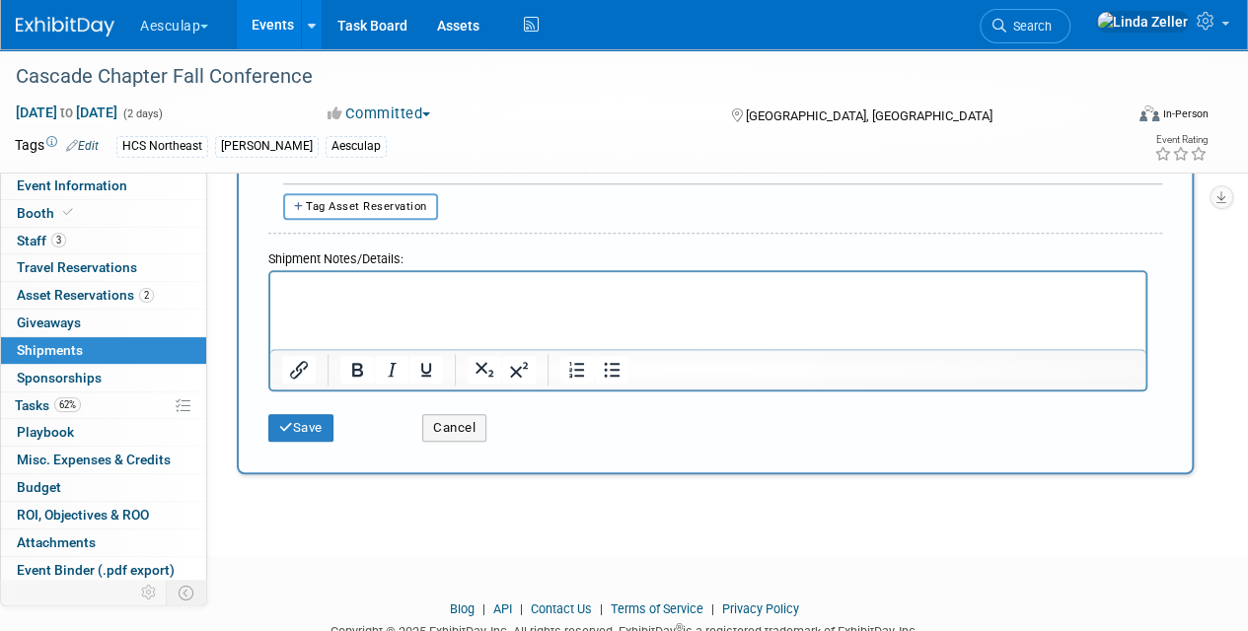
scroll to position [789, 0]
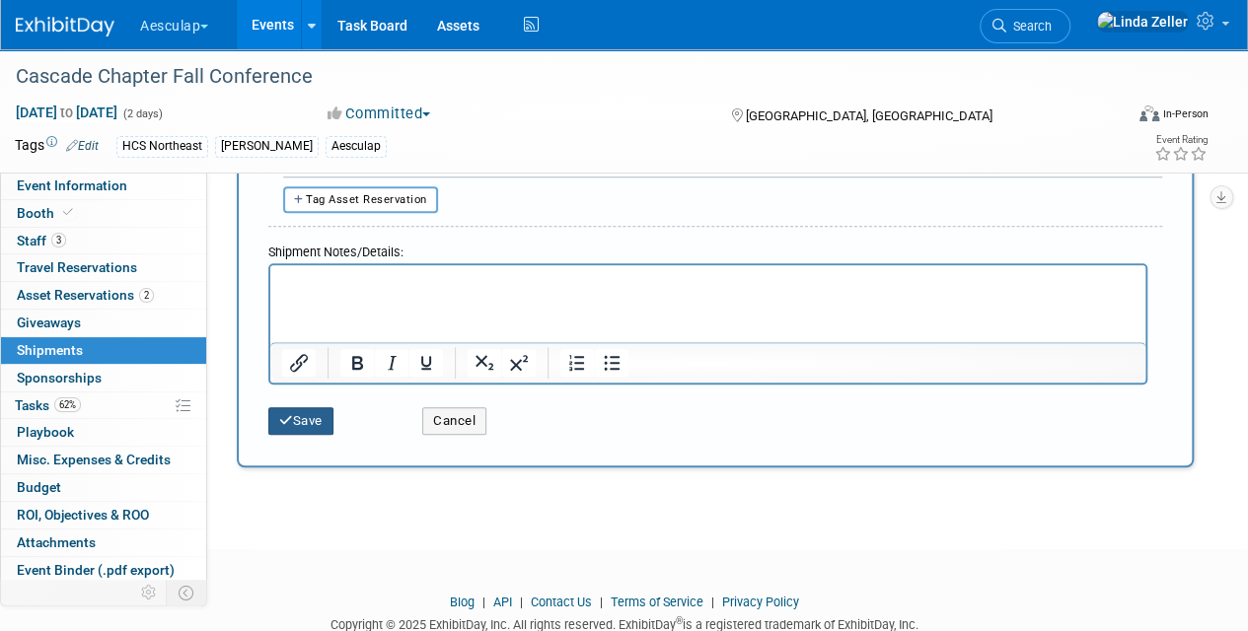
drag, startPoint x: 287, startPoint y: 412, endPoint x: 536, endPoint y: 239, distance: 303.3
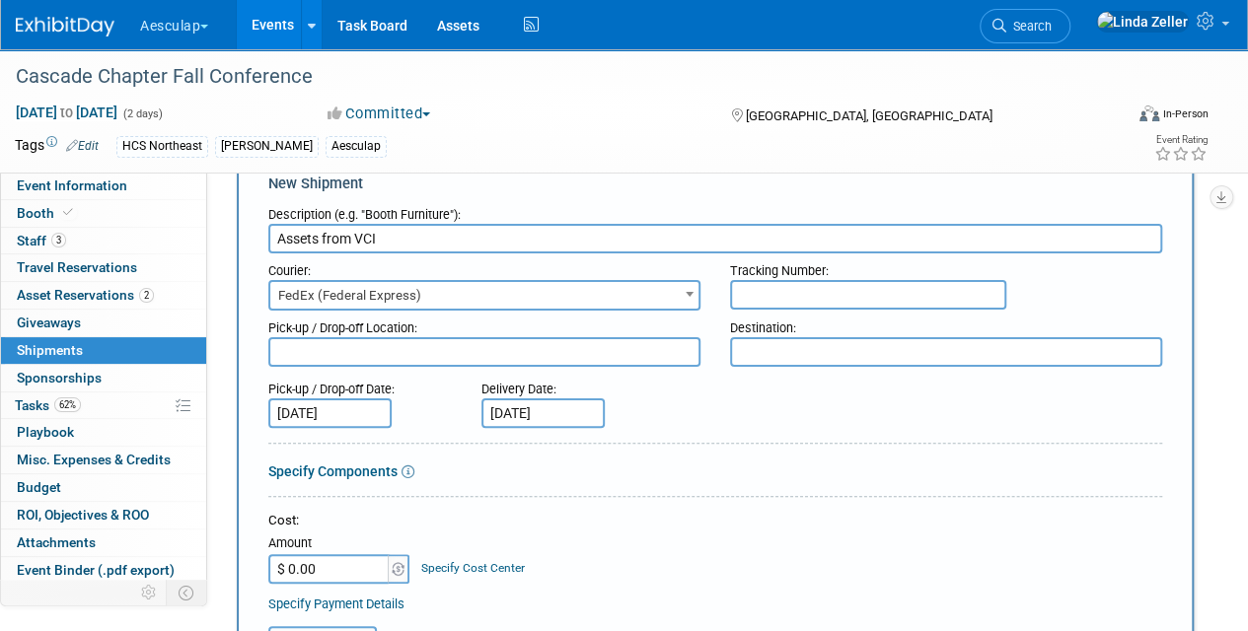
scroll to position [0, 0]
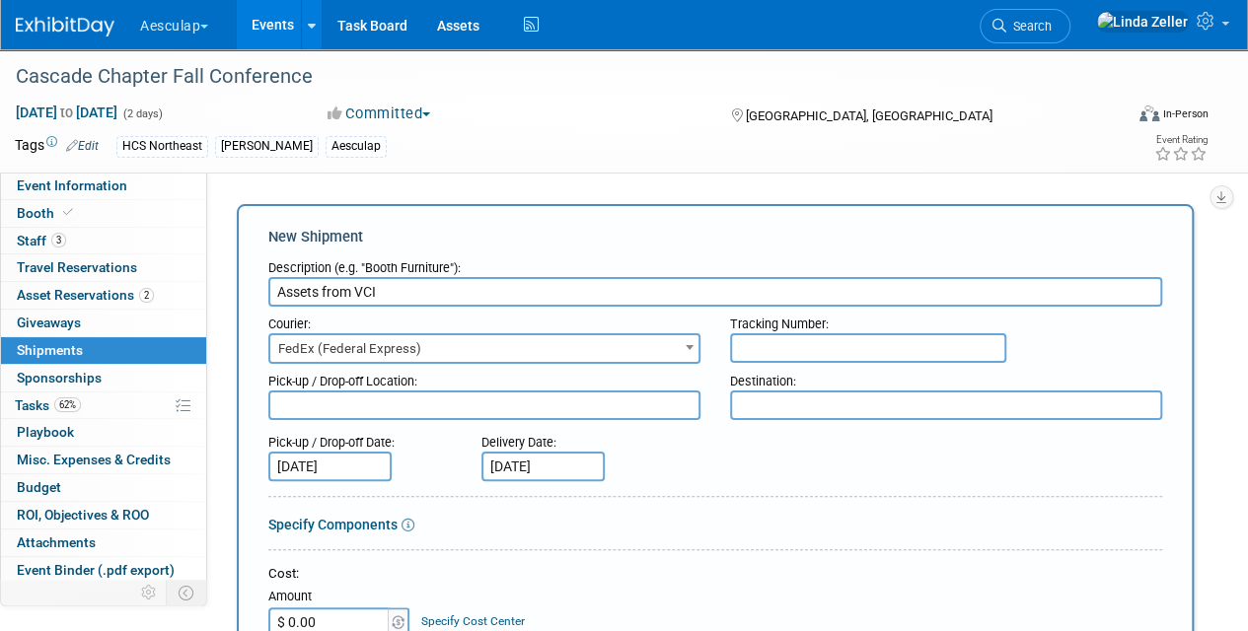
click at [347, 408] on textarea at bounding box center [484, 406] width 432 height 30
type textarea "VCI"
click at [876, 398] on textarea at bounding box center [946, 406] width 432 height 30
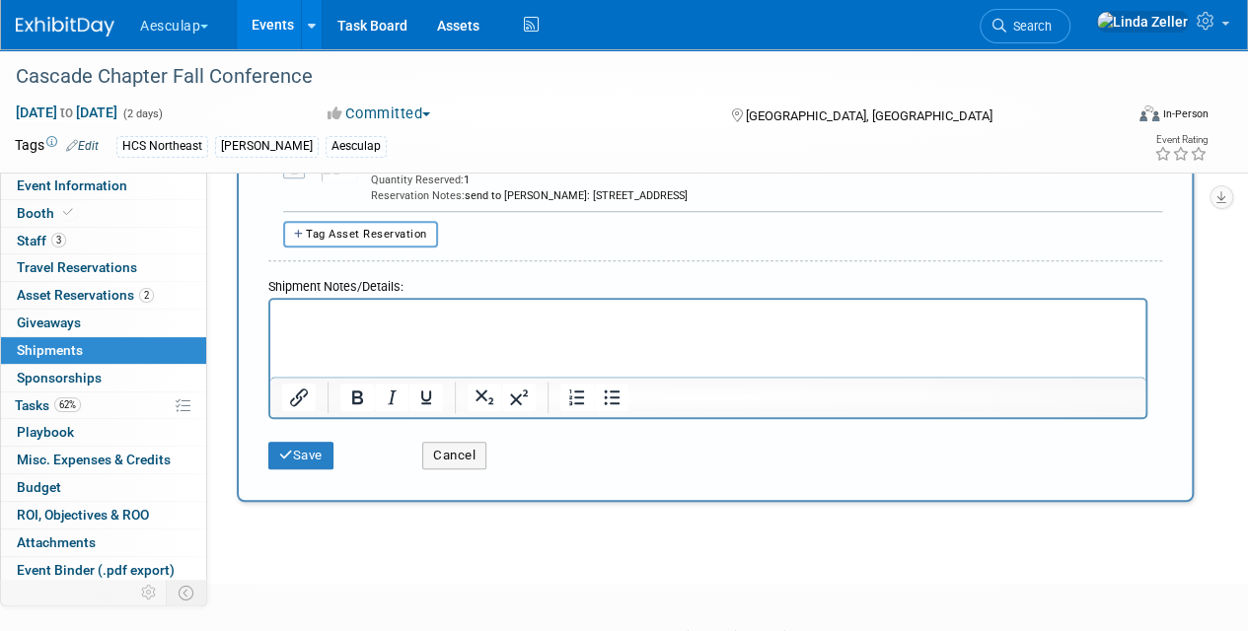
scroll to position [842, 0]
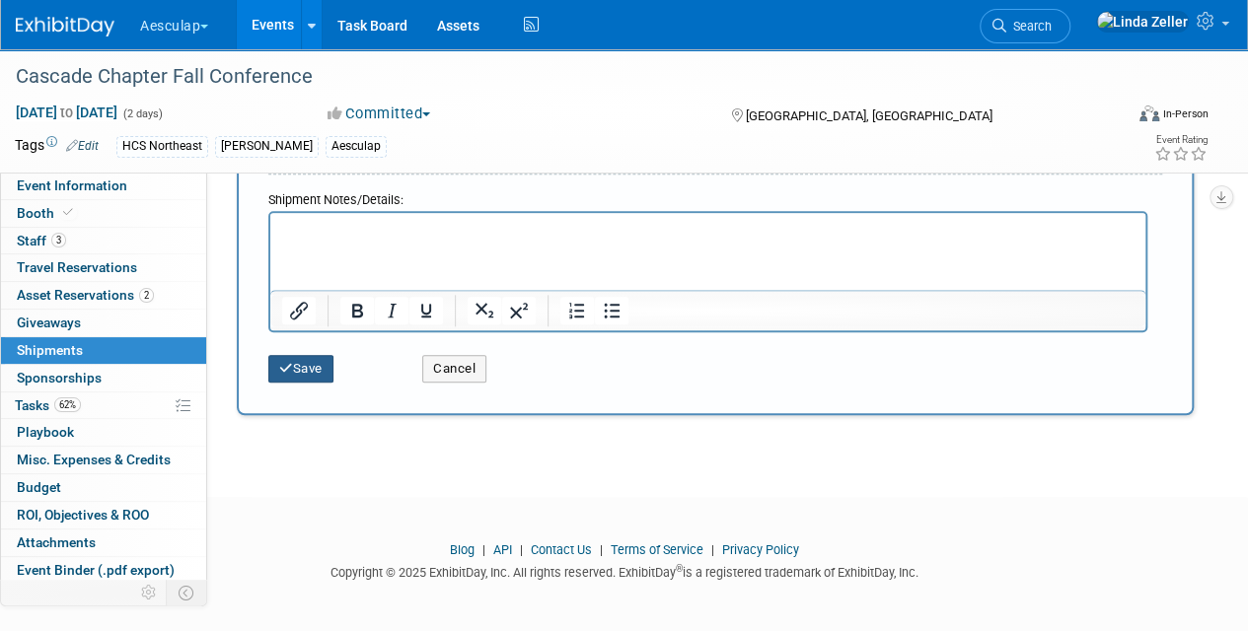
type textarea "Teresa Wallace's residence"
click at [290, 362] on icon "submit" at bounding box center [286, 368] width 14 height 13
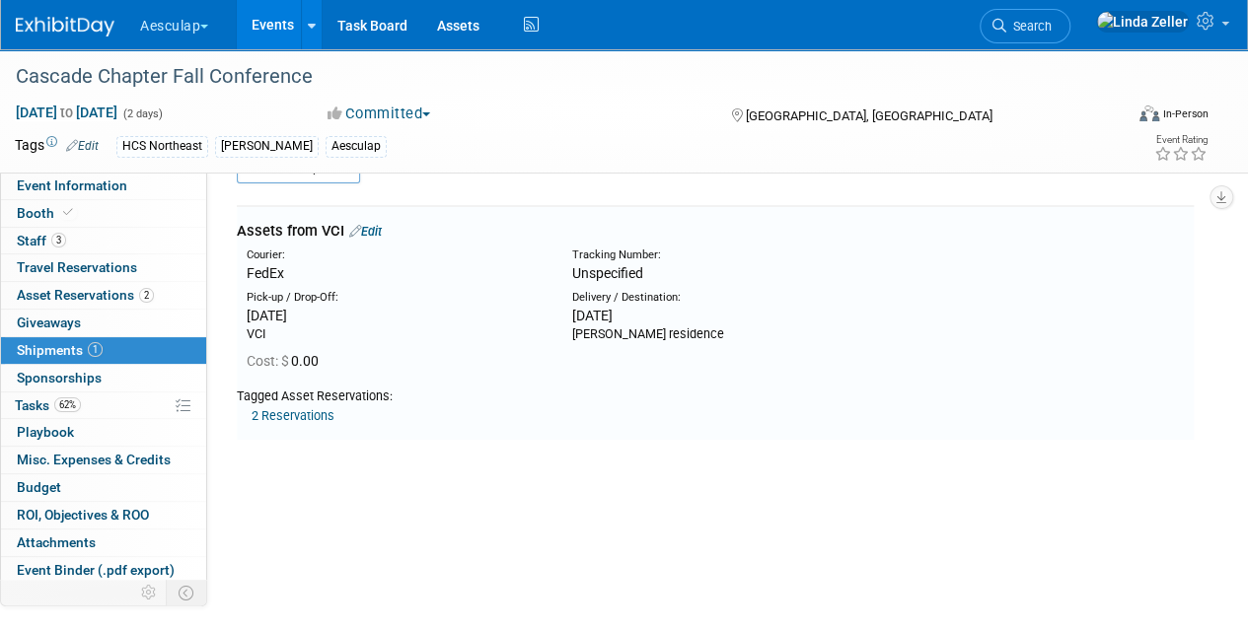
scroll to position [43, 0]
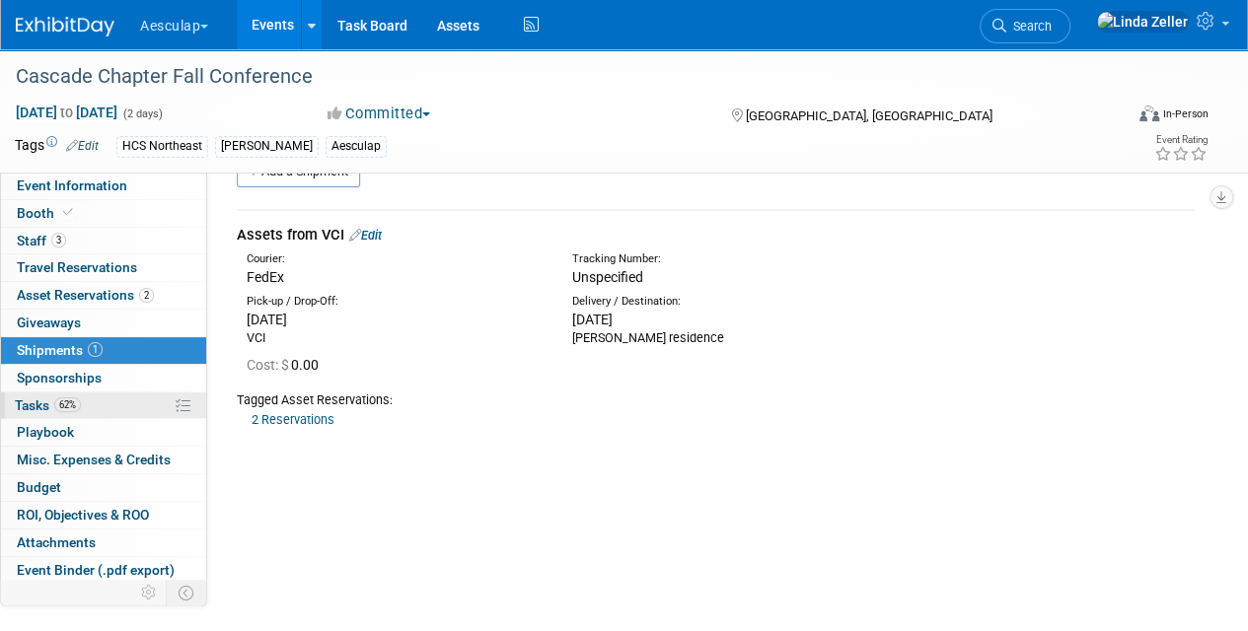
click at [54, 399] on span "Tasks 62%" at bounding box center [48, 406] width 66 height 16
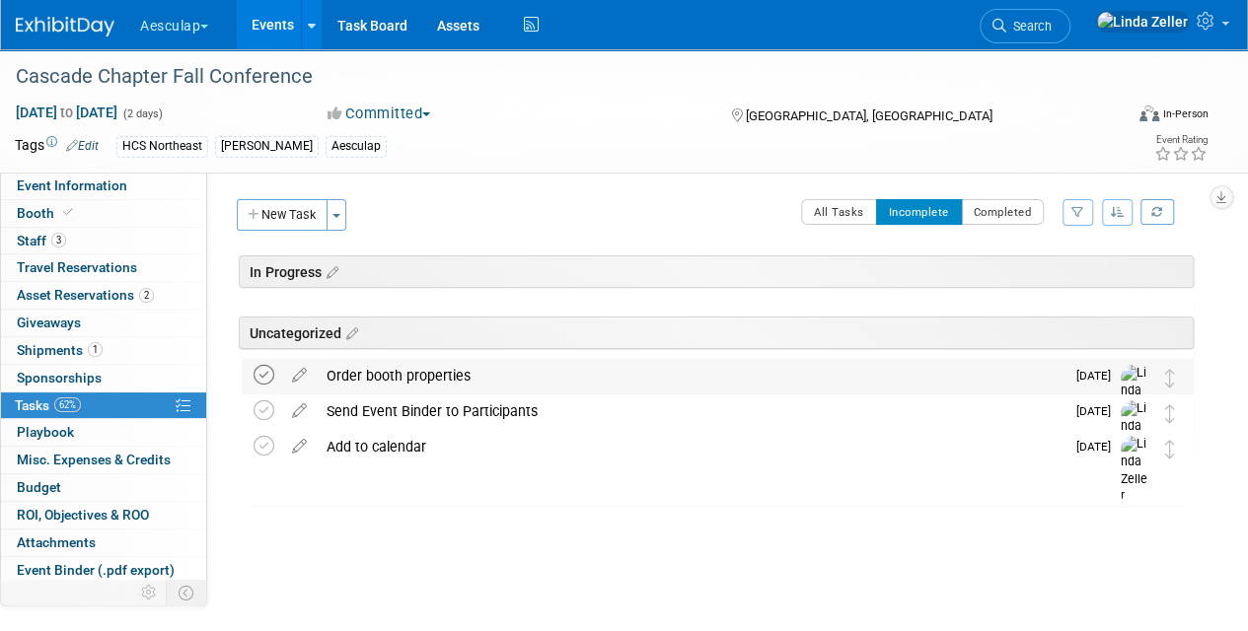
click at [259, 370] on icon at bounding box center [264, 375] width 21 height 21
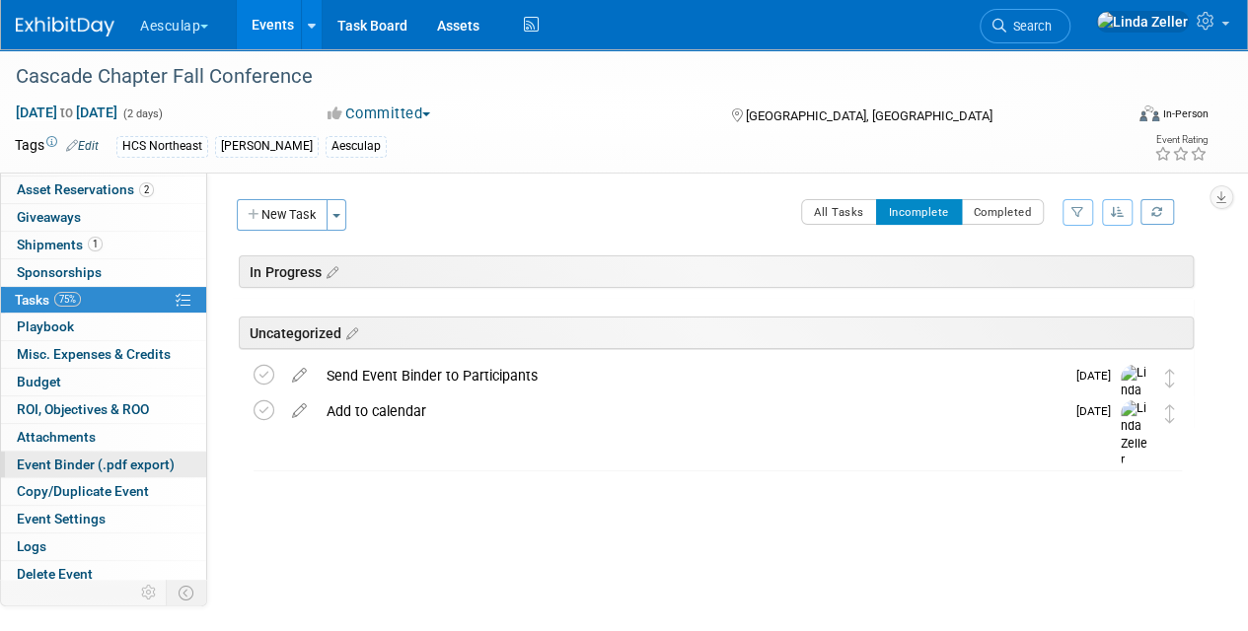
scroll to position [108, 0]
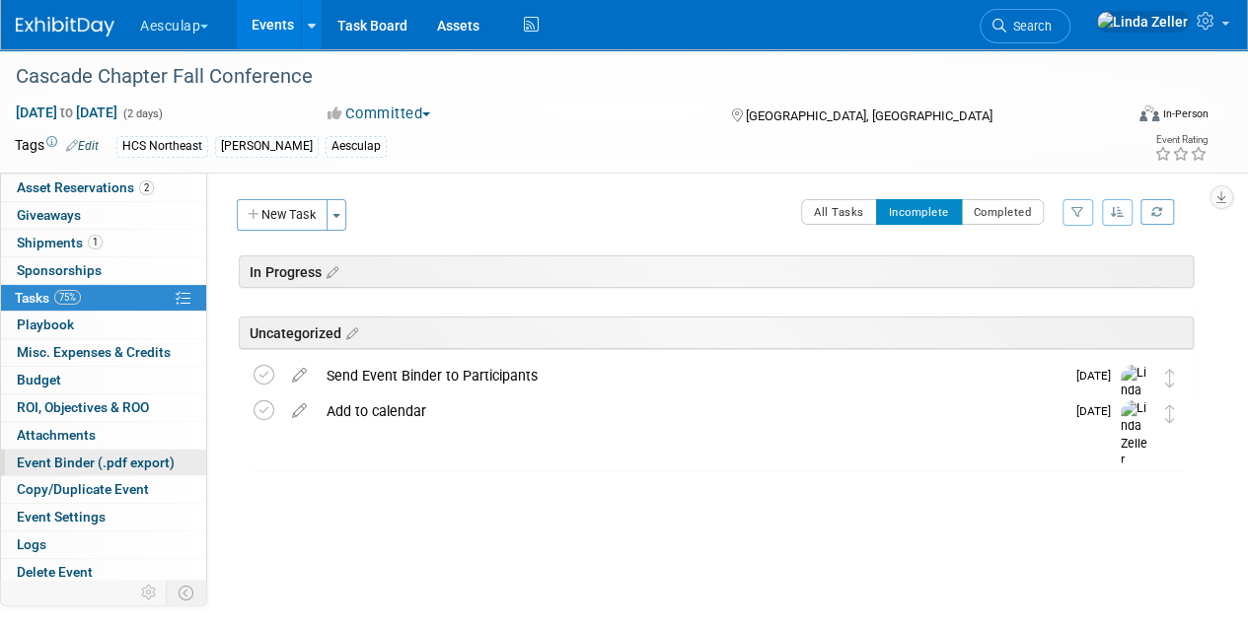
click at [61, 456] on span "Event Binder (.pdf export)" at bounding box center [96, 463] width 158 height 16
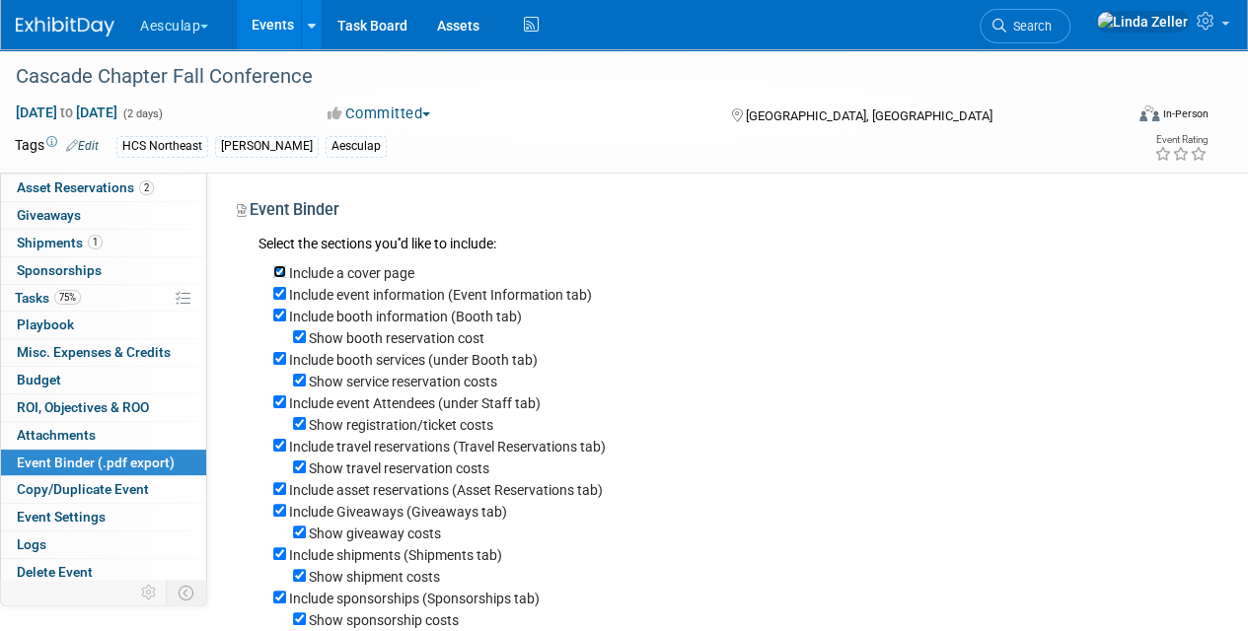
click at [280, 270] on input "Include a cover page" at bounding box center [279, 271] width 13 height 13
checkbox input "false"
click at [274, 354] on input "Include booth services (under Booth tab)" at bounding box center [279, 358] width 13 height 13
checkbox input "false"
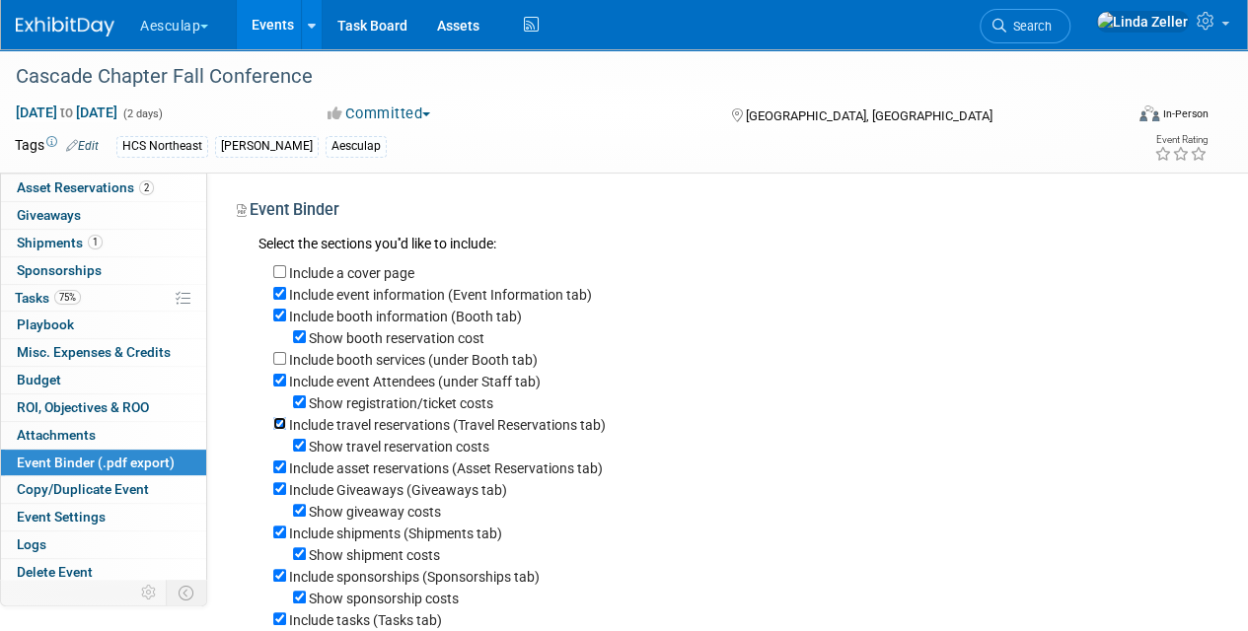
click at [283, 424] on input "Include travel reservations (Travel Reservations tab)" at bounding box center [279, 423] width 13 height 13
checkbox input "false"
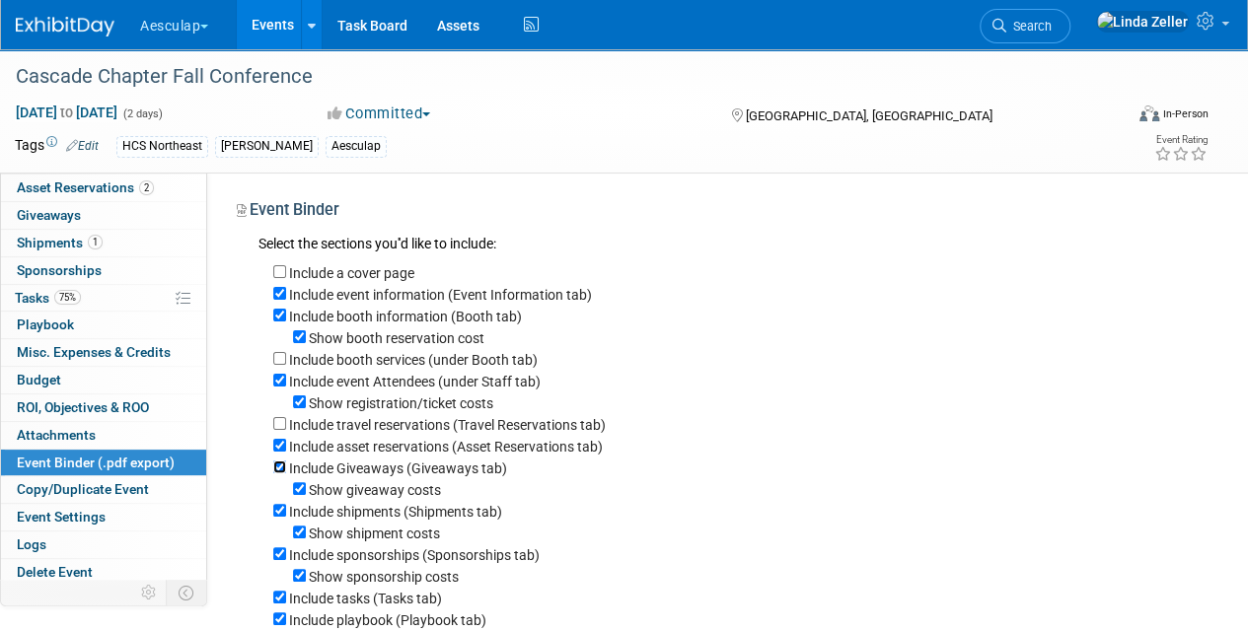
click at [276, 474] on input "Include Giveaways (Giveaways tab)" at bounding box center [279, 467] width 13 height 13
checkbox input "false"
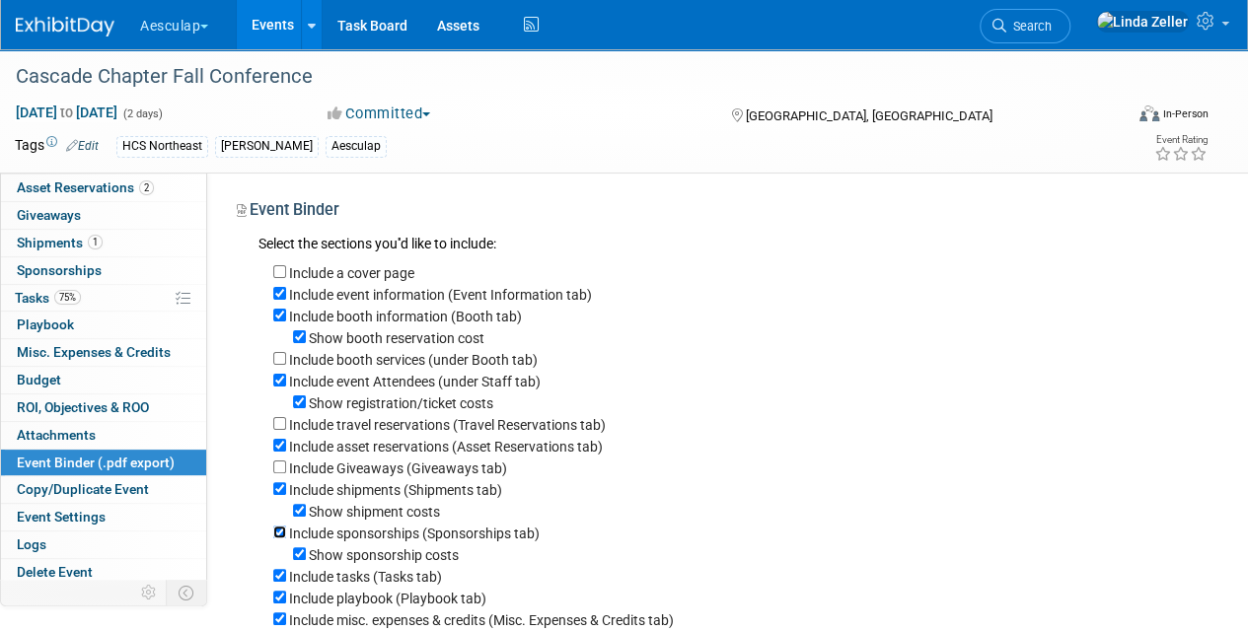
click at [273, 537] on input "Include sponsorships (Sponsorships tab)" at bounding box center [279, 532] width 13 height 13
checkbox input "false"
click at [276, 554] on input "Include tasks (Tasks tab)" at bounding box center [279, 554] width 13 height 13
checkbox input "false"
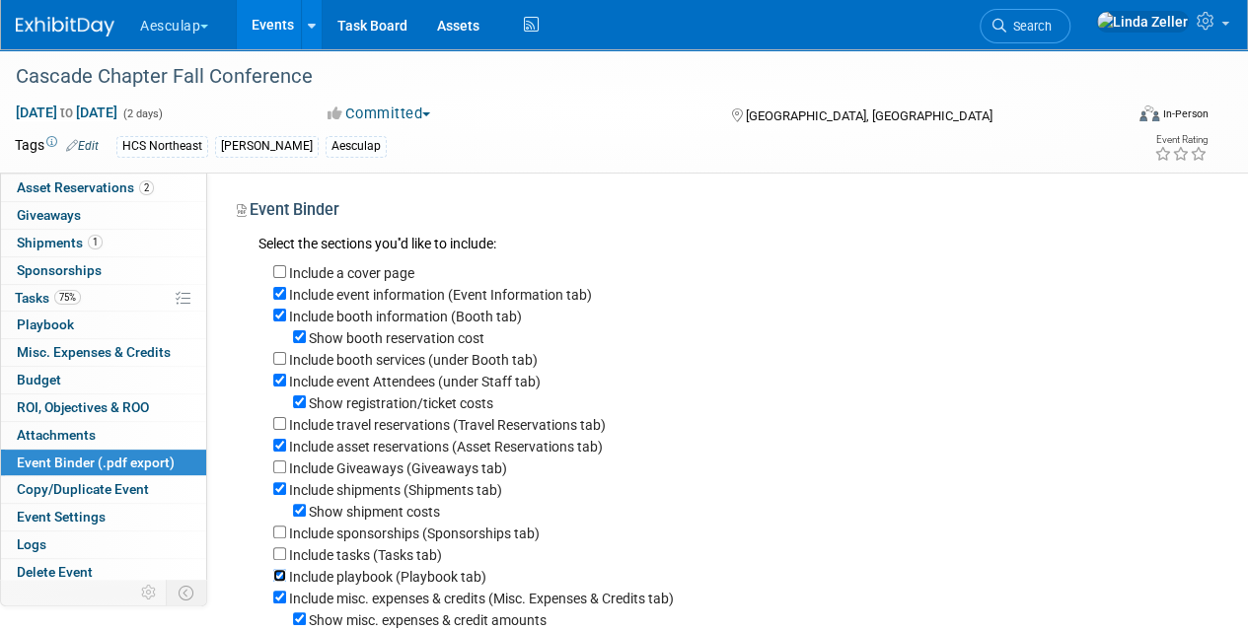
click at [278, 576] on input "Include playbook (Playbook tab)" at bounding box center [279, 575] width 13 height 13
checkbox input "false"
click at [278, 598] on input "Include misc. expenses & credits (Misc. Expenses & Credits tab)" at bounding box center [279, 597] width 13 height 13
checkbox input "false"
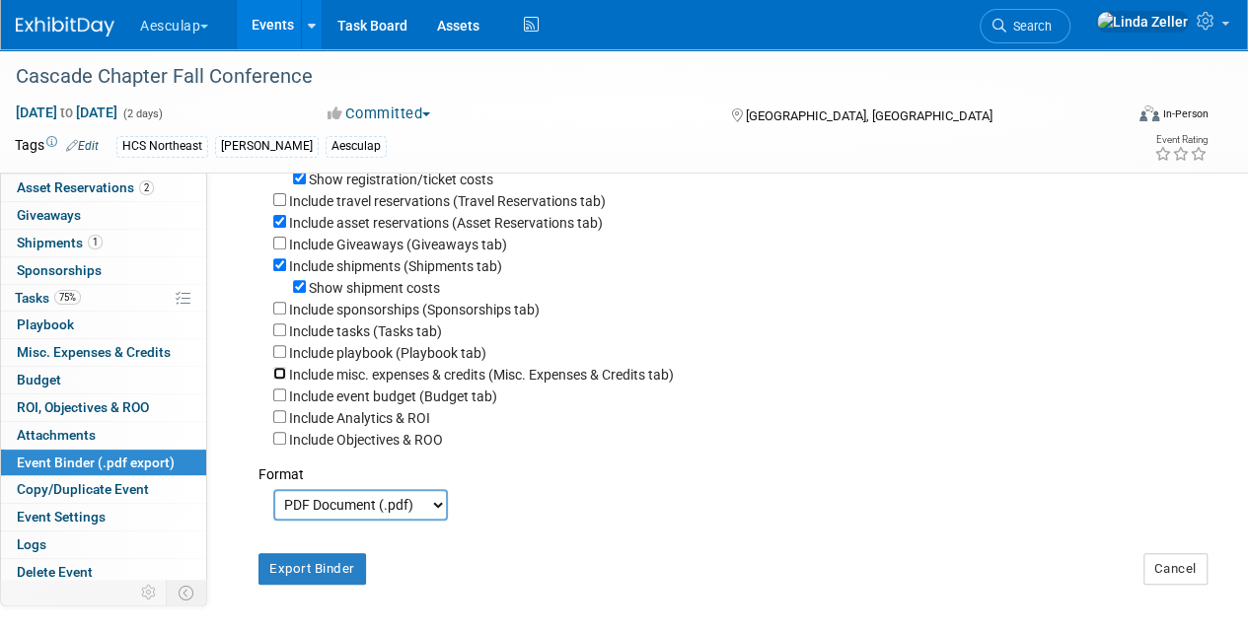
scroll to position [237, 0]
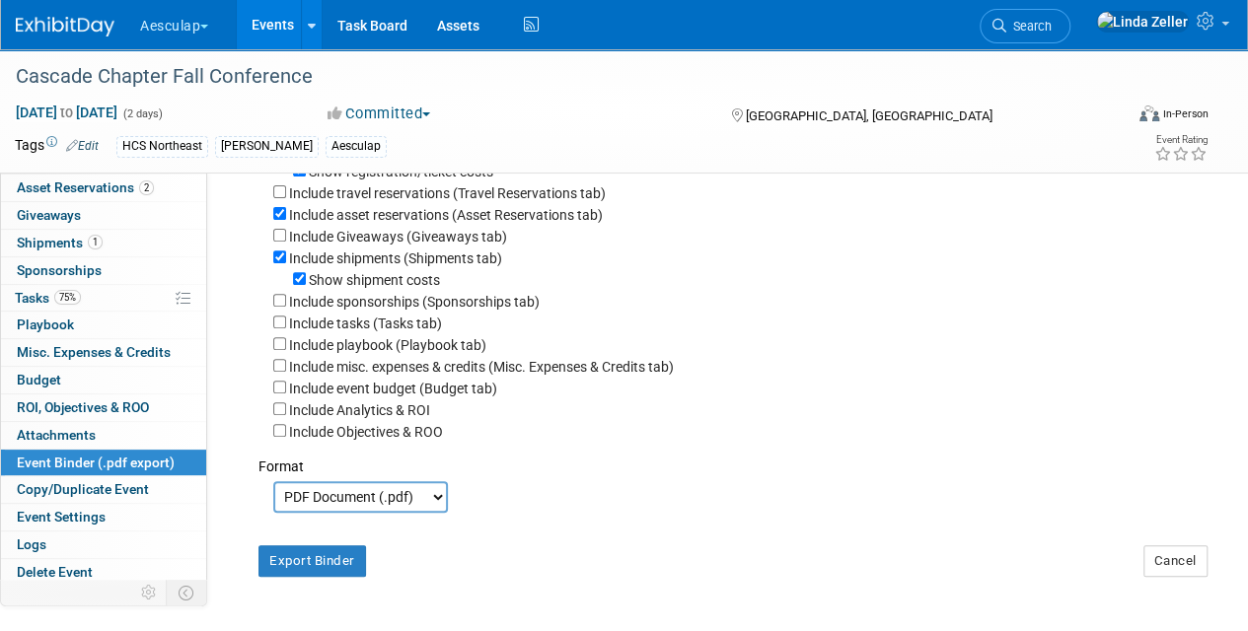
click at [295, 502] on select "PDF Document (.pdf) Microsoft Word (.docx)" at bounding box center [360, 497] width 175 height 32
select select "docx"
click at [273, 481] on select "PDF Document (.pdf) Microsoft Word (.docx)" at bounding box center [360, 497] width 175 height 32
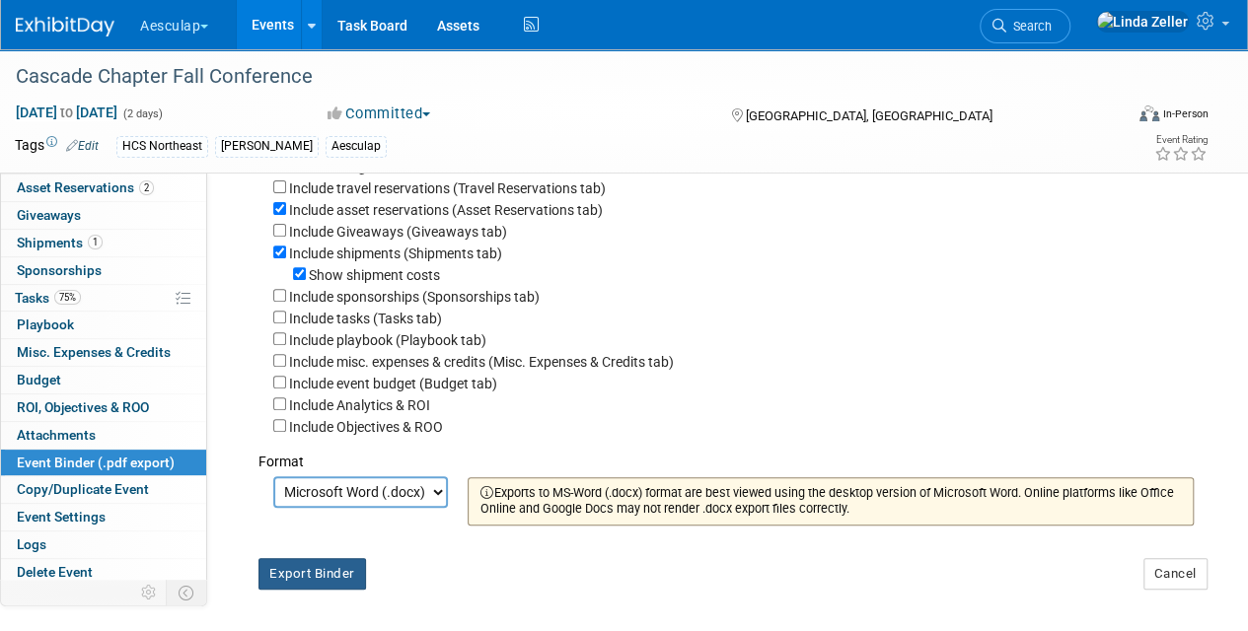
click at [299, 576] on button "Export Binder" at bounding box center [312, 574] width 108 height 32
click at [28, 290] on span "Tasks 75%" at bounding box center [48, 298] width 66 height 16
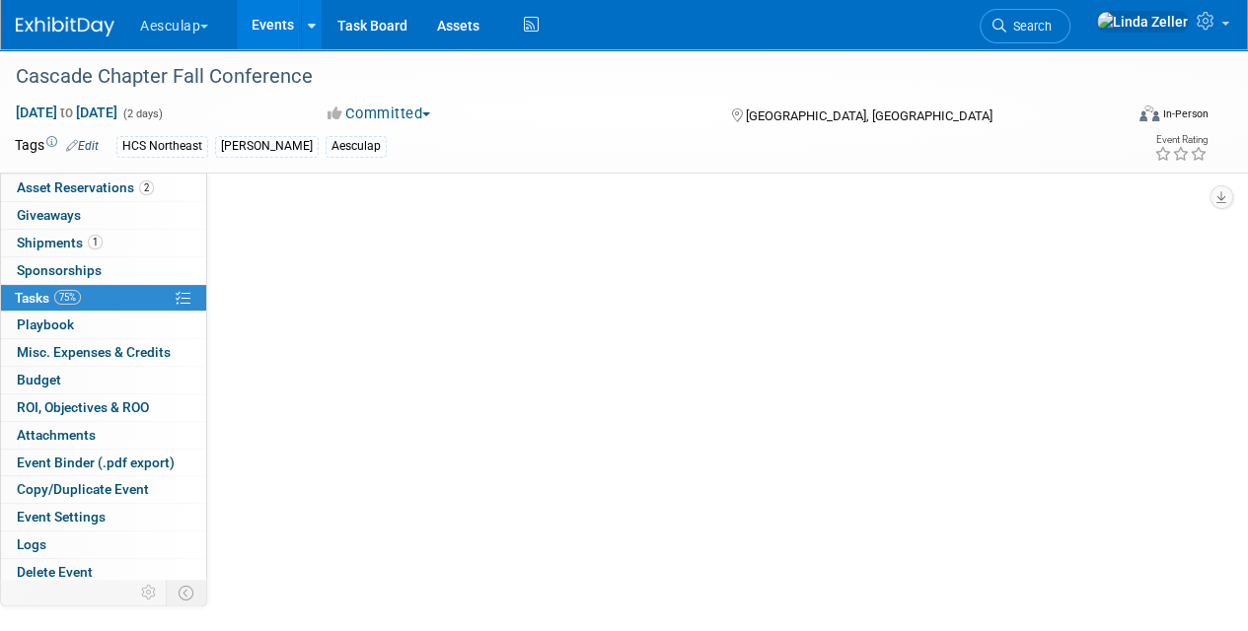
scroll to position [0, 0]
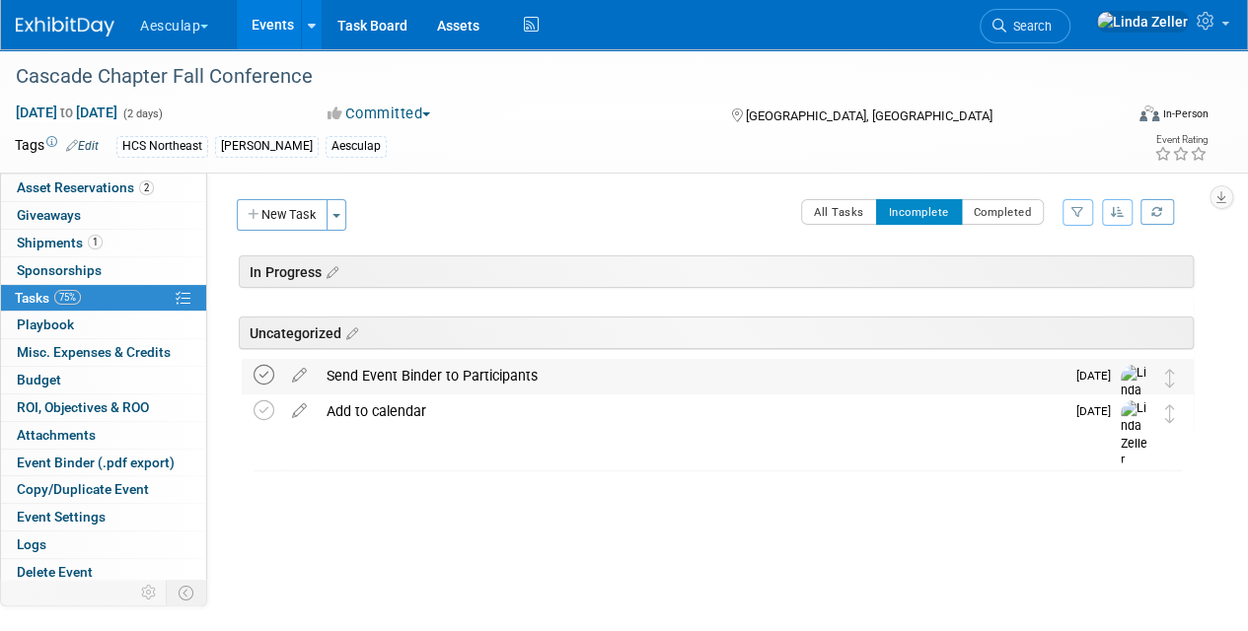
click at [257, 369] on icon at bounding box center [264, 375] width 21 height 21
click at [264, 375] on icon at bounding box center [264, 375] width 21 height 21
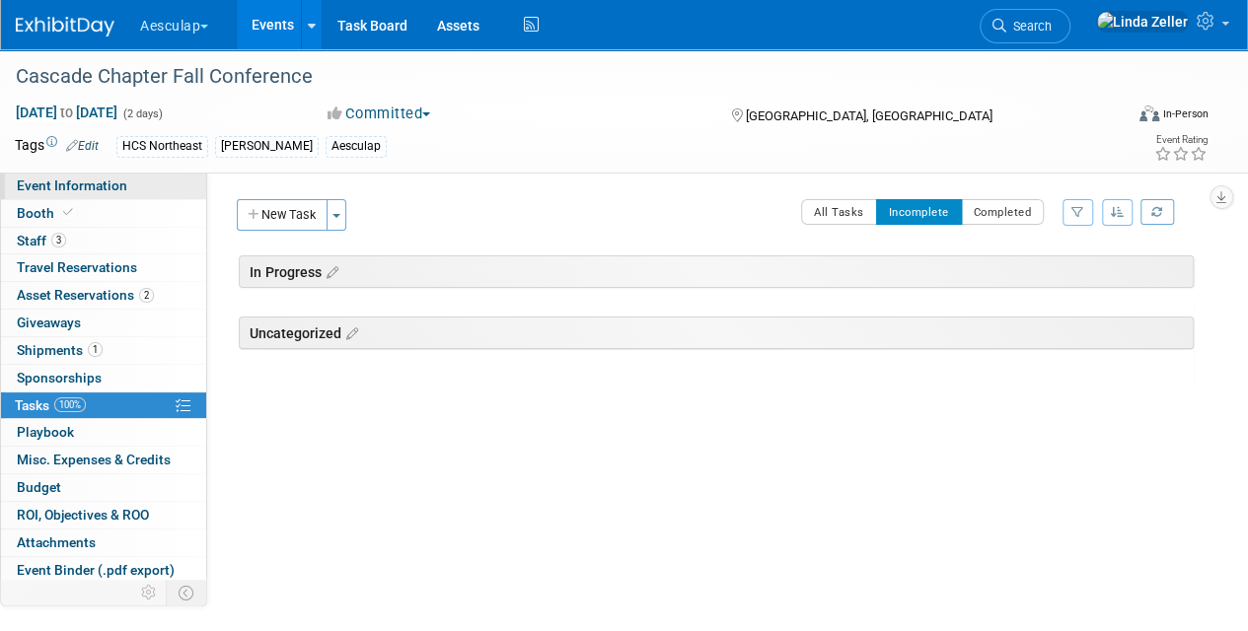
click at [39, 183] on span "Event Information" at bounding box center [72, 186] width 111 height 16
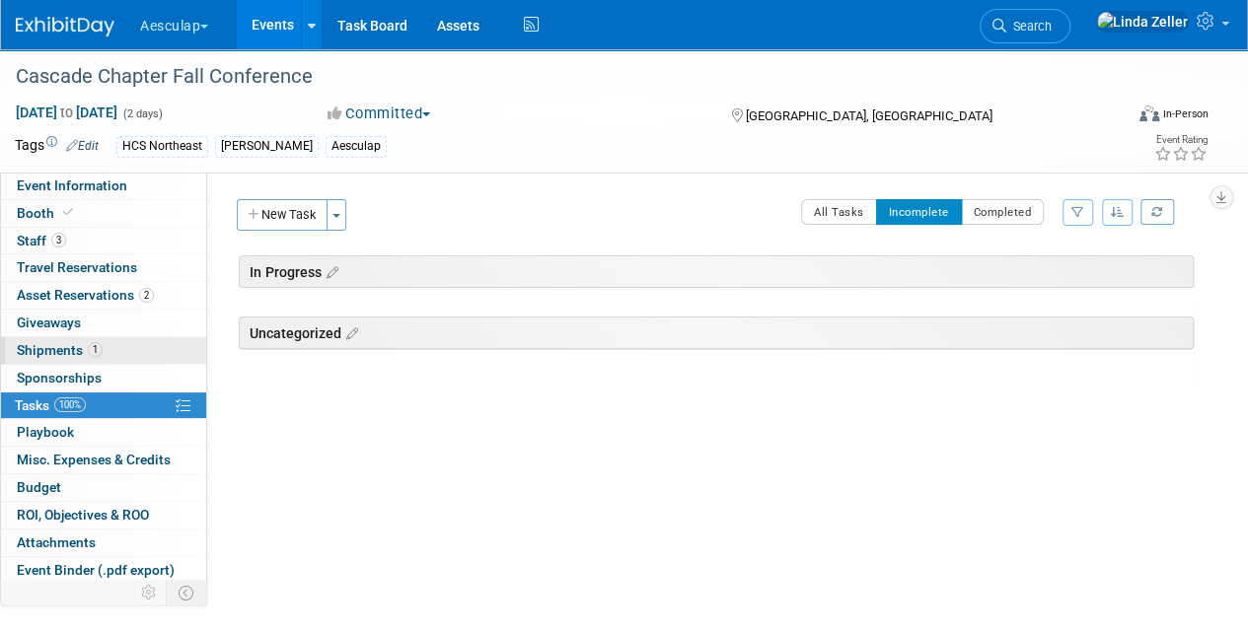
select select "No Approval Needed"
select select "HCS"
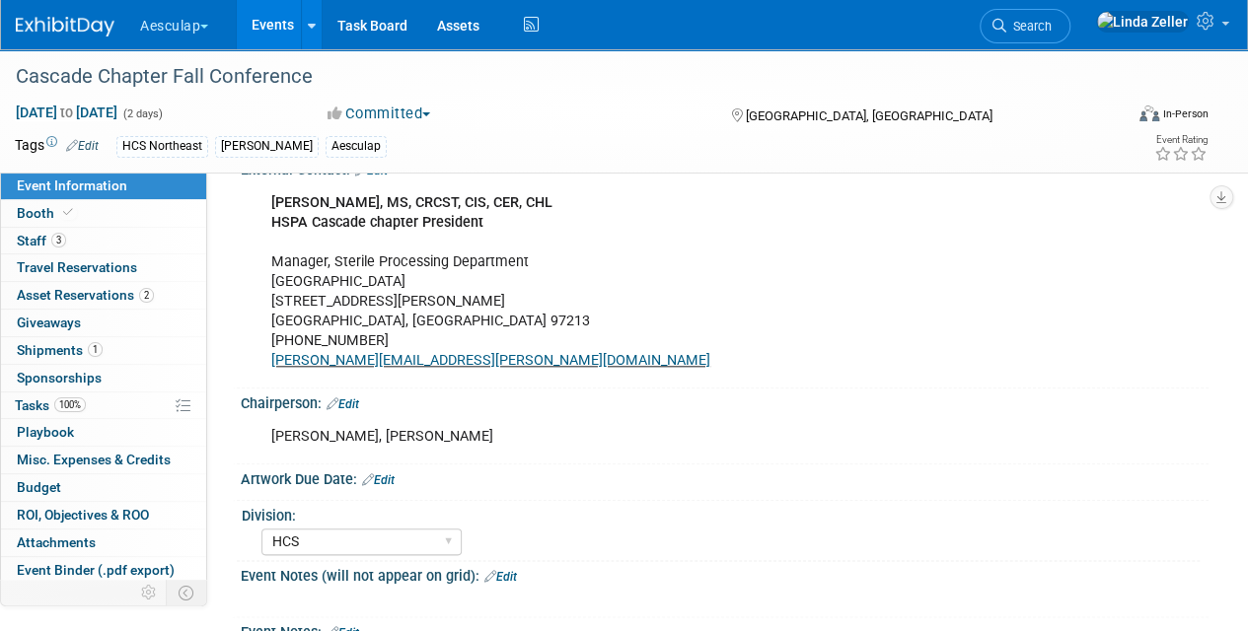
scroll to position [920, 0]
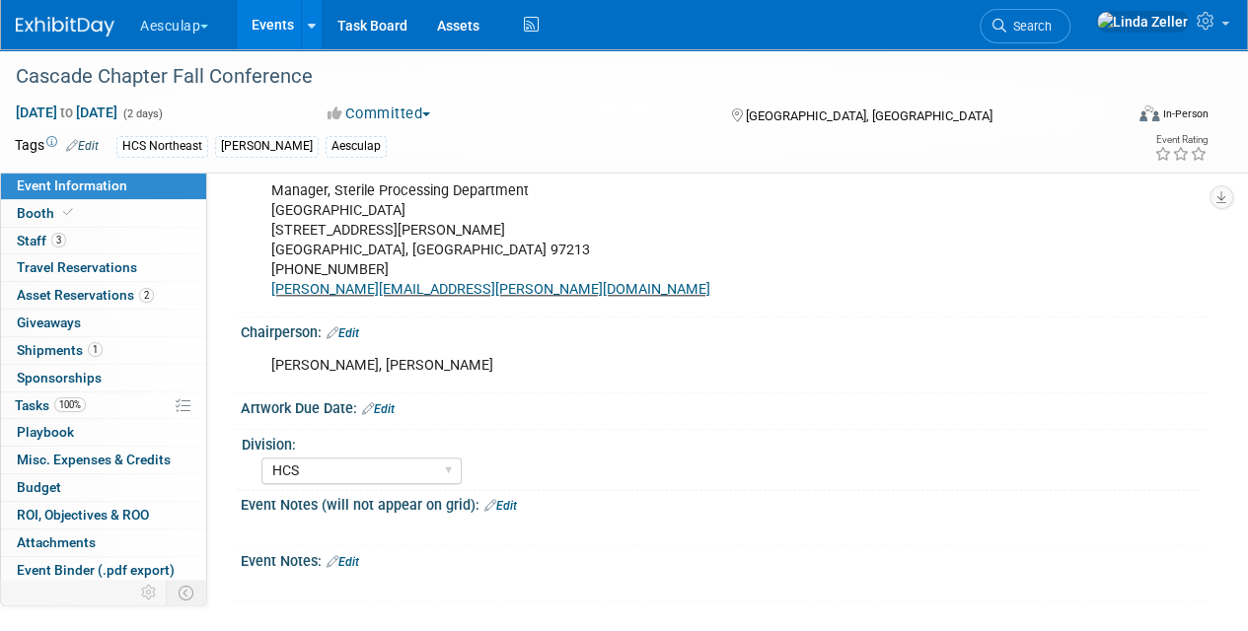
click at [353, 555] on link "Edit" at bounding box center [343, 562] width 33 height 14
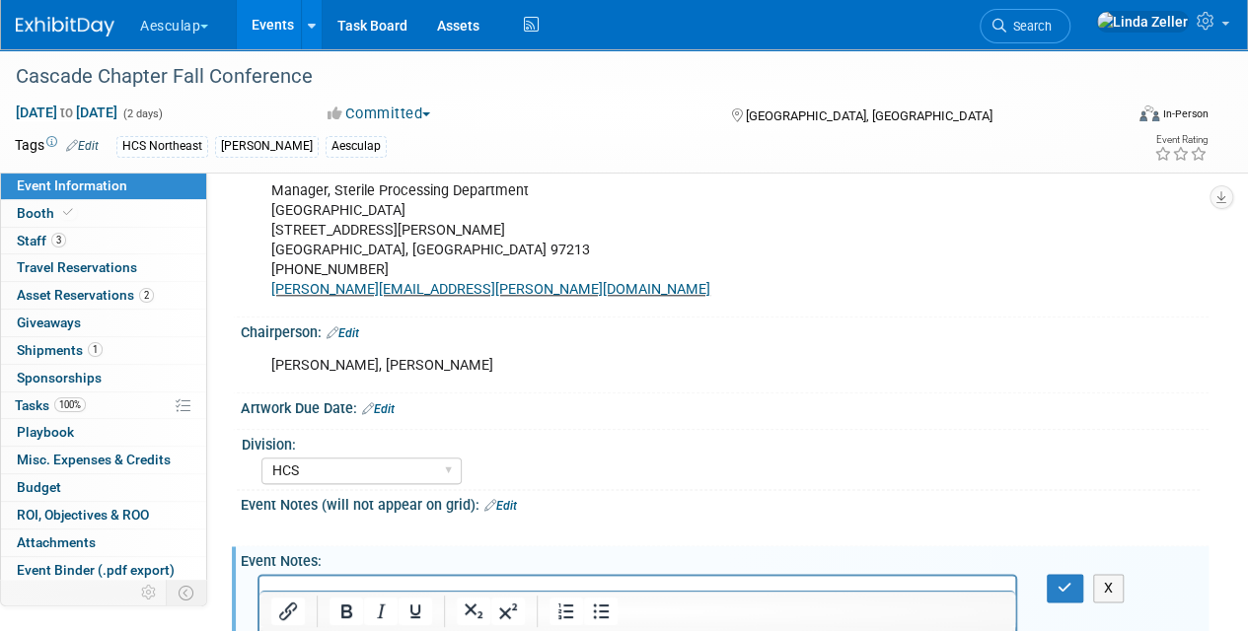
scroll to position [0, 0]
click at [1068, 581] on icon "button" at bounding box center [1065, 588] width 15 height 14
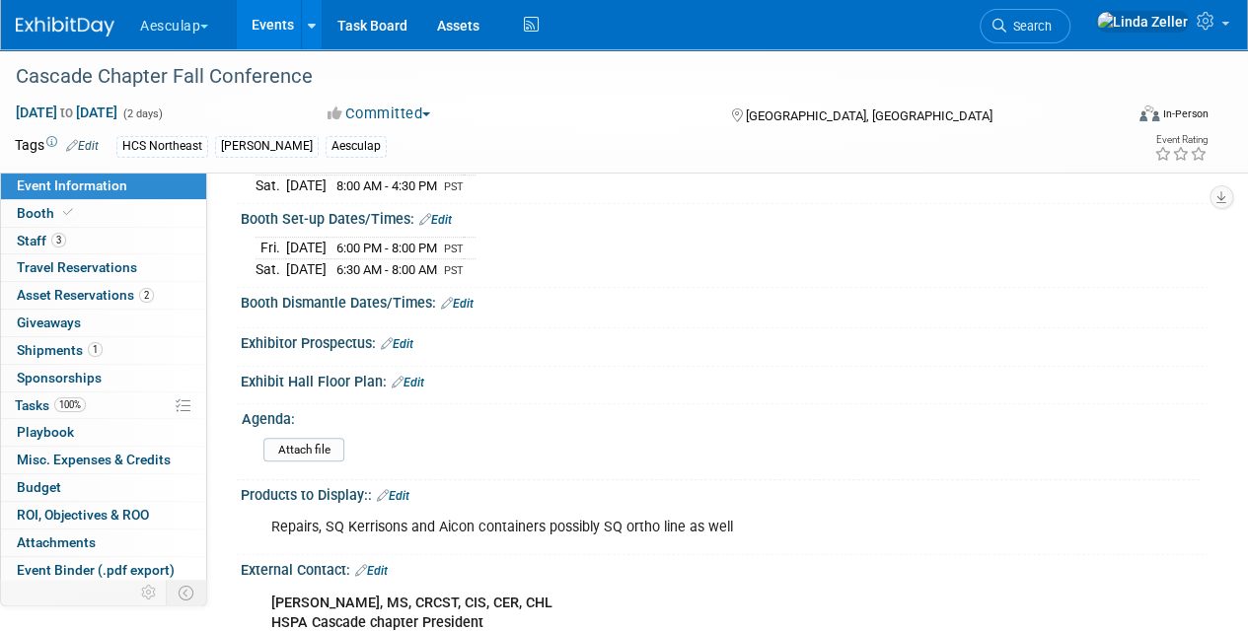
scroll to position [446, 0]
click at [287, 24] on link "Events" at bounding box center [273, 24] width 72 height 49
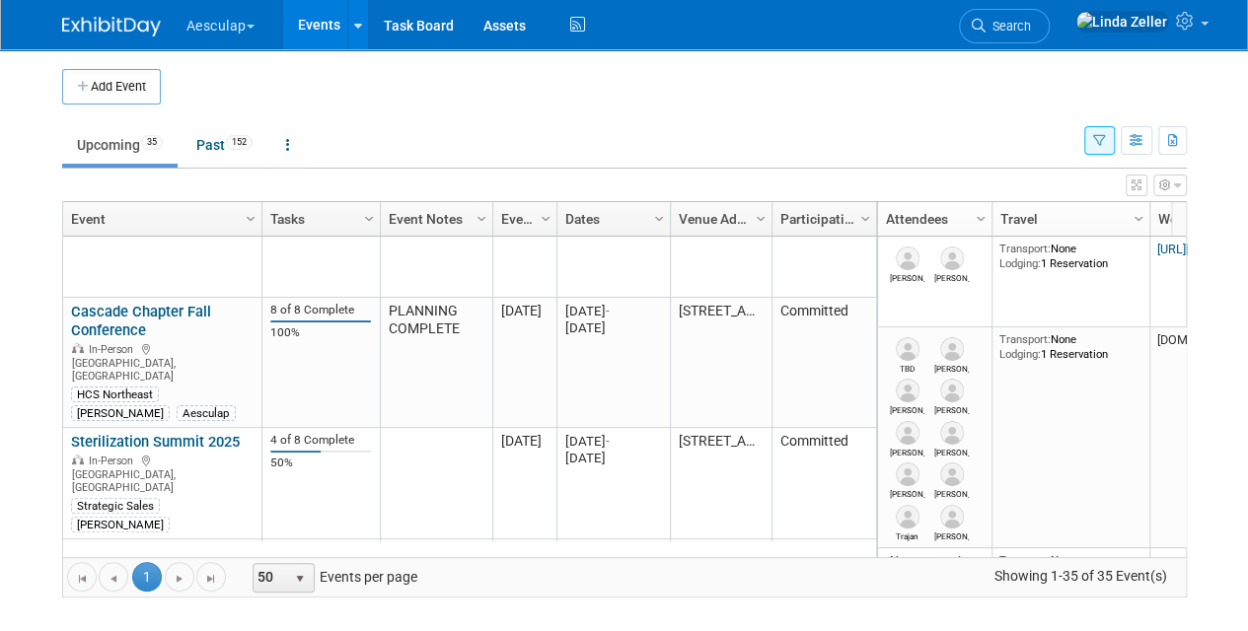
scroll to position [1421, 0]
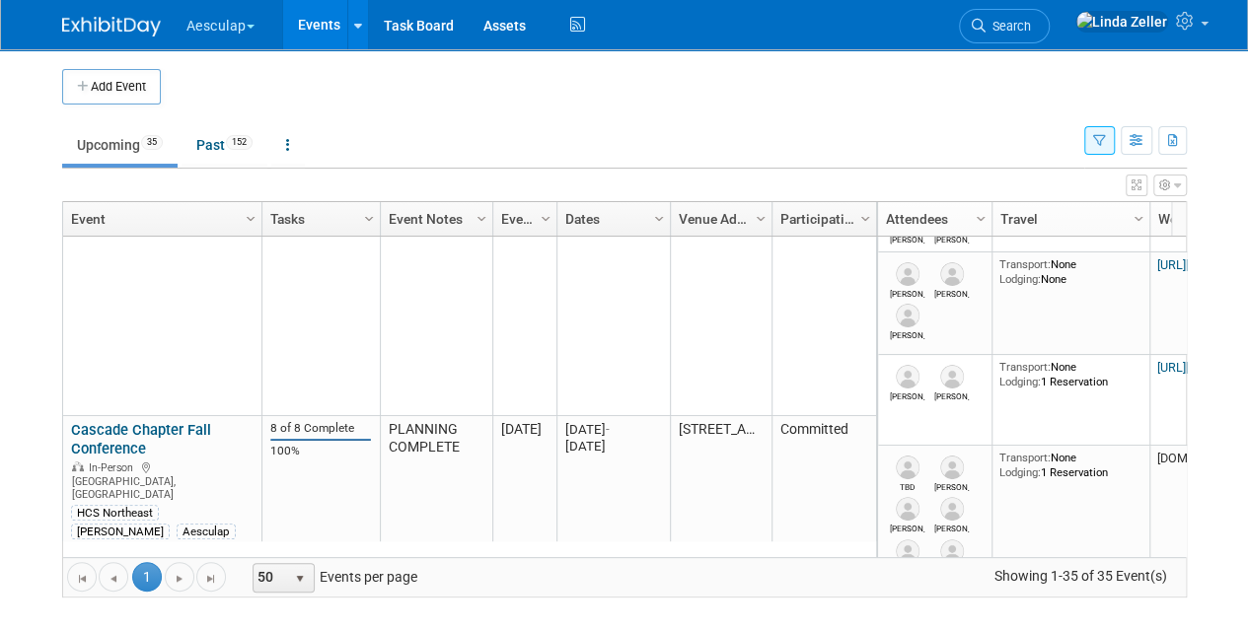
click at [140, 552] on link "Sterilization Summit 2025" at bounding box center [155, 561] width 169 height 18
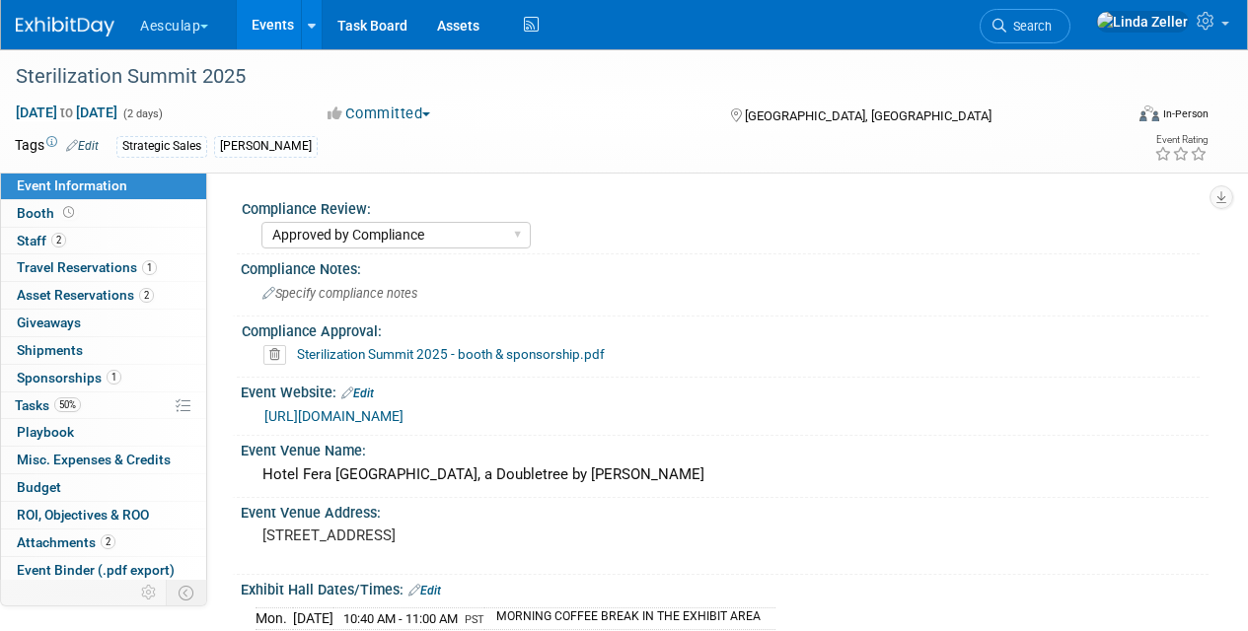
select select "Approved by Compliance"
select select "Strategic Sales"
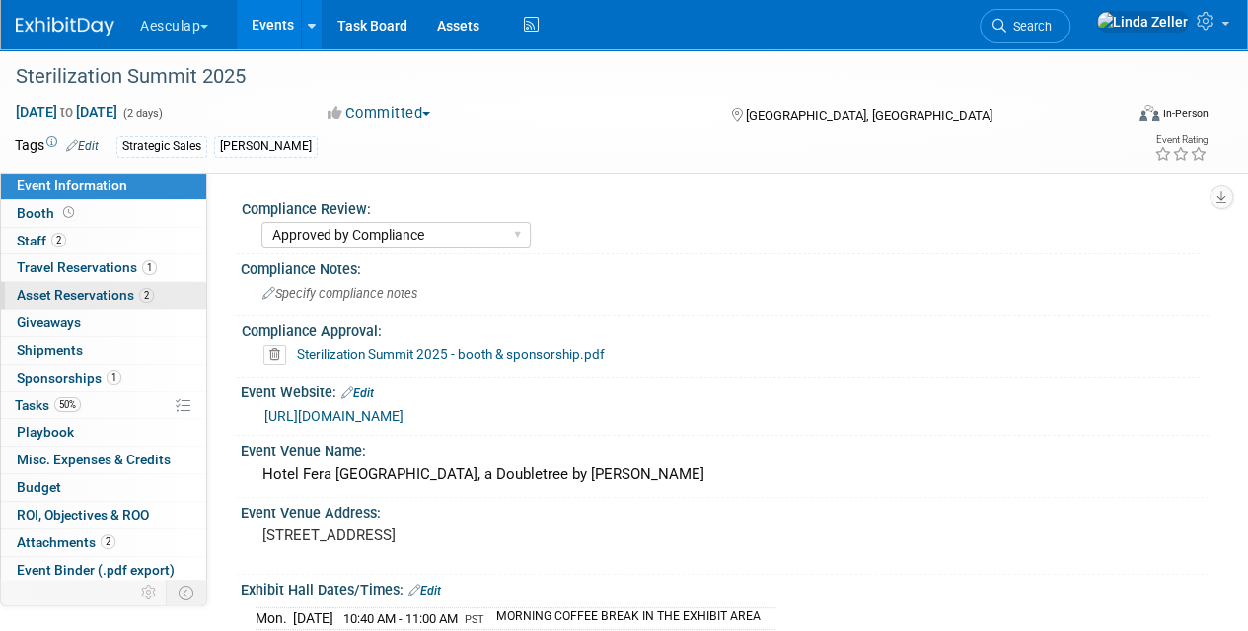
click at [97, 287] on span "Asset Reservations 2" at bounding box center [85, 295] width 137 height 16
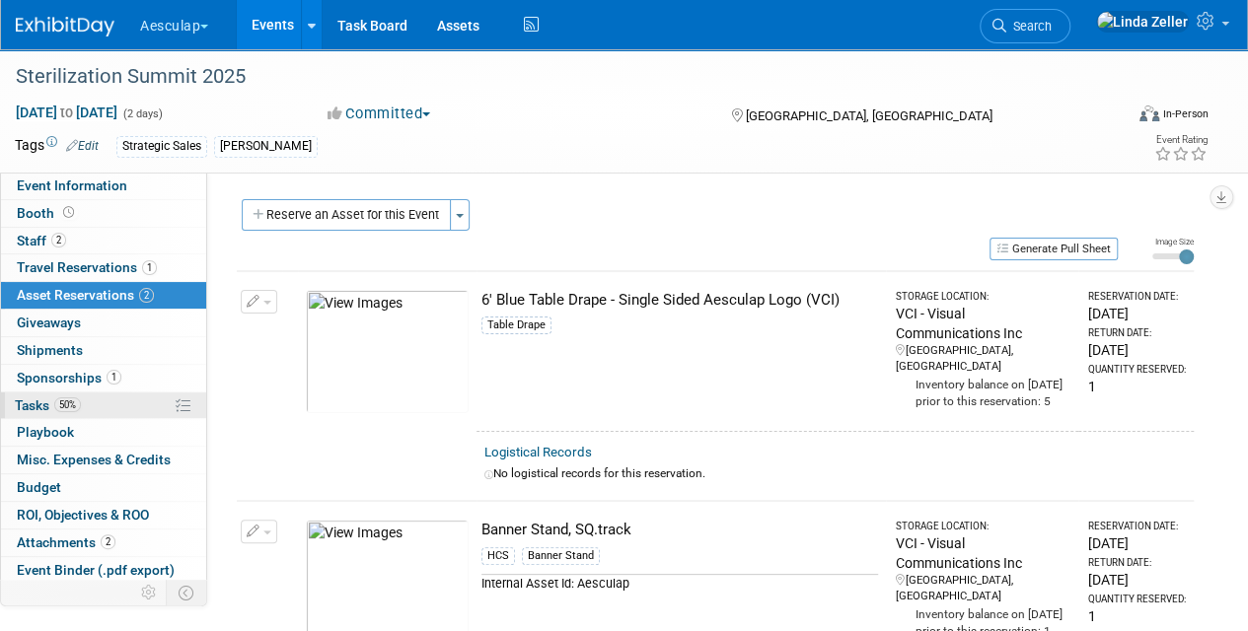
click at [21, 398] on span "Tasks 50%" at bounding box center [48, 406] width 66 height 16
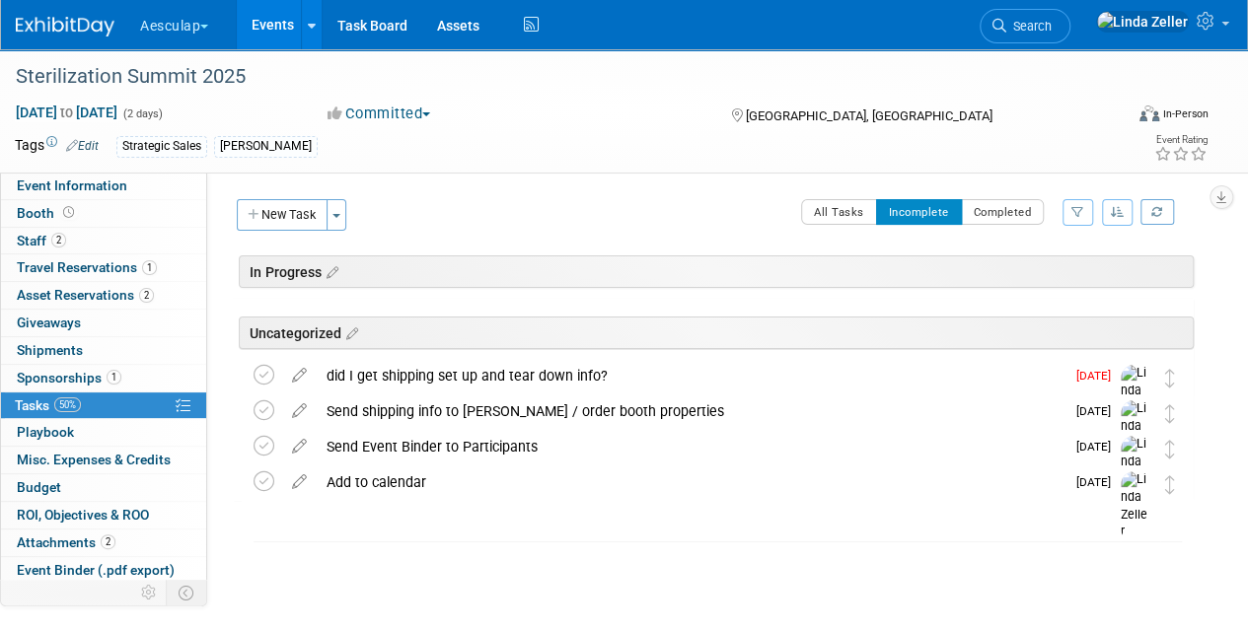
click at [269, 22] on link "Events" at bounding box center [273, 24] width 72 height 49
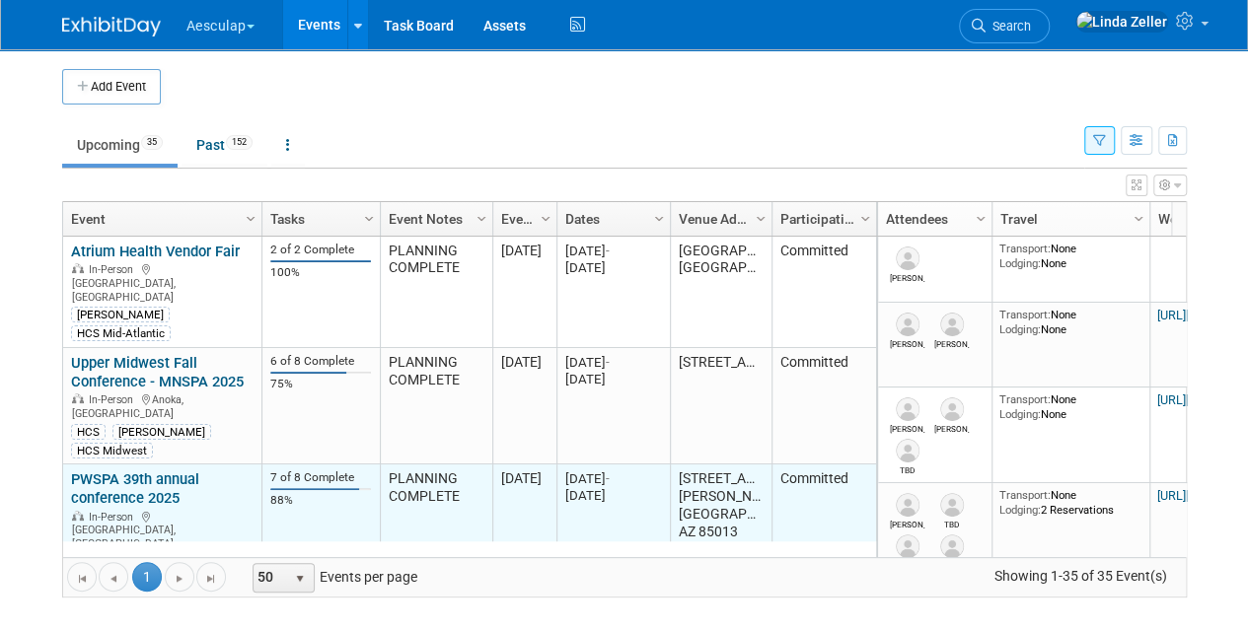
scroll to position [118, 0]
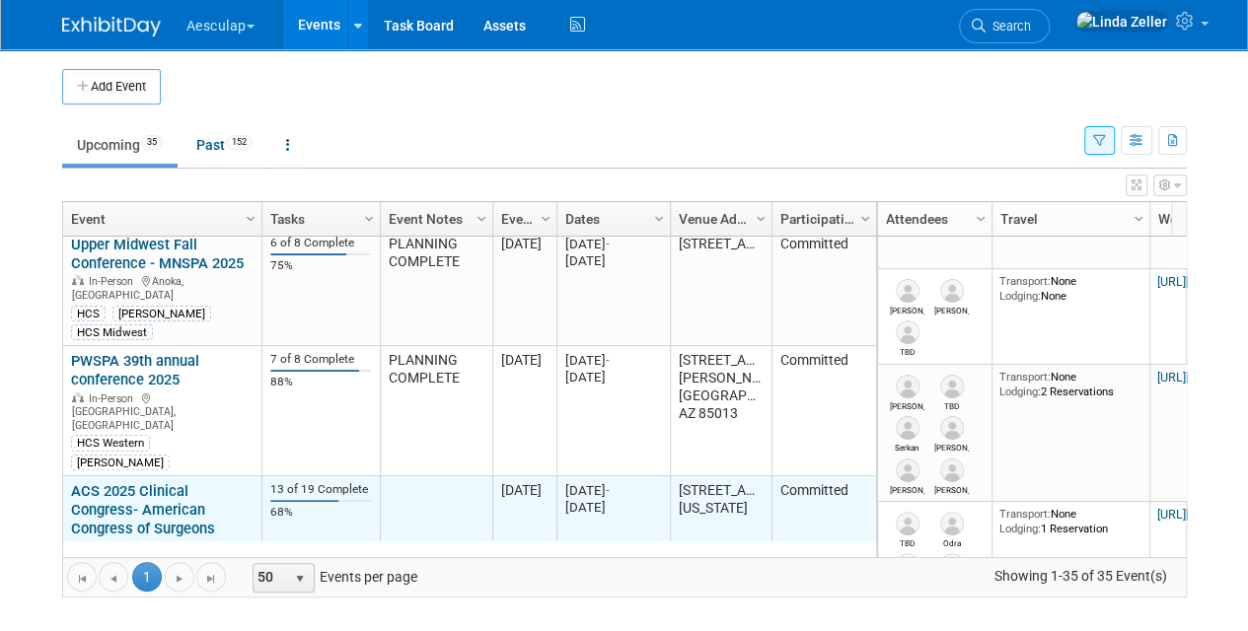
click at [166, 482] on link "ACS 2025 Clinical Congress- American Congress of Surgeons" at bounding box center [143, 509] width 144 height 55
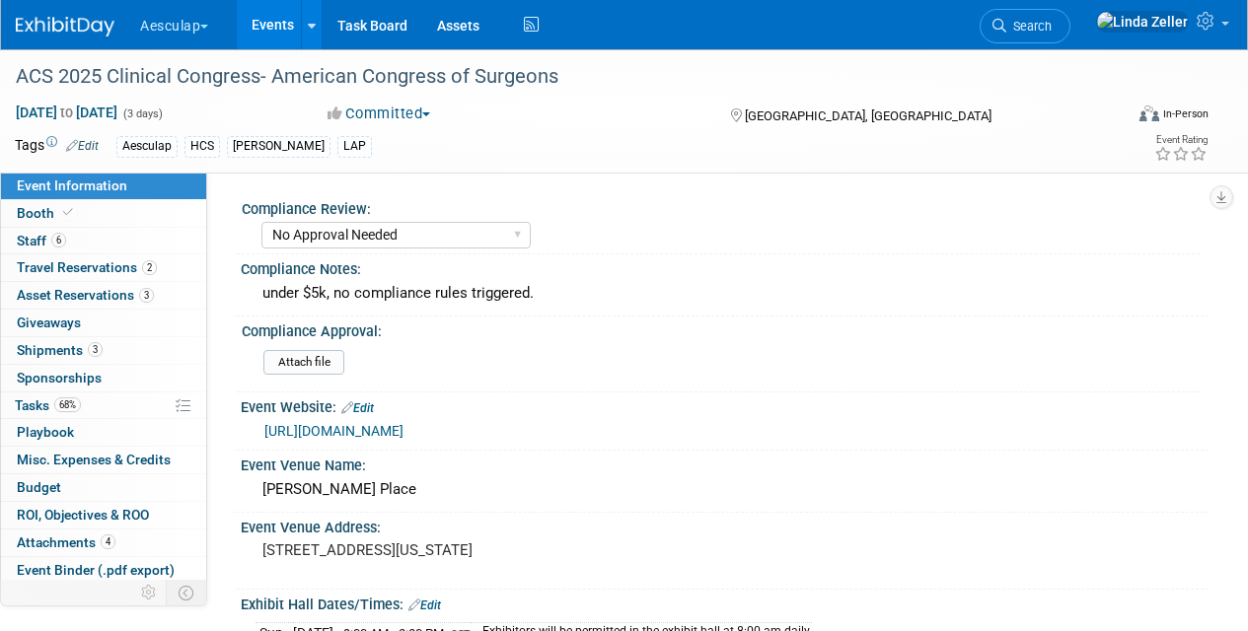
select select "No Approval Needed"
select select "HCS"
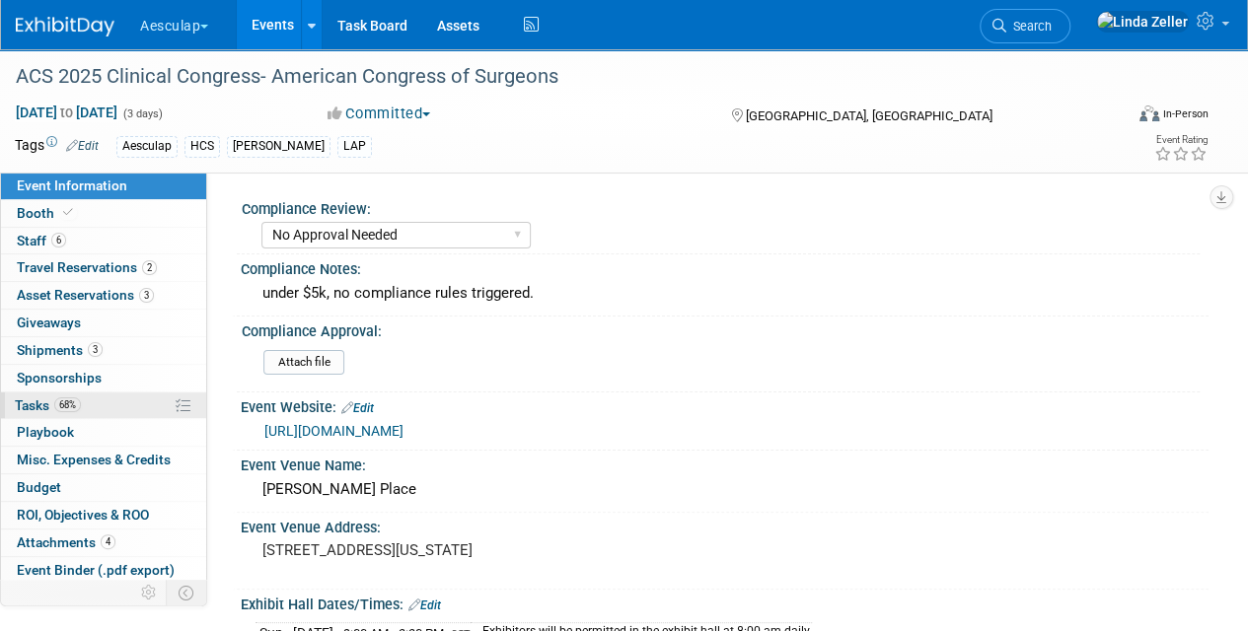
click at [43, 405] on span "Tasks 68%" at bounding box center [48, 406] width 66 height 16
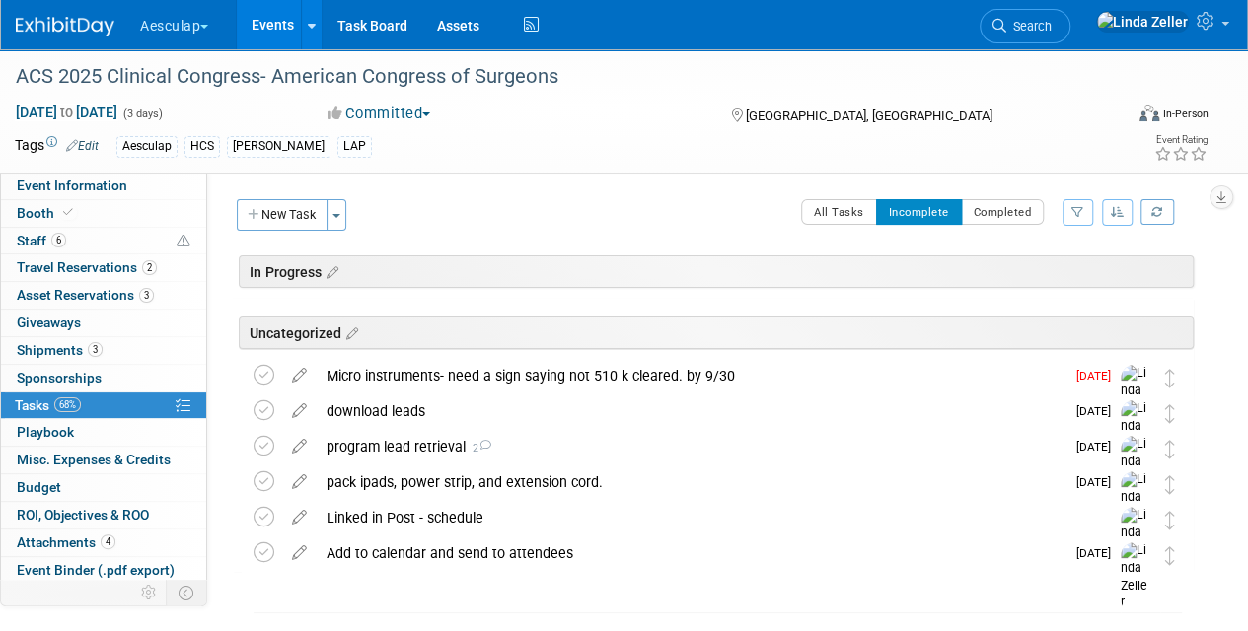
click at [280, 35] on link "Events" at bounding box center [273, 24] width 72 height 49
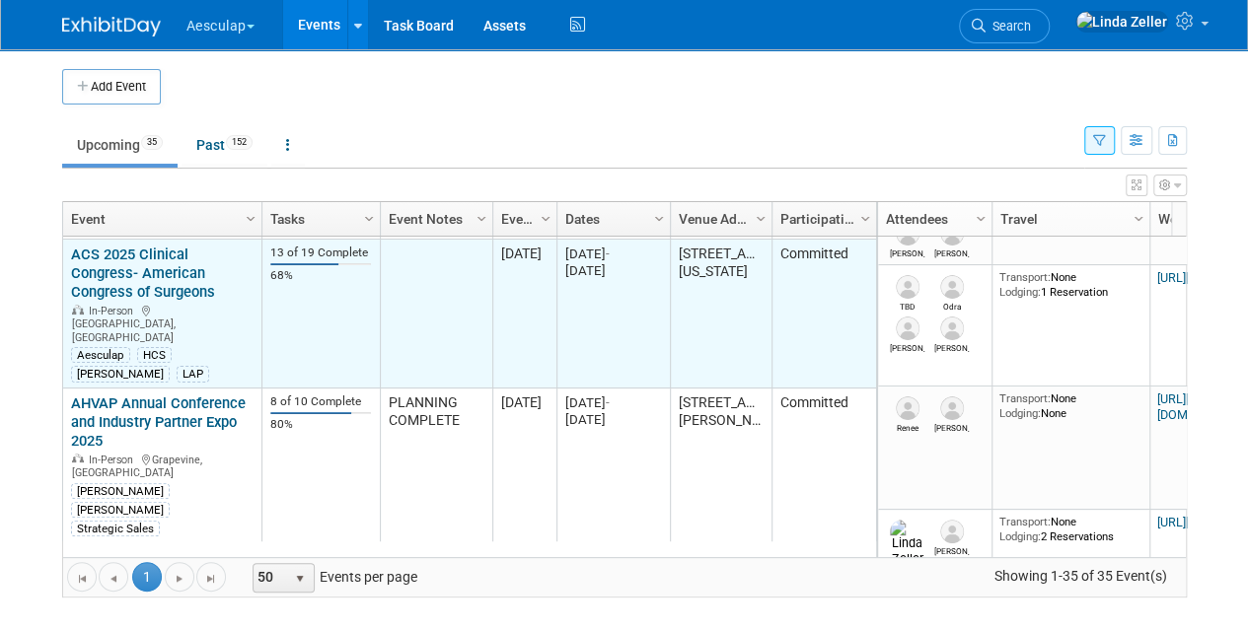
scroll to position [474, 0]
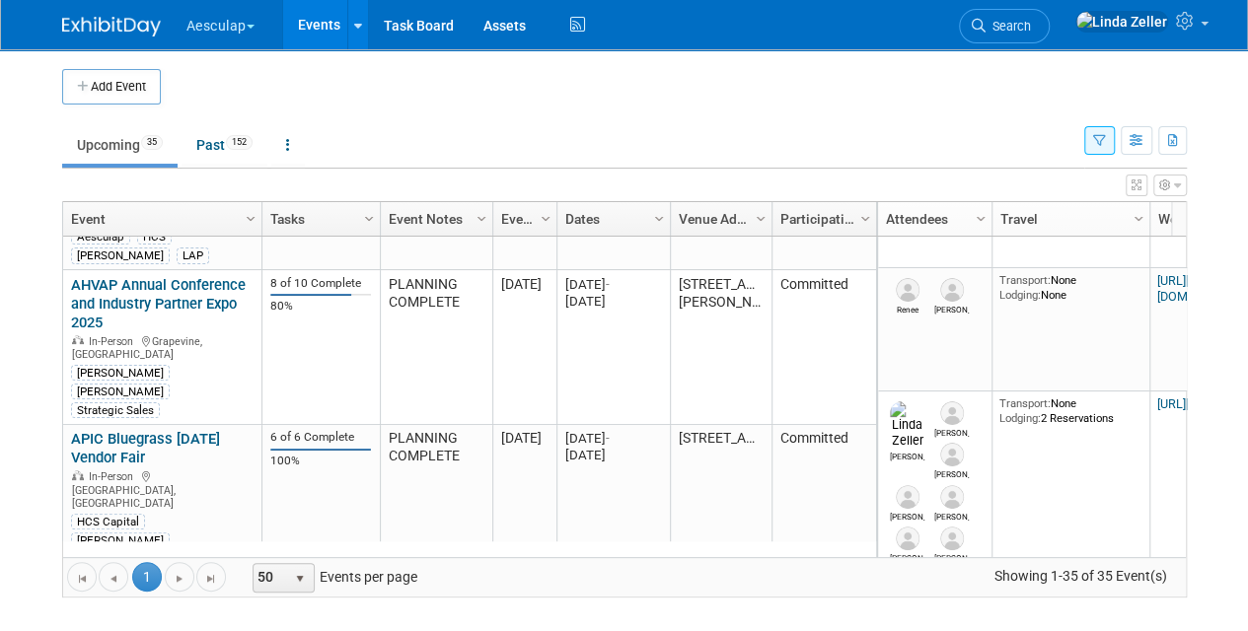
click at [127, 560] on link "CNS 2025 - Congress of Neurological Surgeons" at bounding box center [149, 578] width 156 height 37
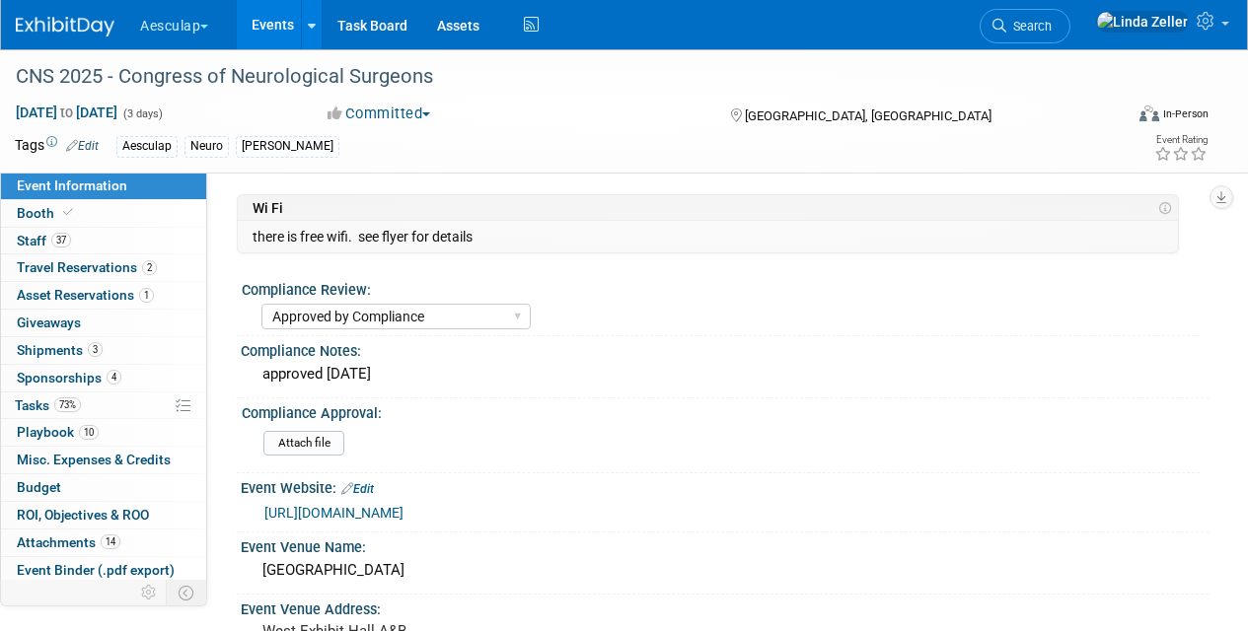
select select "Approved by Compliance"
select select "Neuro"
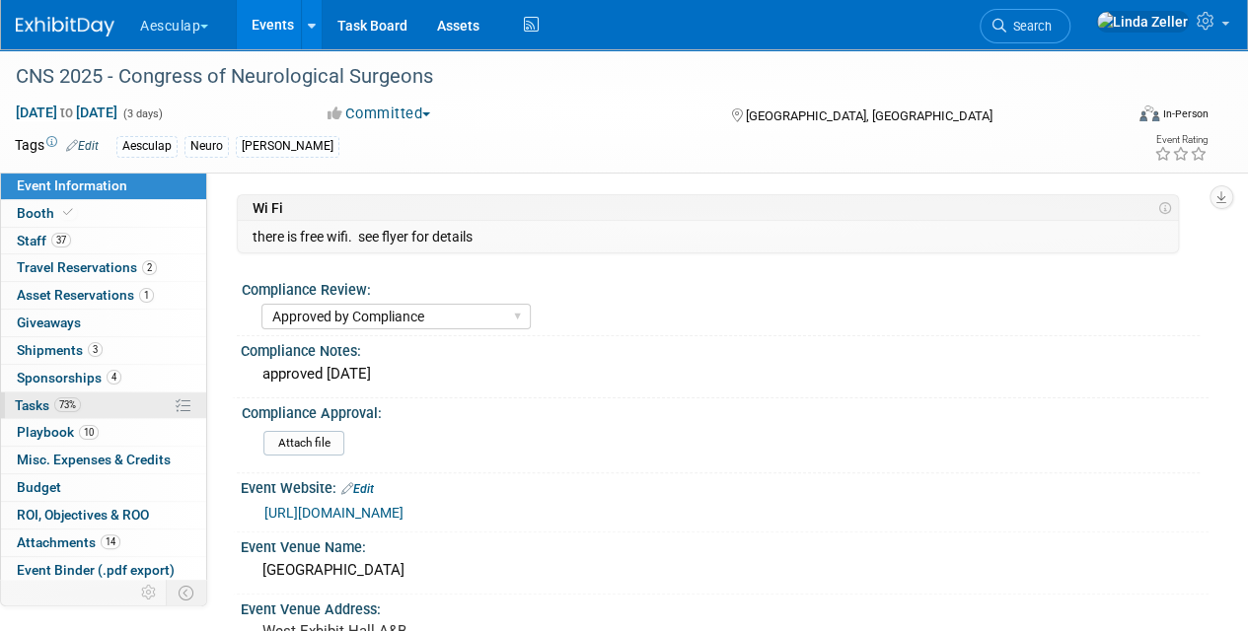
click at [35, 398] on span "Tasks 73%" at bounding box center [48, 406] width 66 height 16
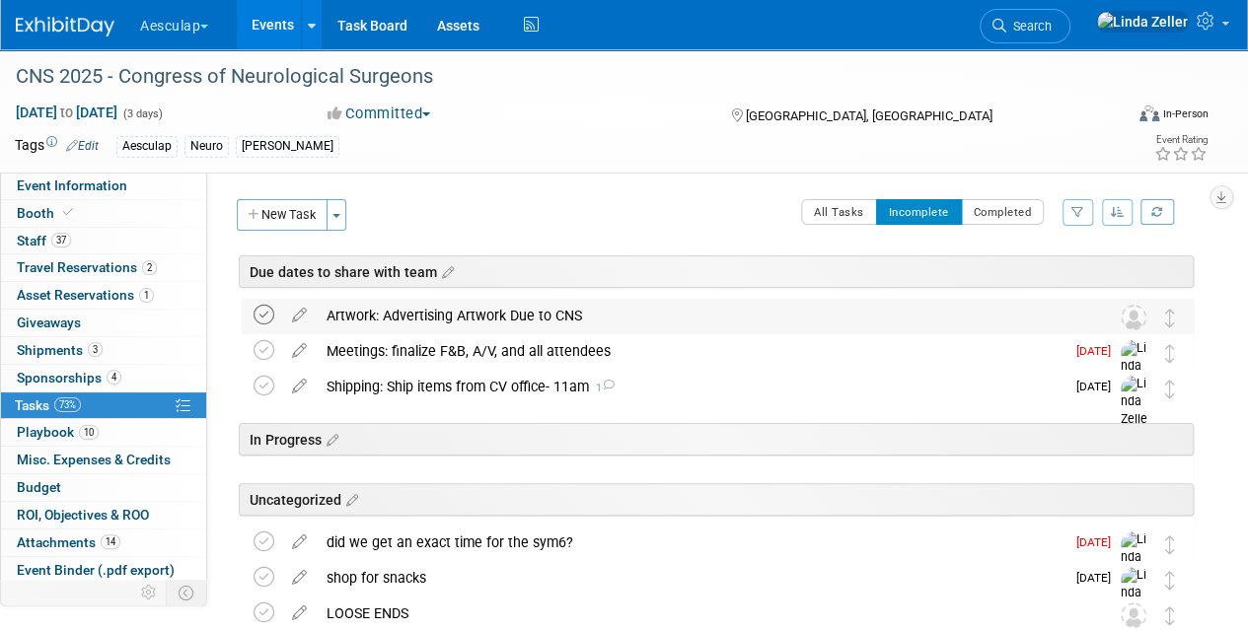
click at [254, 310] on icon at bounding box center [264, 315] width 21 height 21
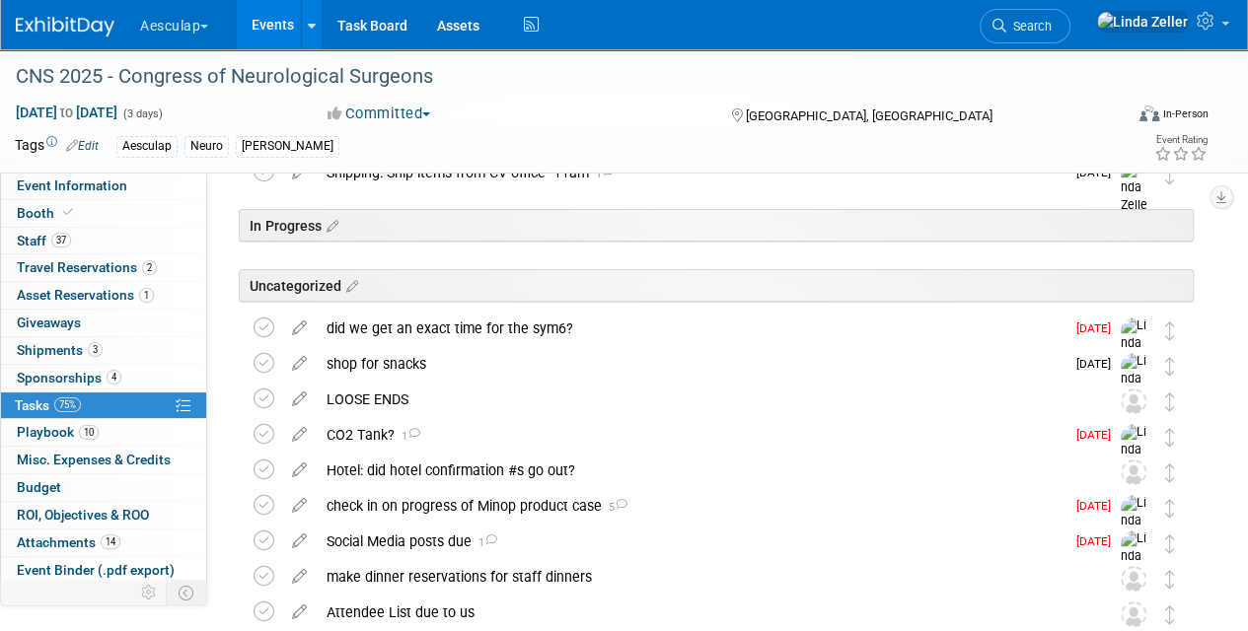
scroll to position [197, 0]
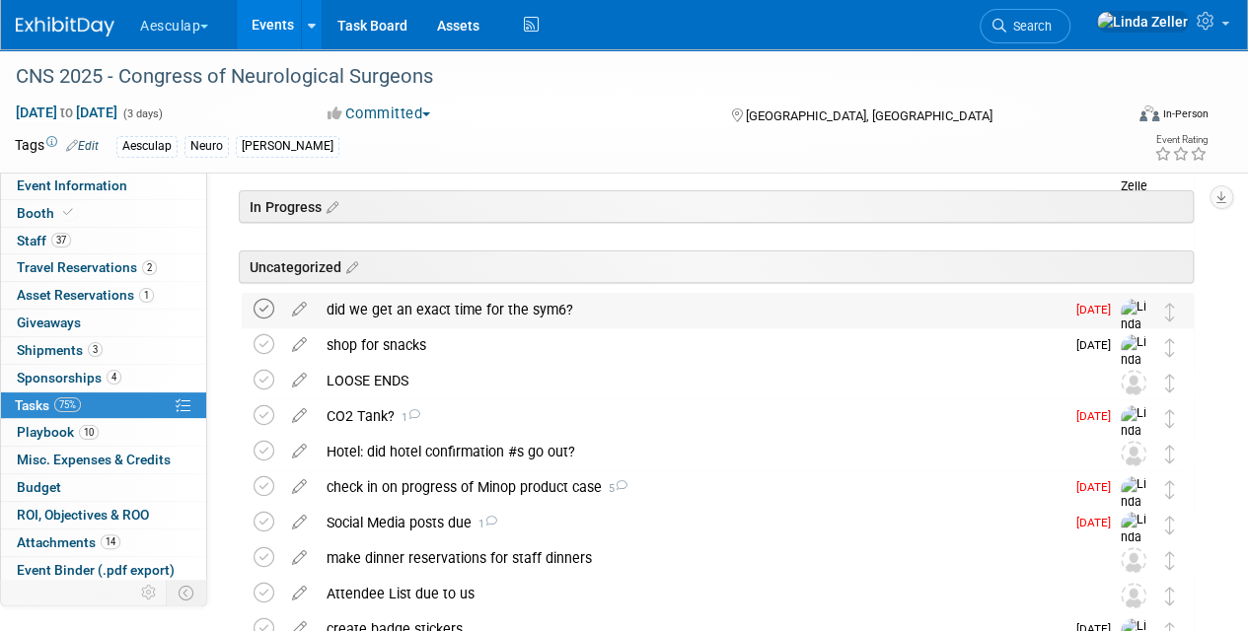
click at [262, 304] on icon at bounding box center [264, 309] width 21 height 21
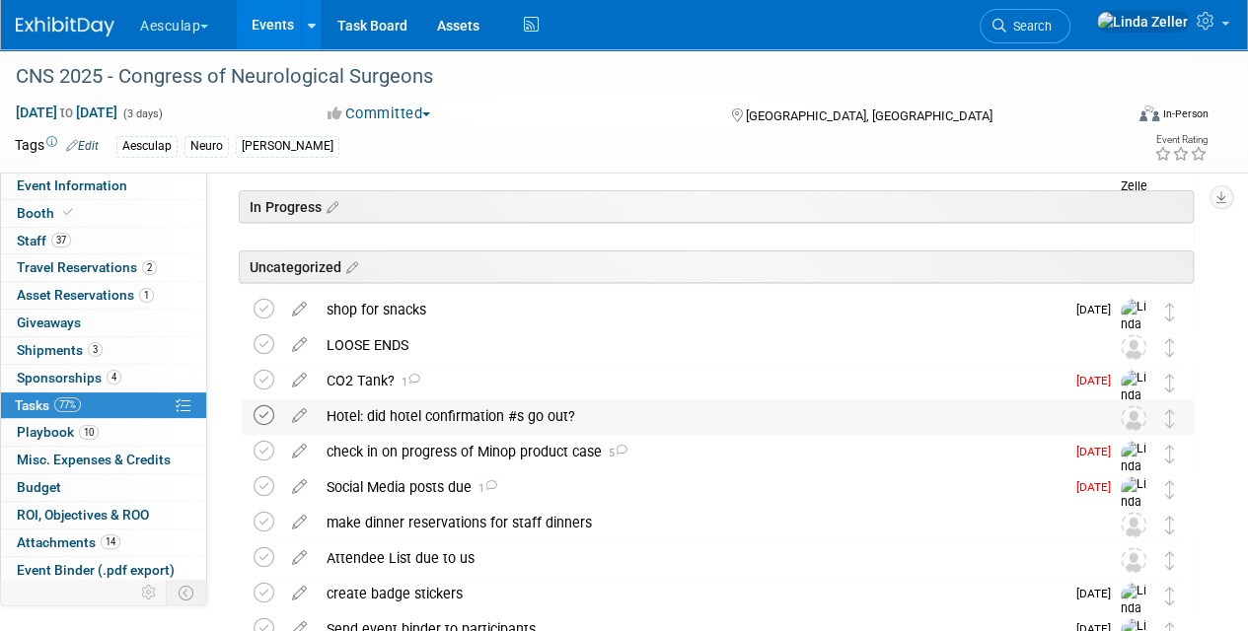
click at [263, 412] on icon at bounding box center [264, 416] width 21 height 21
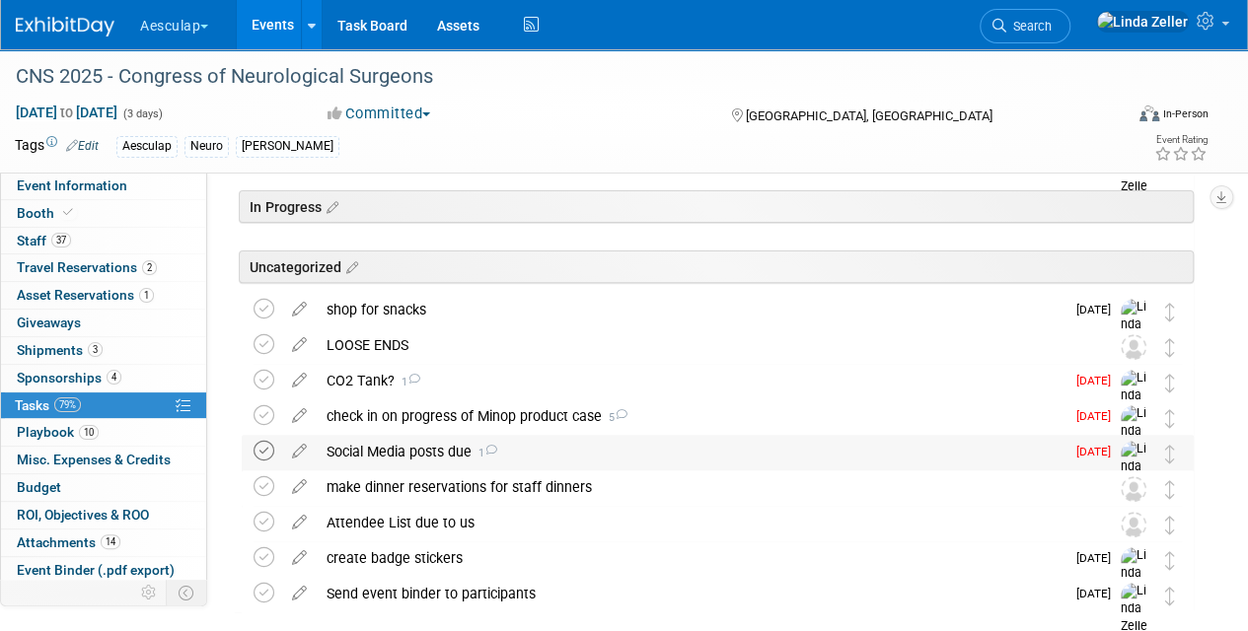
click at [266, 447] on icon at bounding box center [264, 451] width 21 height 21
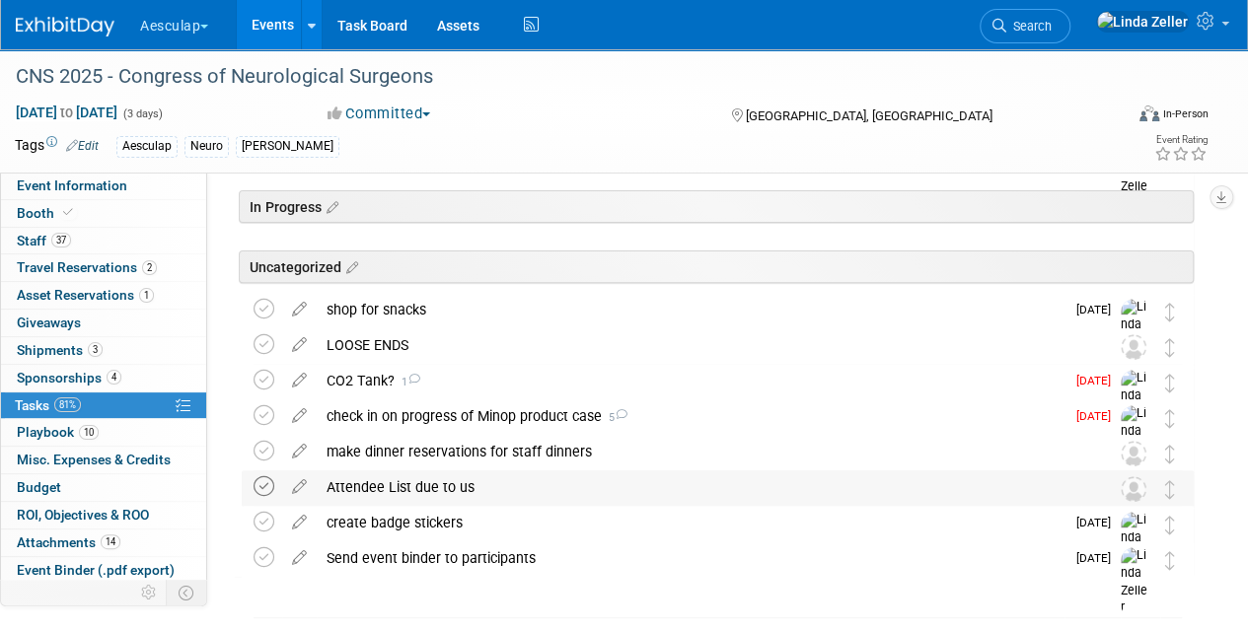
click at [264, 485] on icon at bounding box center [264, 487] width 21 height 21
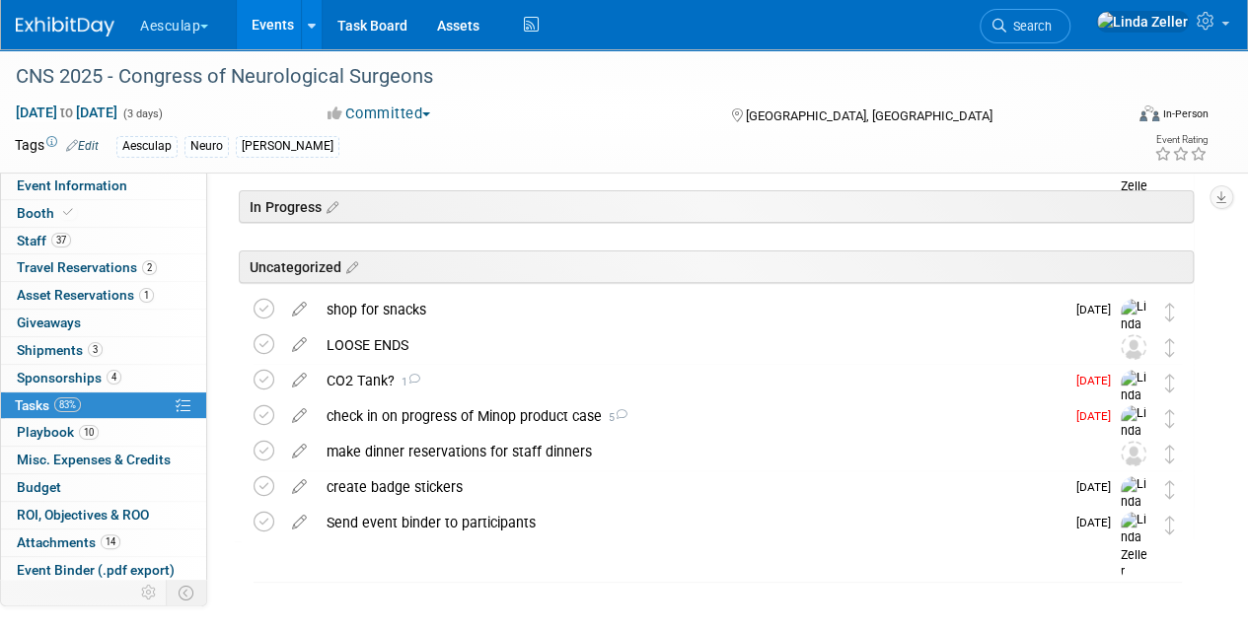
click at [270, 30] on link "Events" at bounding box center [273, 24] width 72 height 49
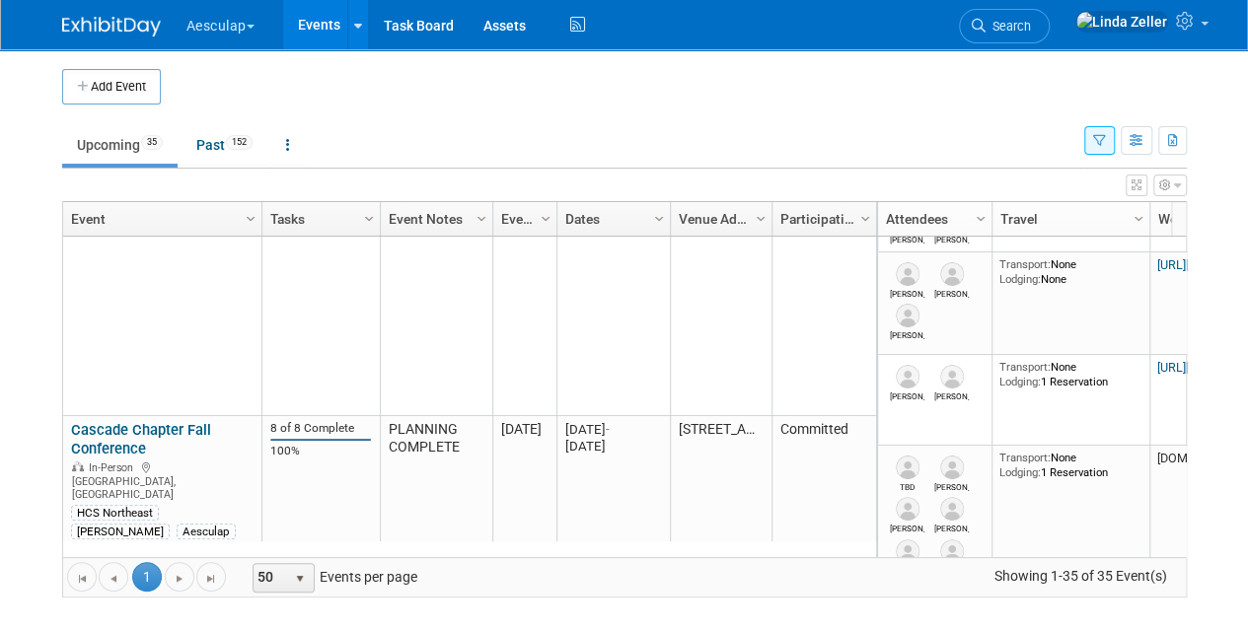
click at [112, 552] on link "Sterilization Summit 2025" at bounding box center [155, 561] width 169 height 18
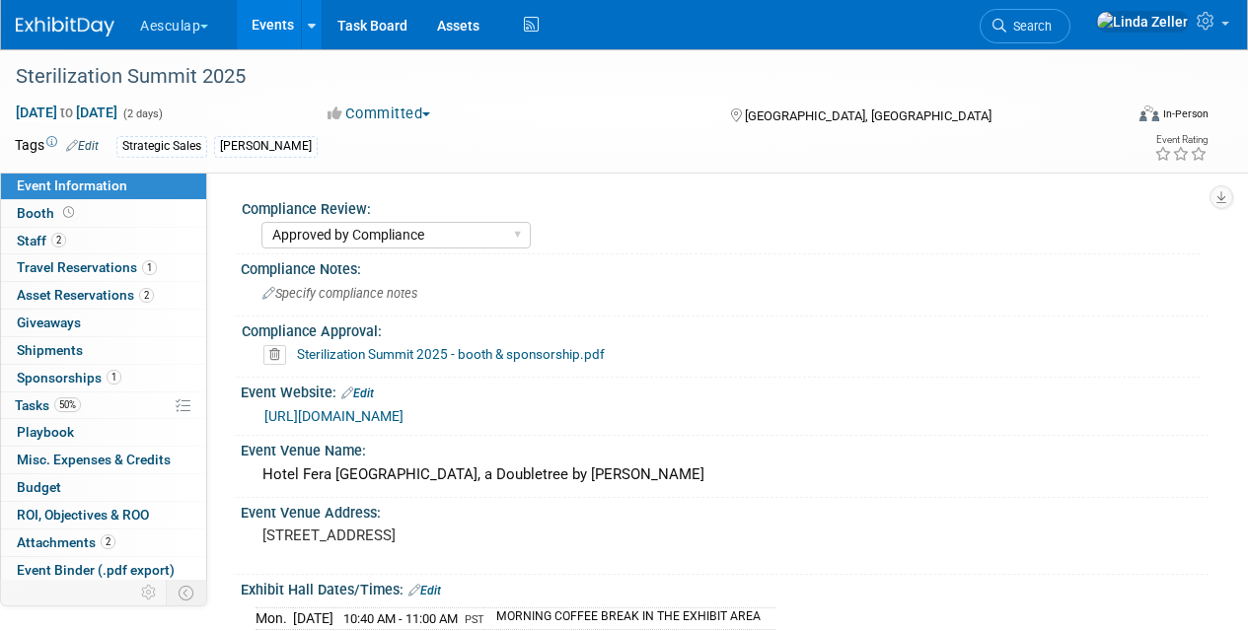
select select "Approved by Compliance"
select select "Strategic Sales"
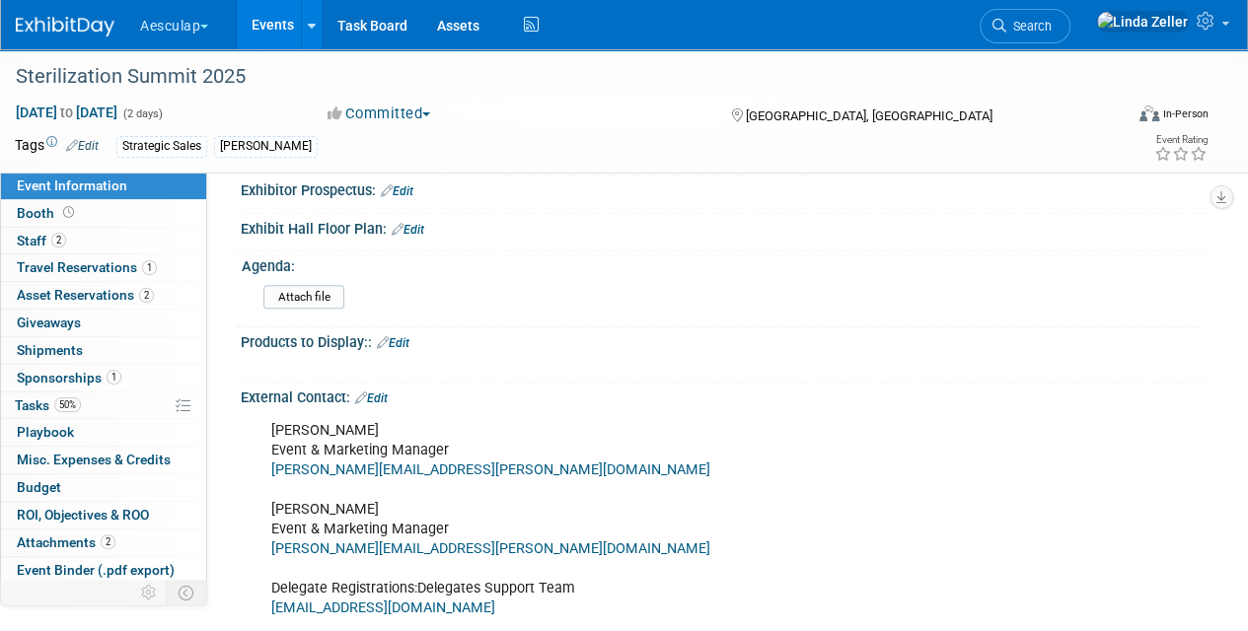
scroll to position [592, 0]
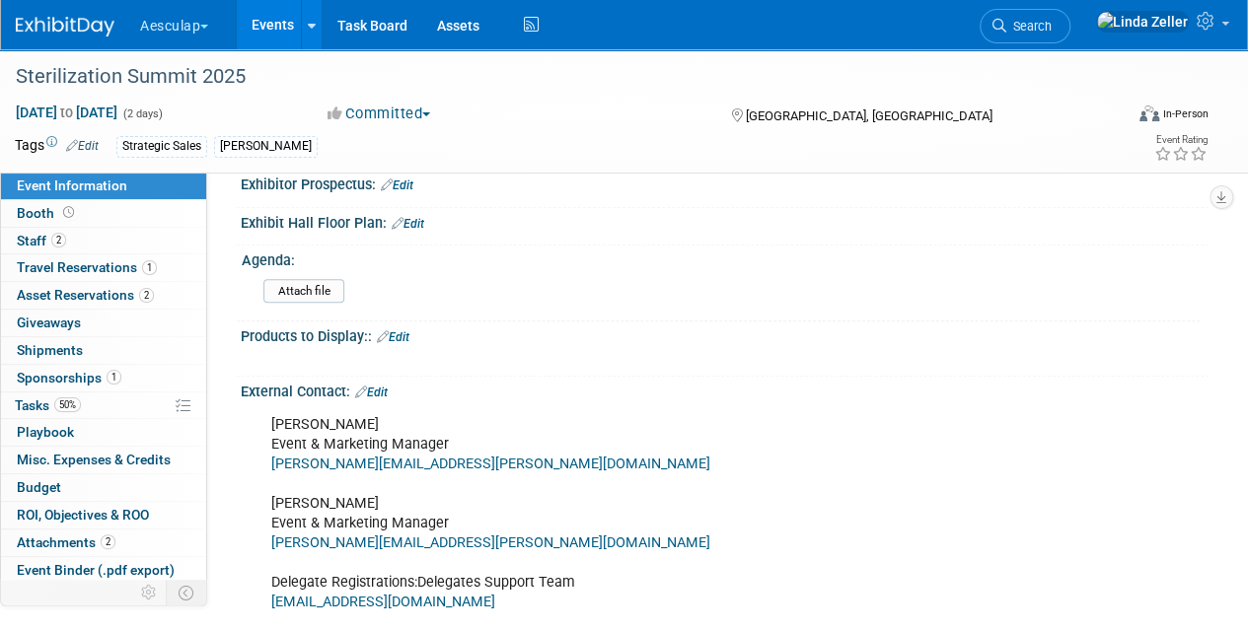
click at [89, 184] on span "Event Information" at bounding box center [72, 186] width 111 height 16
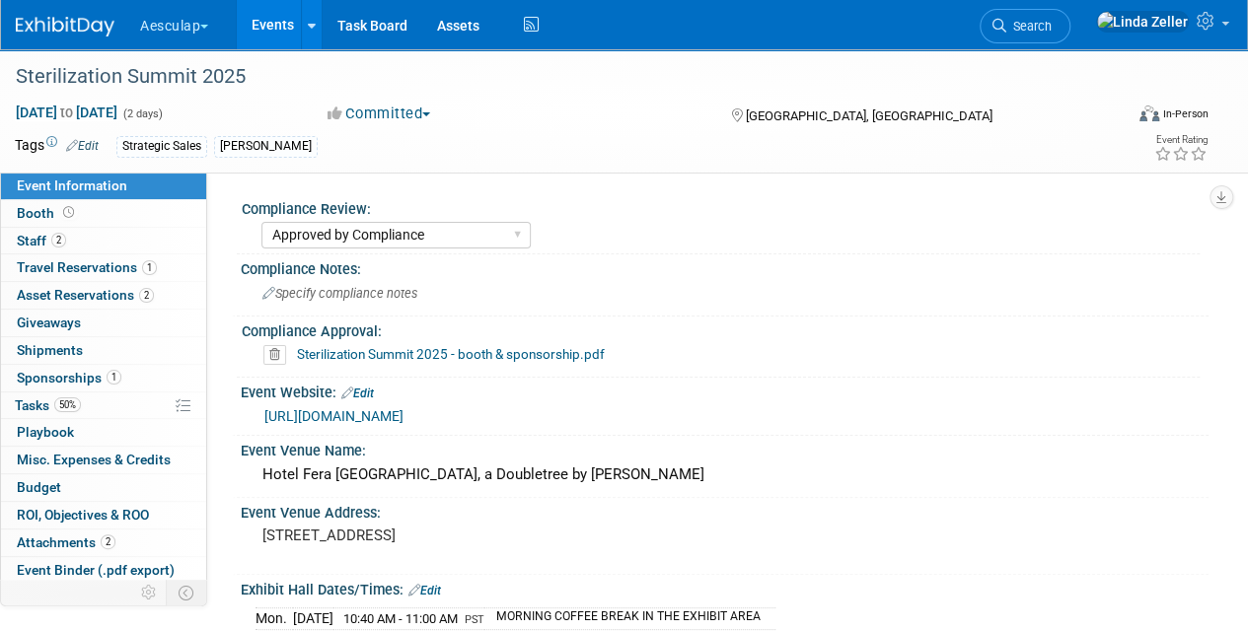
select select "Approved by Compliance"
select select "Strategic Sales"
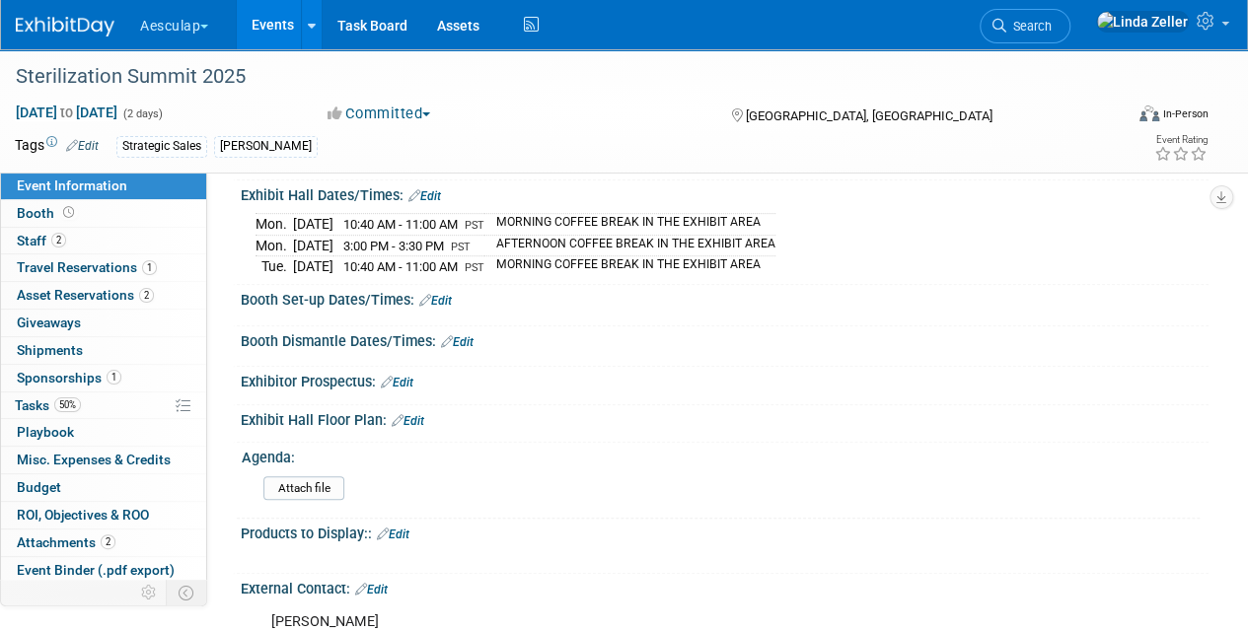
scroll to position [296, 0]
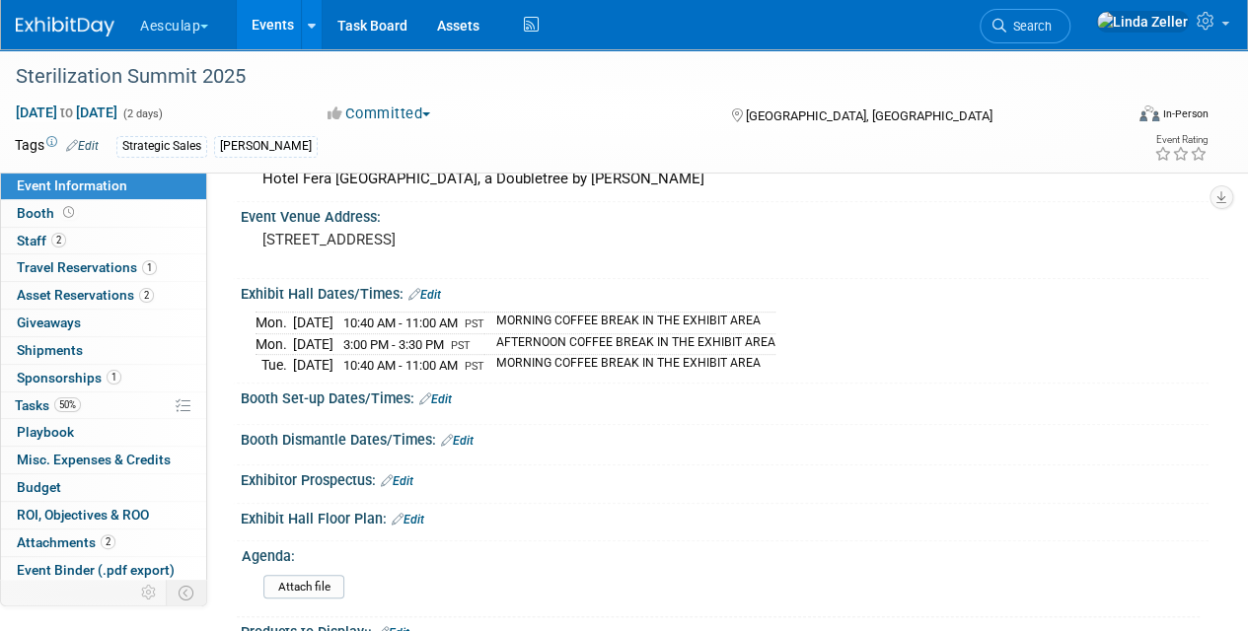
click at [432, 288] on link "Edit" at bounding box center [424, 295] width 33 height 14
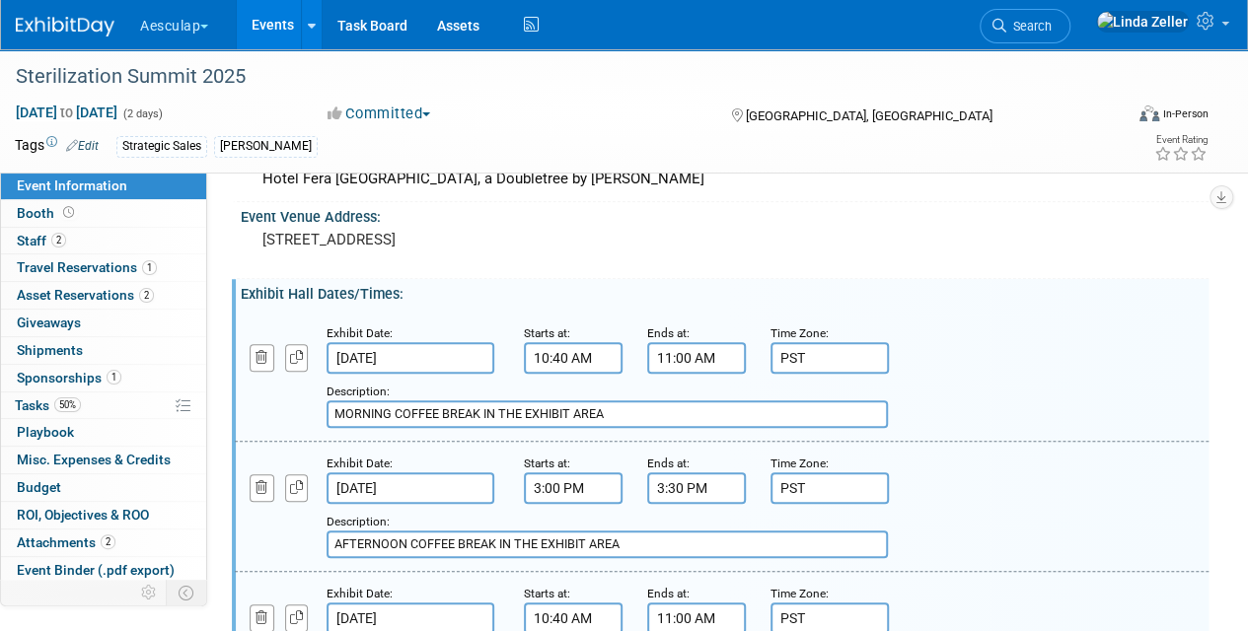
click at [330, 410] on input "MORNING COFFEE BREAK IN THE EXHIBIT AREA" at bounding box center [607, 415] width 561 height 28
type input "10:40-11am MORNING COFFEE BREAK IN THE EXHIBIT AREA"
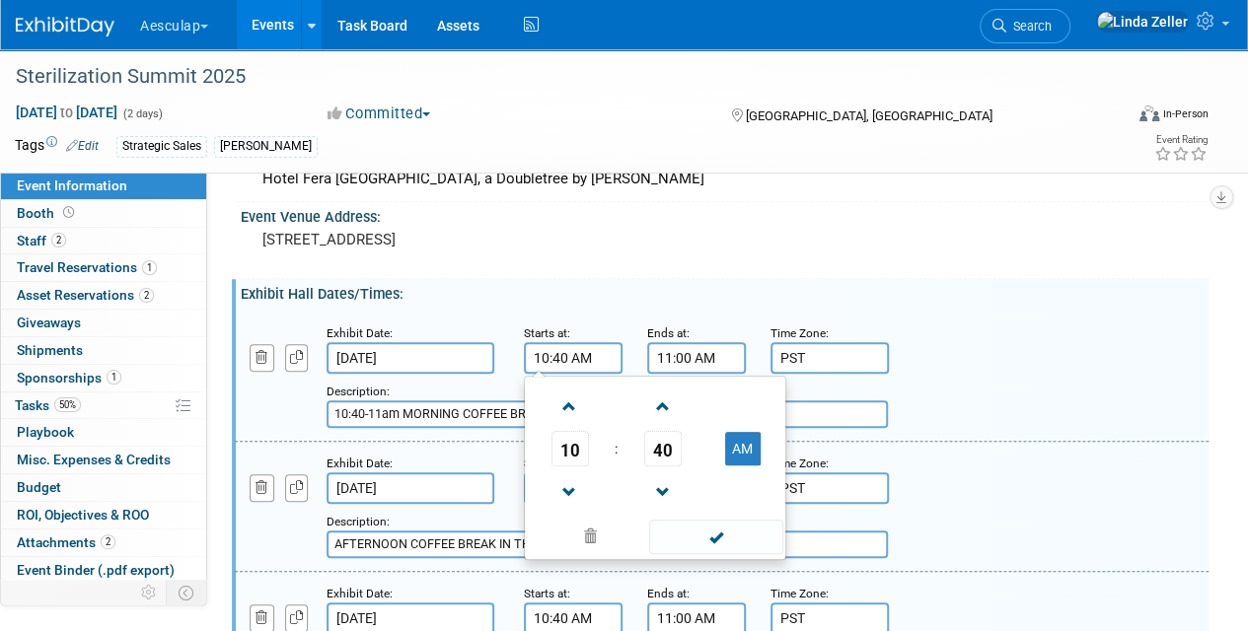
drag, startPoint x: 607, startPoint y: 357, endPoint x: 485, endPoint y: 355, distance: 121.4
click at [485, 355] on div "Exhibit Date: [DATE] Starts at: 10:40 AM 10 : 40 AM 12 01 02 03 04 05 06 07 08 …" at bounding box center [722, 377] width 974 height 130
type input "8:30 AM"
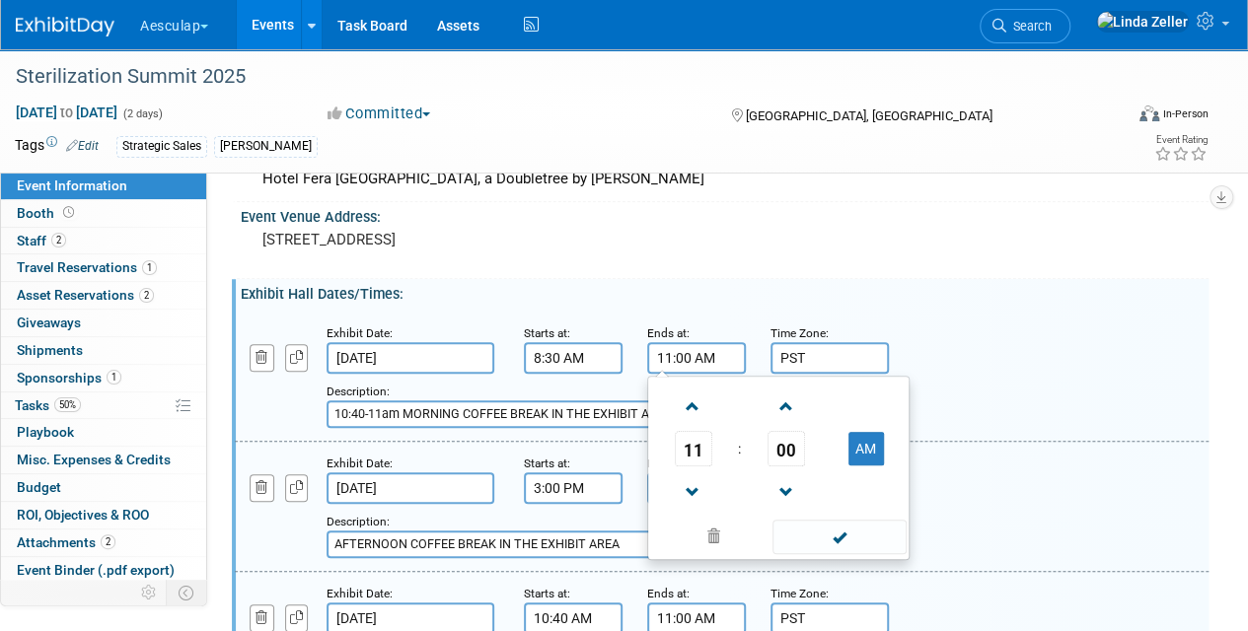
drag, startPoint x: 716, startPoint y: 359, endPoint x: 616, endPoint y: 355, distance: 100.7
click at [616, 355] on div "Exhibit Date: [DATE] Starts at: 8:30 AM Ends at: 11:00 AM 11 : 00 AM 12 01 02 0…" at bounding box center [722, 377] width 974 height 130
type input "6:00 PM"
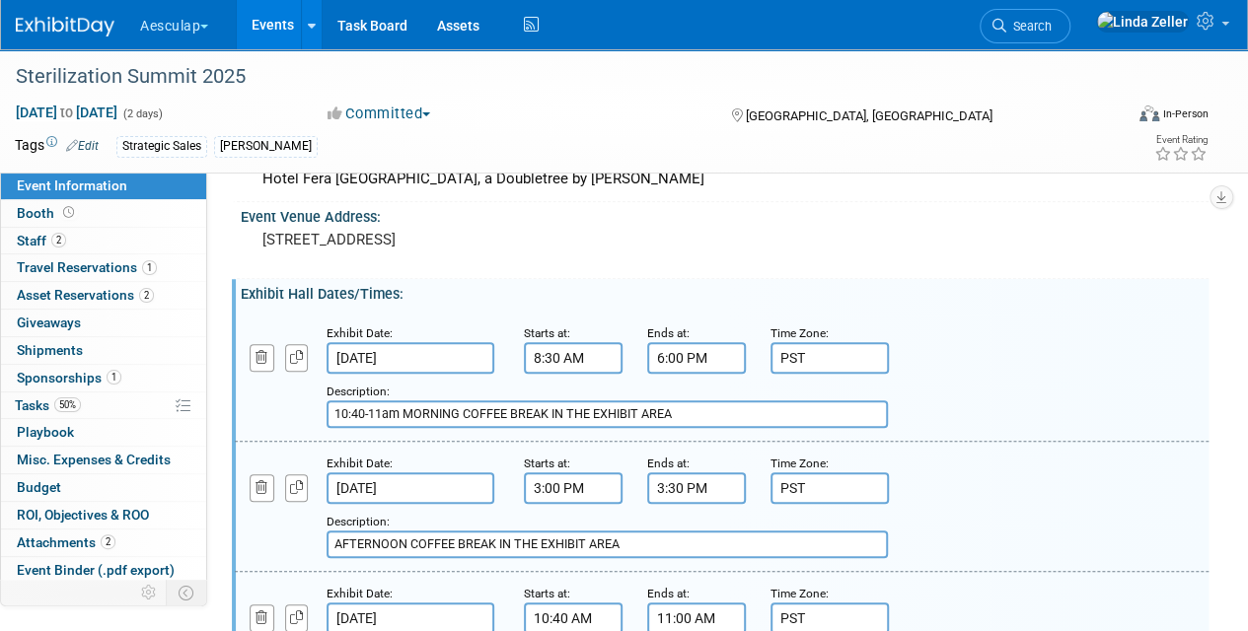
click at [996, 358] on div "Add a Description Description: 10:40-11am MORNING COFFEE BREAK IN THE EXHIBIT A…" at bounding box center [721, 376] width 1003 height 106
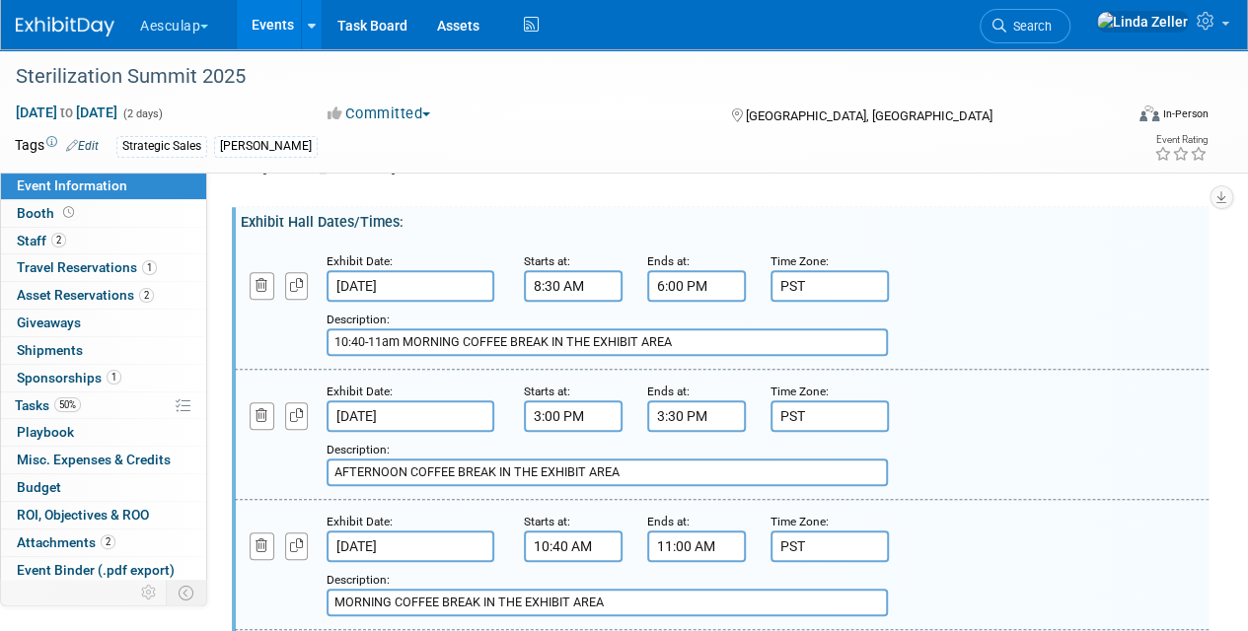
scroll to position [395, 0]
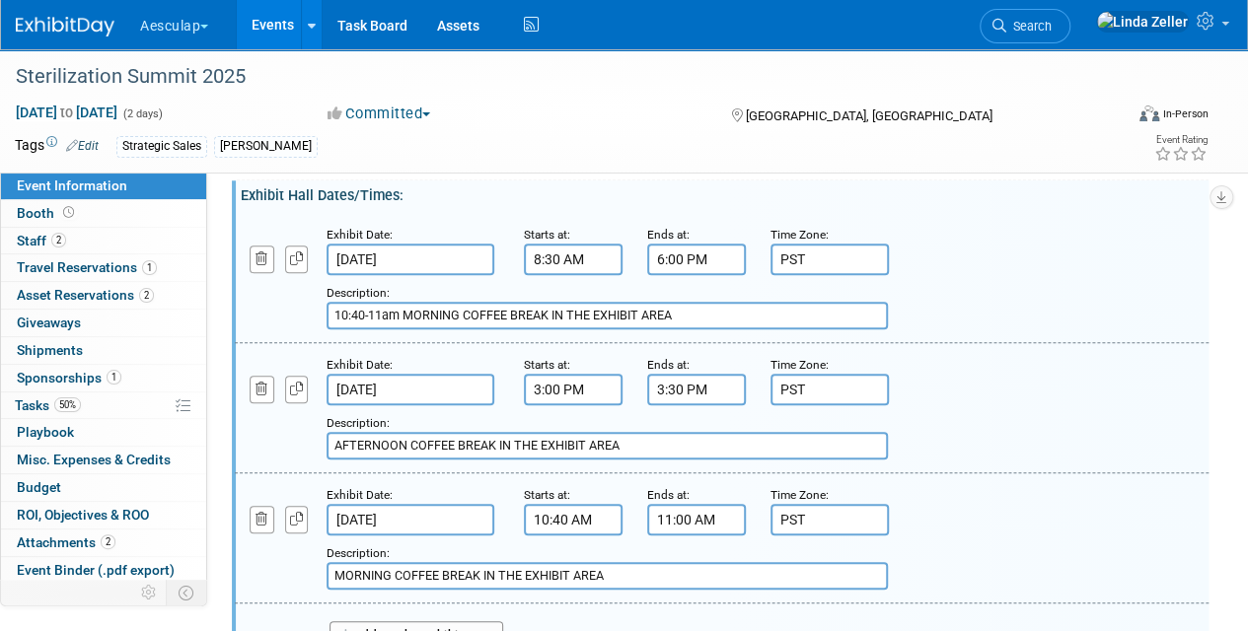
drag, startPoint x: 405, startPoint y: 314, endPoint x: 513, endPoint y: 318, distance: 108.6
click at [513, 318] on input "10:40-11am MORNING COFFEE BREAK IN THE EXHIBIT AREA" at bounding box center [607, 316] width 561 height 28
click at [420, 315] on input "10:40-11am, 3p-3:30pmBREAK IN THE EXHIBIT AREA" at bounding box center [607, 316] width 561 height 28
click at [364, 316] on input "10:40-11am, 3pm-3:30pmBREAK IN THE EXHIBIT AREA" at bounding box center [607, 316] width 561 height 28
type input "10:40am -11am, 3pm-3:30pmBREAK IN THE EXHIBIT AREA"
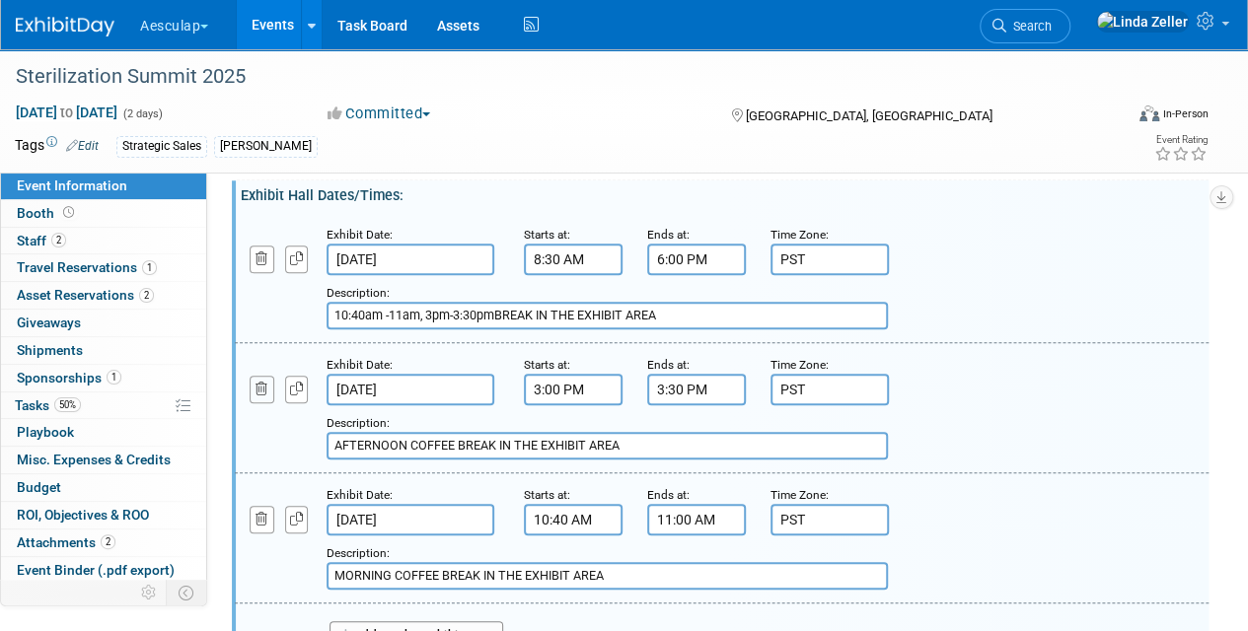
click at [258, 386] on icon "button" at bounding box center [262, 389] width 13 height 13
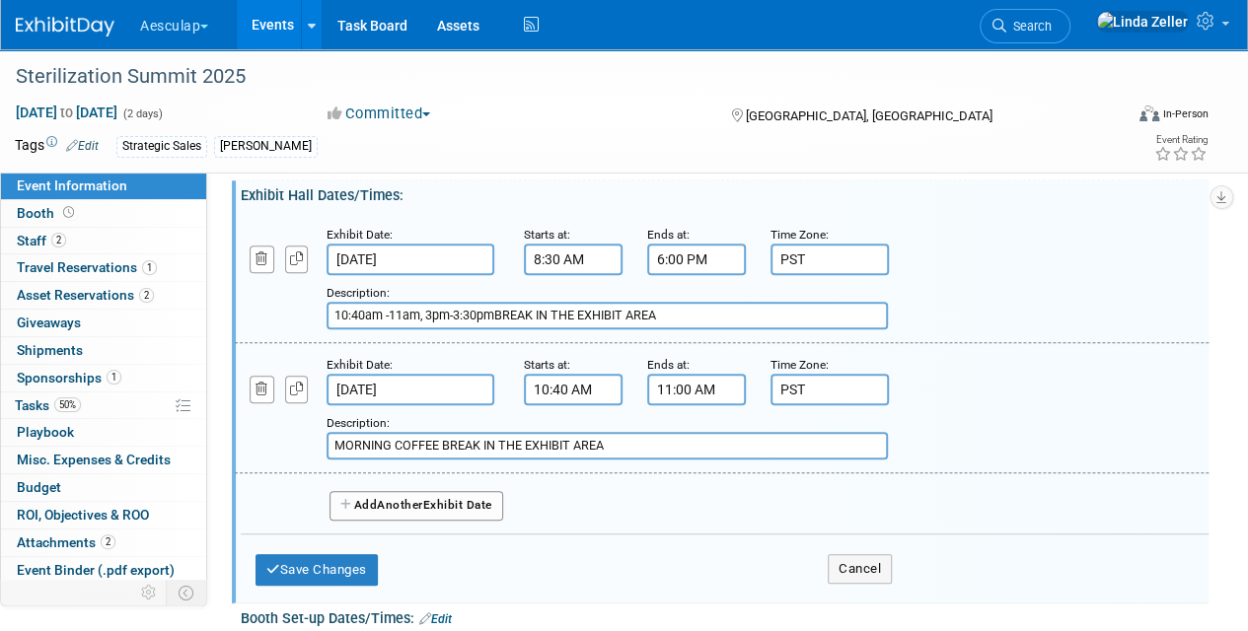
drag, startPoint x: 441, startPoint y: 440, endPoint x: 280, endPoint y: 441, distance: 160.8
click at [280, 441] on div "Add a Description Description: MORNING COFFEE BREAK IN THE EXHIBIT AREA" at bounding box center [638, 433] width 837 height 54
type input "BREAK IN THE EXHIBIT AREA"
click at [493, 307] on input "10:40am -11am, 3pm-3:30pmBREAK IN THE EXHIBIT AREA" at bounding box center [607, 316] width 561 height 28
type input "10:40am -11am, 3pm-3:30pm BREAK IN THE EXHIBIT AREA"
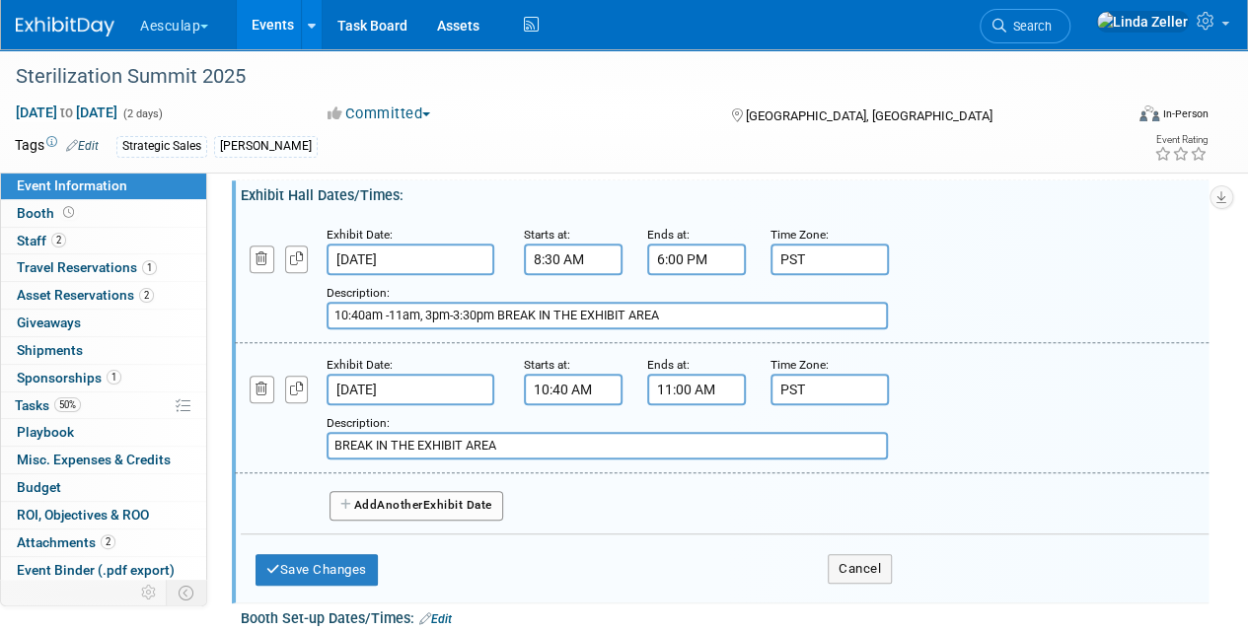
click at [334, 443] on input "BREAK IN THE EXHIBIT AREA" at bounding box center [607, 446] width 561 height 28
type input "10:40am-11am, BREAK IN THE EXHIBIT AREA"
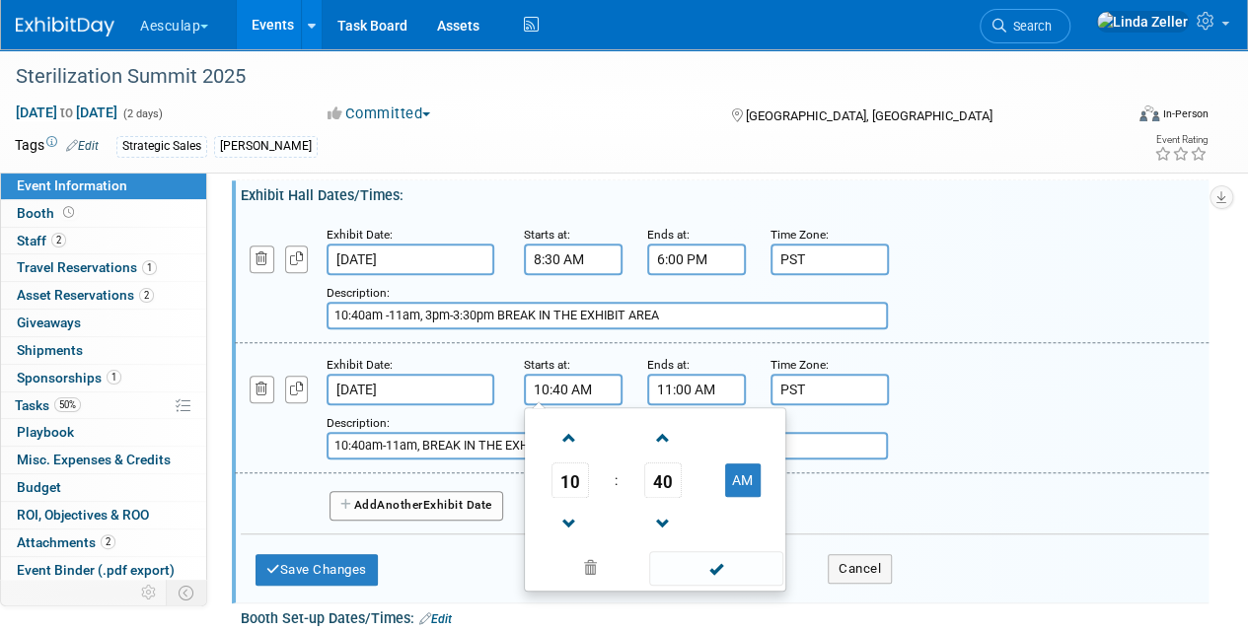
drag, startPoint x: 596, startPoint y: 382, endPoint x: 517, endPoint y: 390, distance: 79.3
click at [517, 390] on div "Starts at: 10:40 AM 10 : 40 AM 12 01 02 03 04 05 06 07 08 09 10 11 00 05 10 15 …" at bounding box center [570, 379] width 123 height 51
type input "9:00 AM"
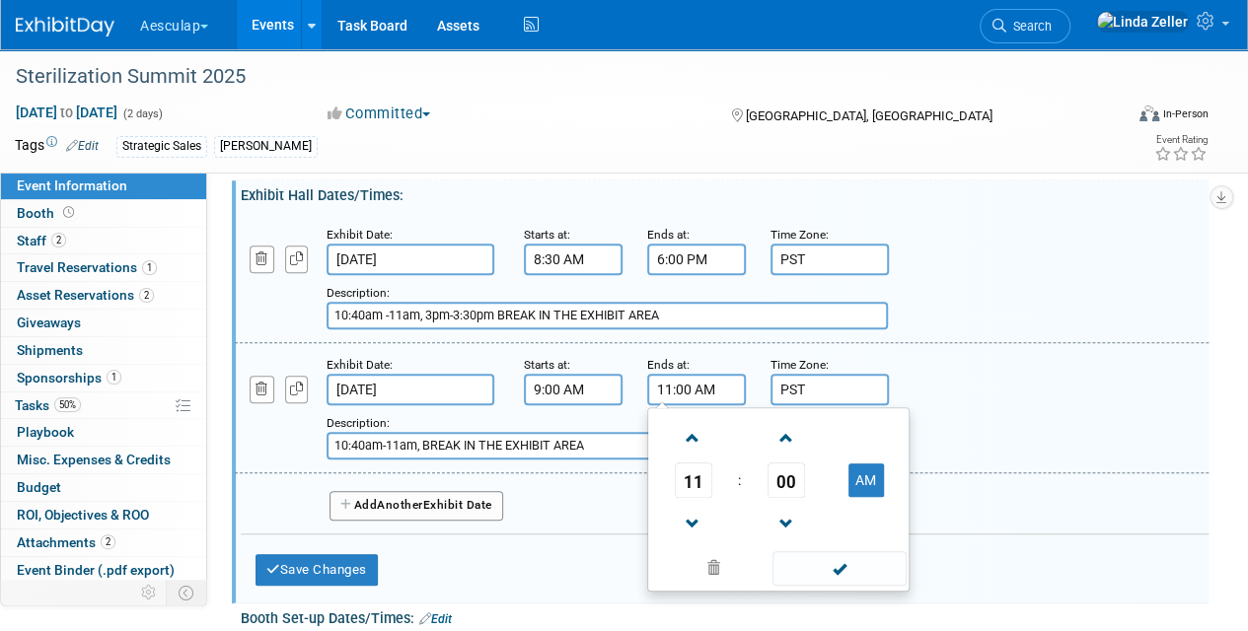
drag, startPoint x: 718, startPoint y: 387, endPoint x: 637, endPoint y: 390, distance: 81.0
click at [637, 390] on div "Ends at: 11:00 AM 11 : 00 AM 12 01 02 03 04 05 06 07 08 09 10 11 00 05 10 15 20…" at bounding box center [693, 379] width 123 height 51
type input "1:30 PM"
click at [931, 369] on div "Add a Description Description: 10:40am-11am, BREAK IN THE EXHIBIT AREA" at bounding box center [721, 407] width 1003 height 106
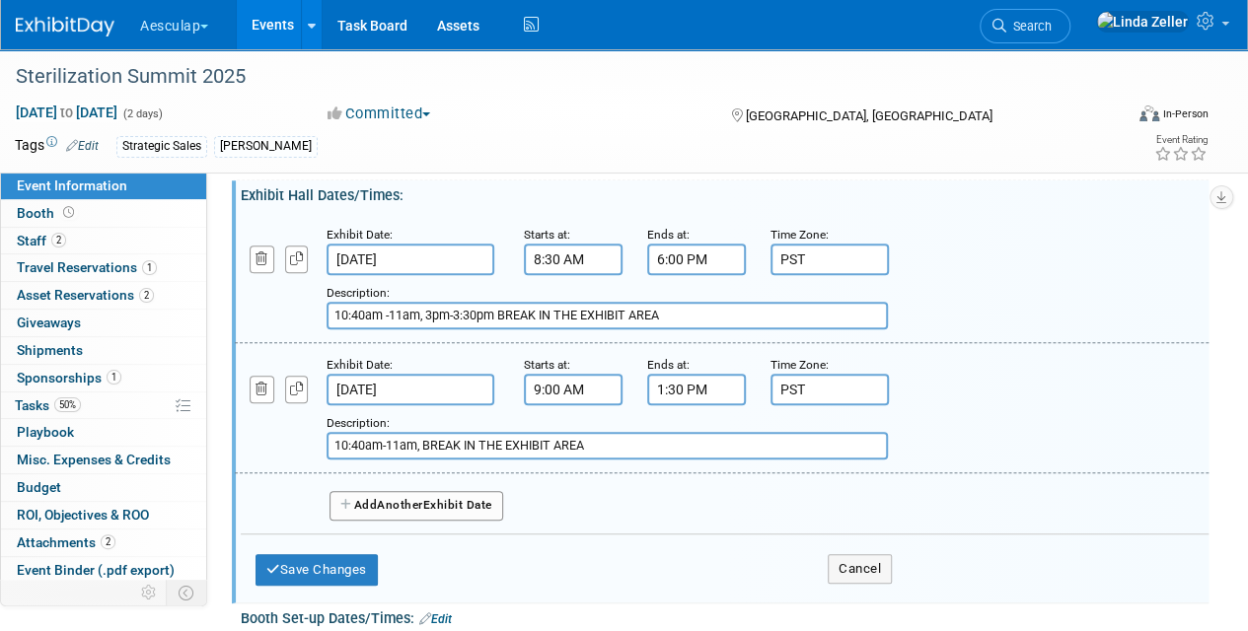
click at [462, 439] on input "10:40am-11am, BREAK IN THE EXHIBIT AREA" at bounding box center [607, 446] width 561 height 28
type input "10:40am-11am, BREAKS IN THE EXHIBIT AREA"
click at [537, 313] on input "10:40am -11am, 3pm-3:30pm BREAK IN THE EXHIBIT AREA" at bounding box center [607, 316] width 561 height 28
type input "10:40am -11am, 3pm-3:30pm BREAKS IN THE EXHIBIT AREA"
click at [302, 567] on button "Save Changes" at bounding box center [317, 570] width 122 height 32
